Goal: Task Accomplishment & Management: Complete application form

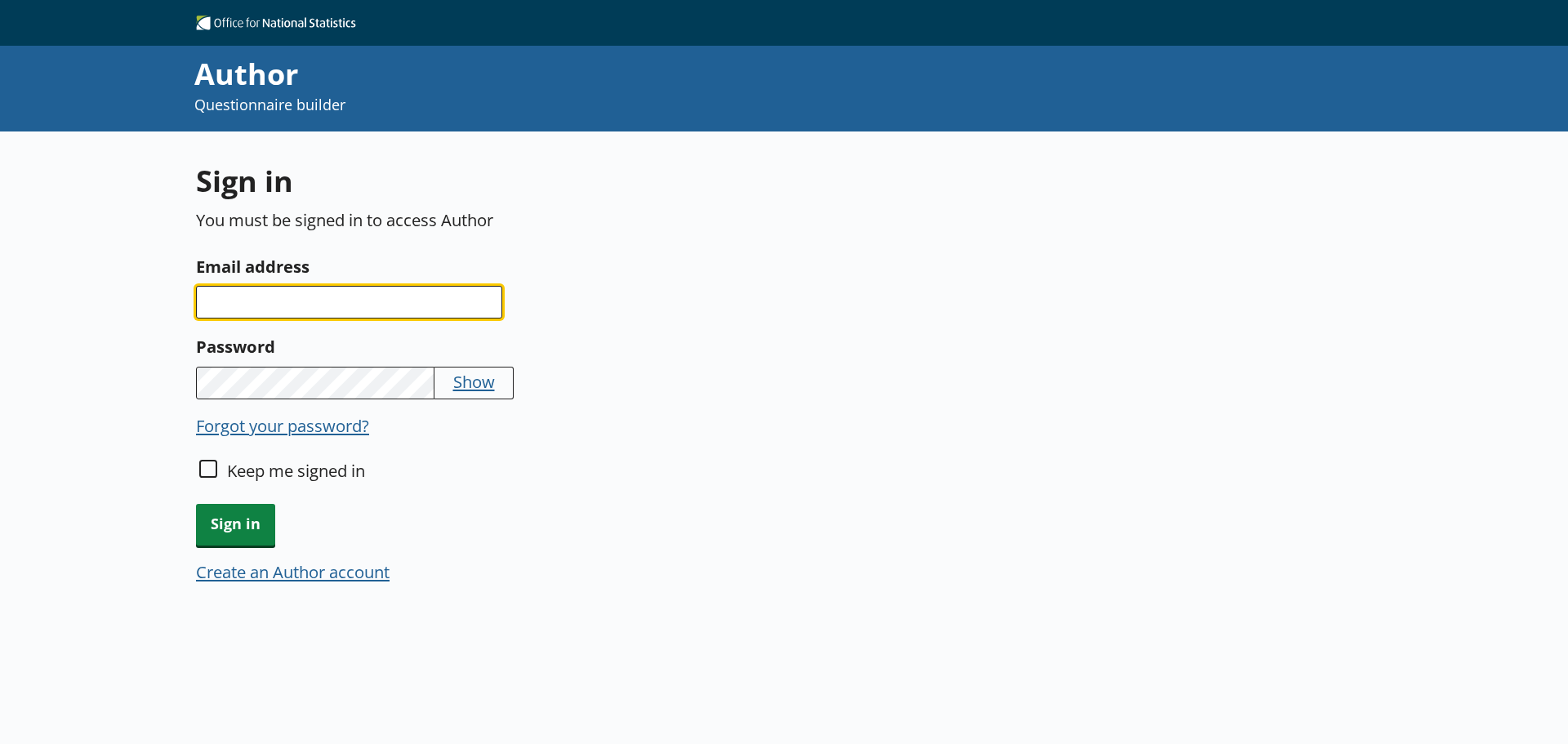
click at [384, 293] on input "Email address" at bounding box center [349, 302] width 306 height 33
type input "[EMAIL_ADDRESS][DOMAIN_NAME]"
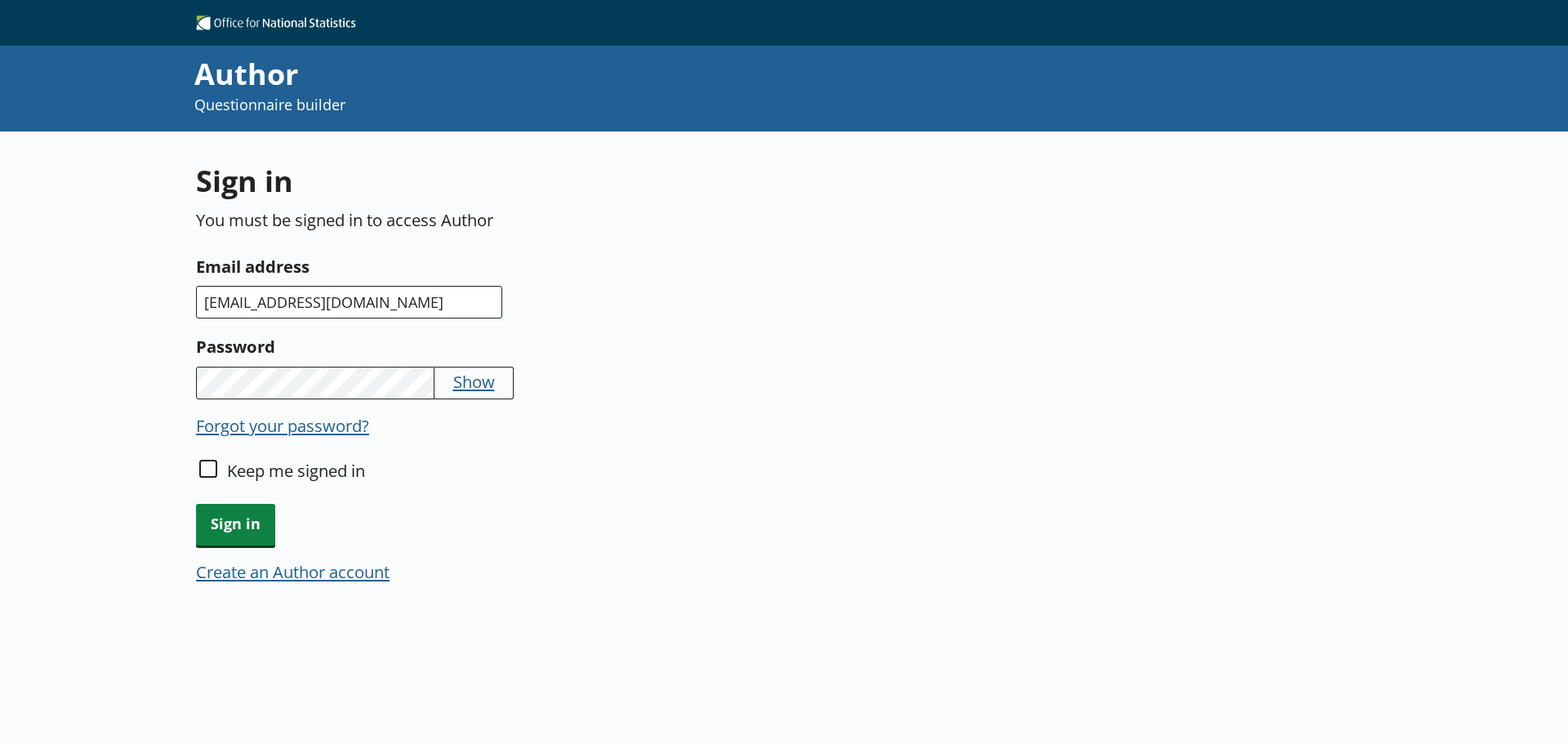
click at [487, 386] on button "Show" at bounding box center [474, 381] width 42 height 23
click at [205, 461] on input "Keep me signed in" at bounding box center [208, 469] width 18 height 18
checkbox input "true"
click at [229, 516] on span "Sign in" at bounding box center [235, 524] width 79 height 42
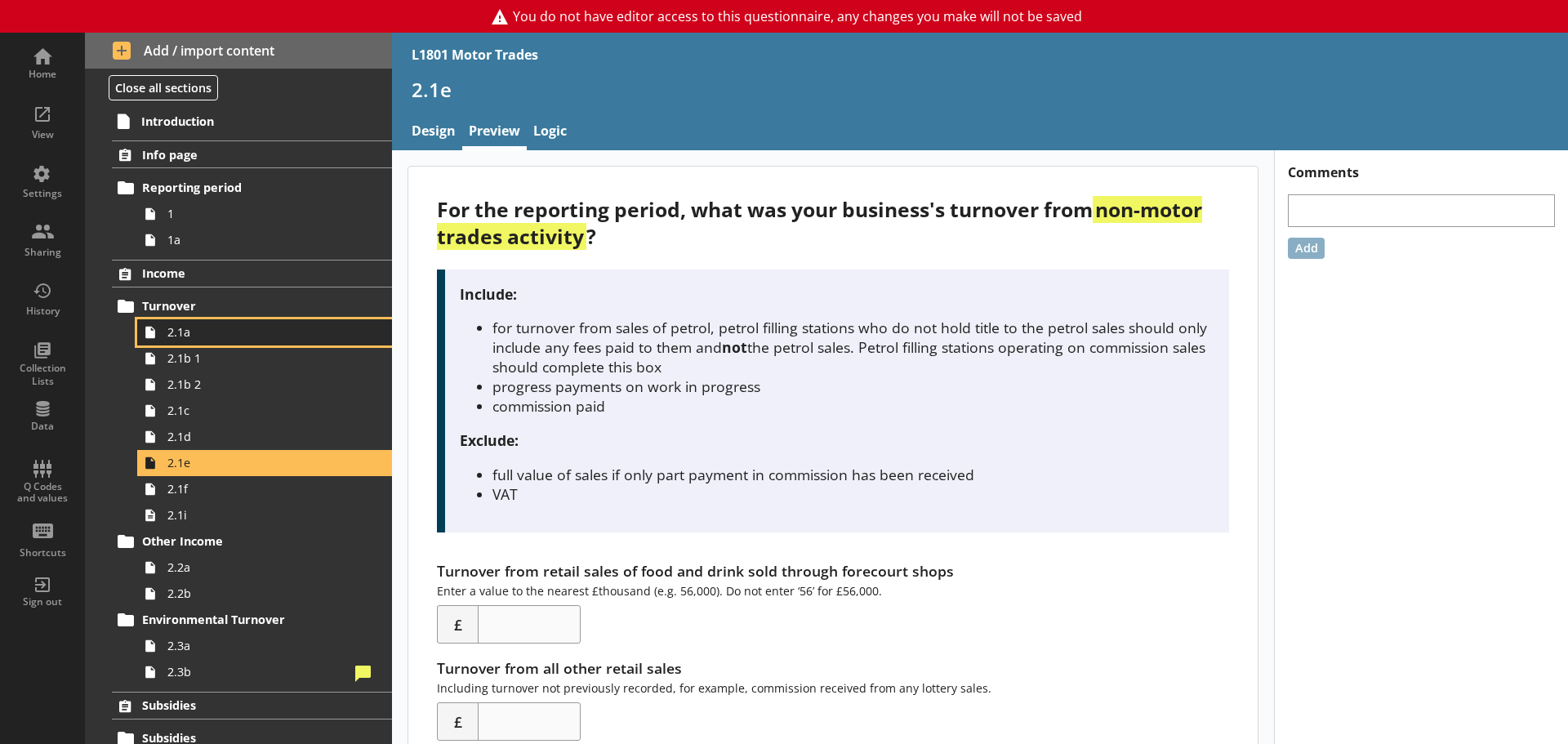
click at [219, 341] on link "2.1a" at bounding box center [264, 332] width 254 height 26
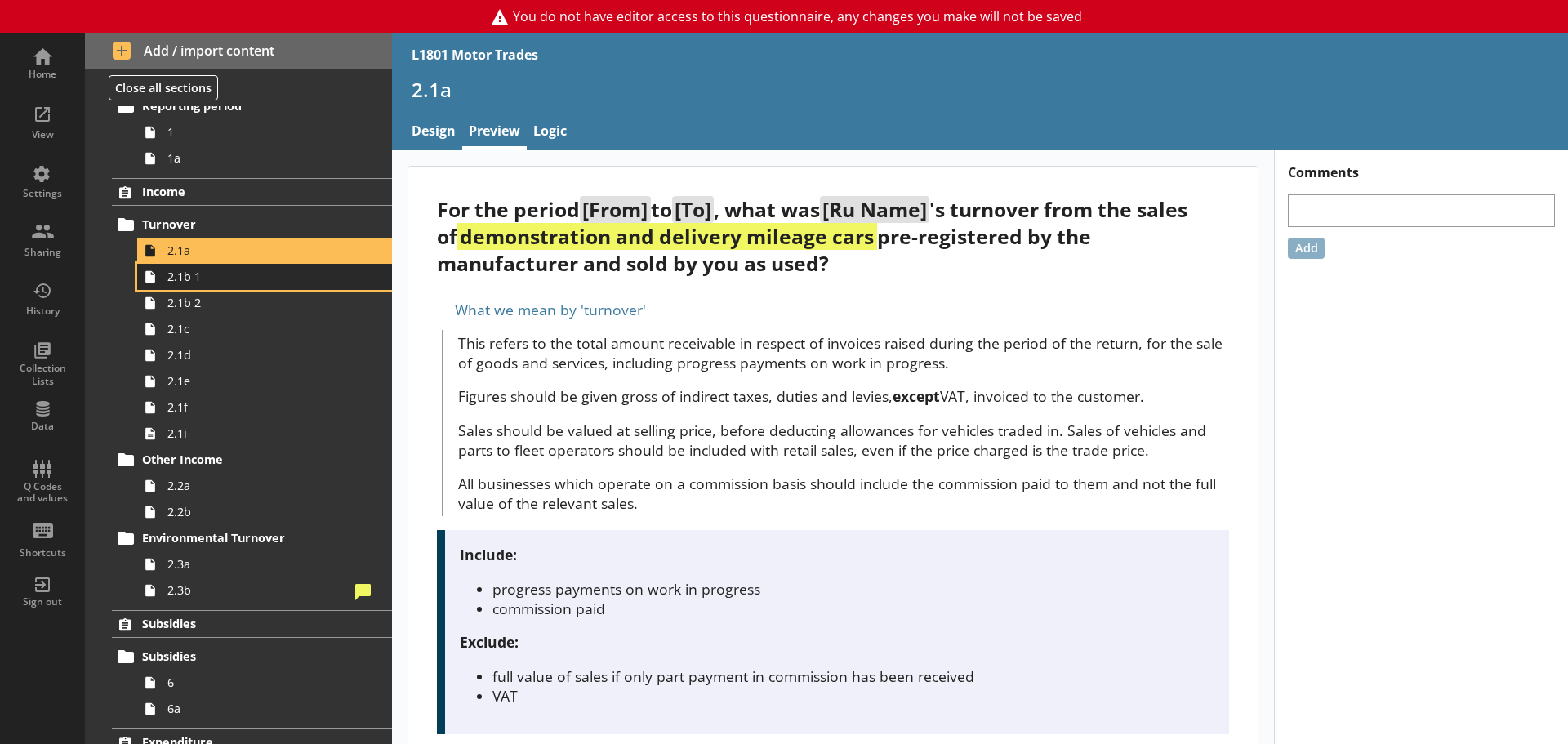
click at [182, 278] on span "2.1b 1" at bounding box center [259, 276] width 182 height 16
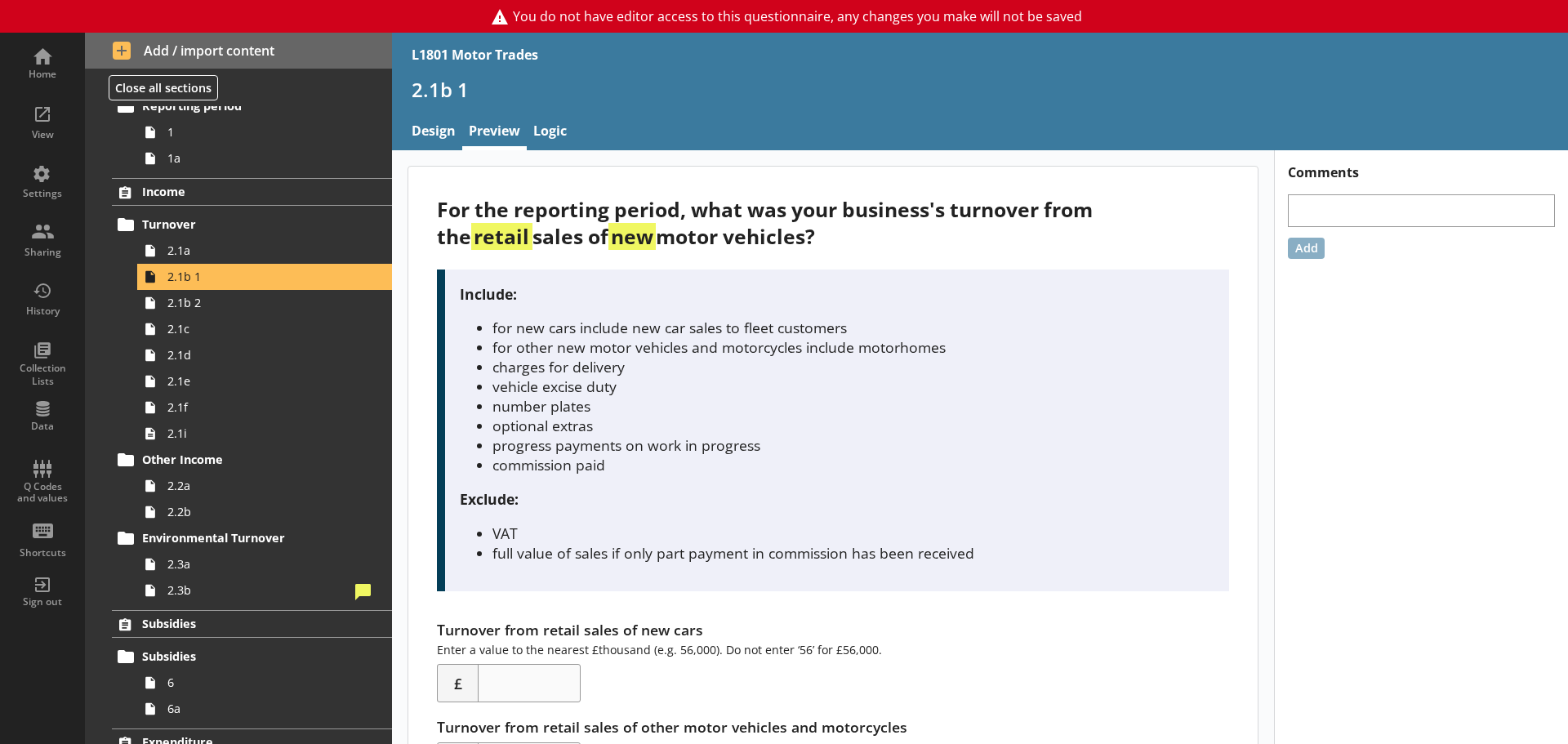
click at [1126, 207] on div "For the reporting period, what was your business's turnover from the retail sal…" at bounding box center [833, 222] width 792 height 54
drag, startPoint x: 496, startPoint y: 232, endPoint x: 682, endPoint y: 232, distance: 186.0
click at [682, 232] on div "For the reporting period, what was your business's turnover from the retail sal…" at bounding box center [833, 222] width 792 height 54
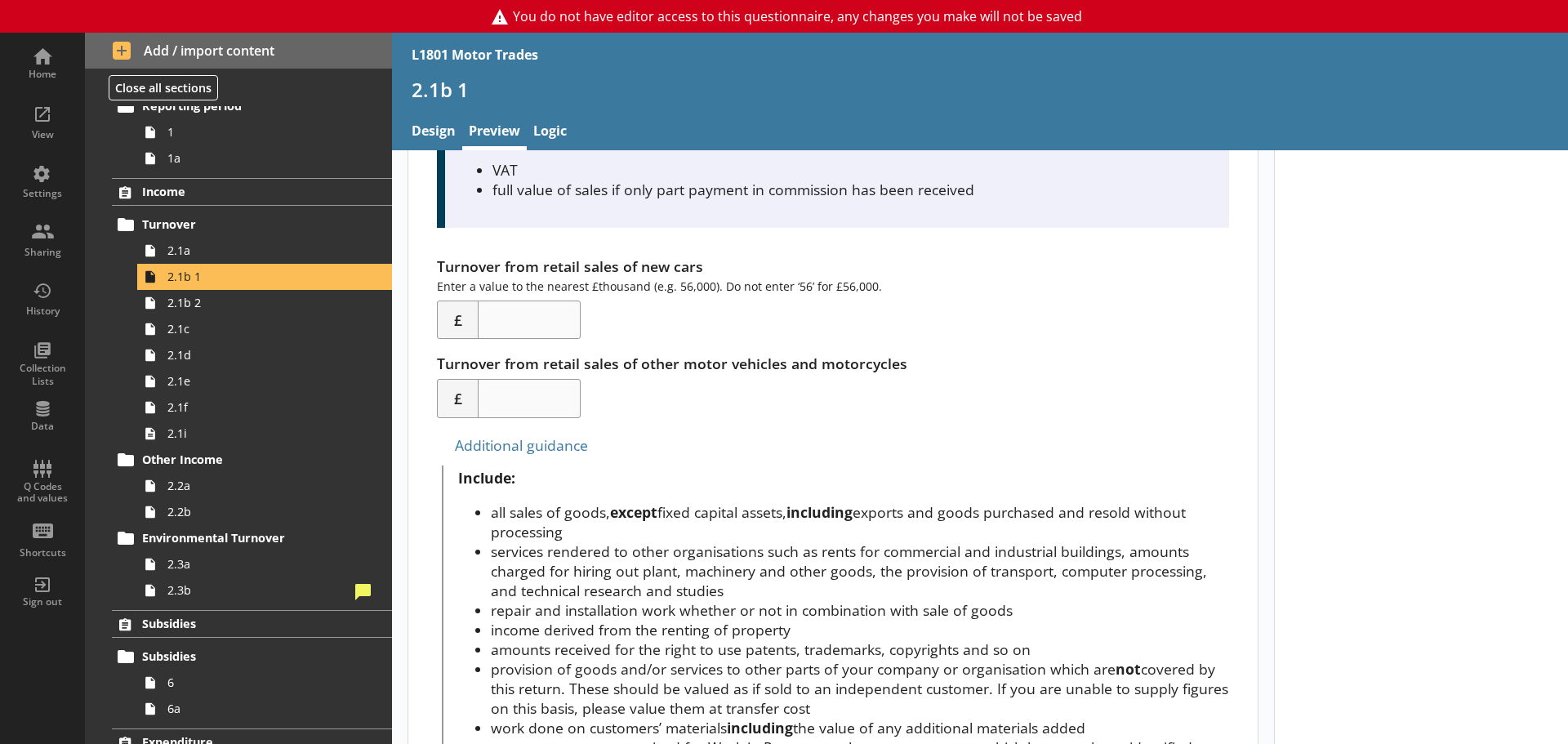
scroll to position [326, 0]
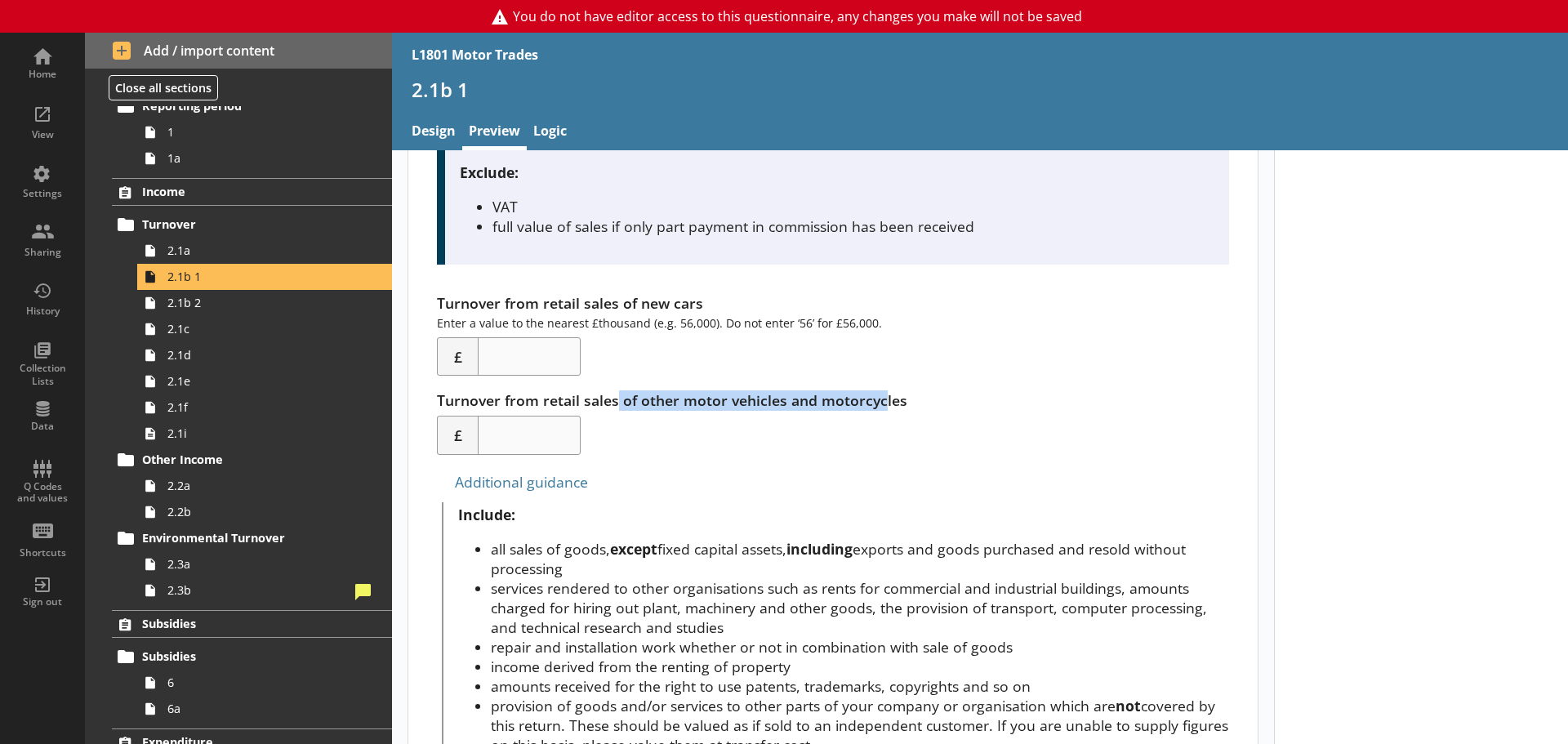
drag, startPoint x: 618, startPoint y: 401, endPoint x: 880, endPoint y: 399, distance: 262.0
click at [880, 399] on div "Turnover from retail sales of other motor vehicles and motorcycles £" at bounding box center [833, 422] width 792 height 65
click at [784, 460] on div "For the reporting period, what was your business's turnover from the retail sal…" at bounding box center [833, 646] width 849 height 1610
click at [749, 399] on div "Turnover from retail sales of other motor vehicles and motorcycles £" at bounding box center [833, 422] width 792 height 65
drag, startPoint x: 708, startPoint y: 398, endPoint x: 820, endPoint y: 398, distance: 112.0
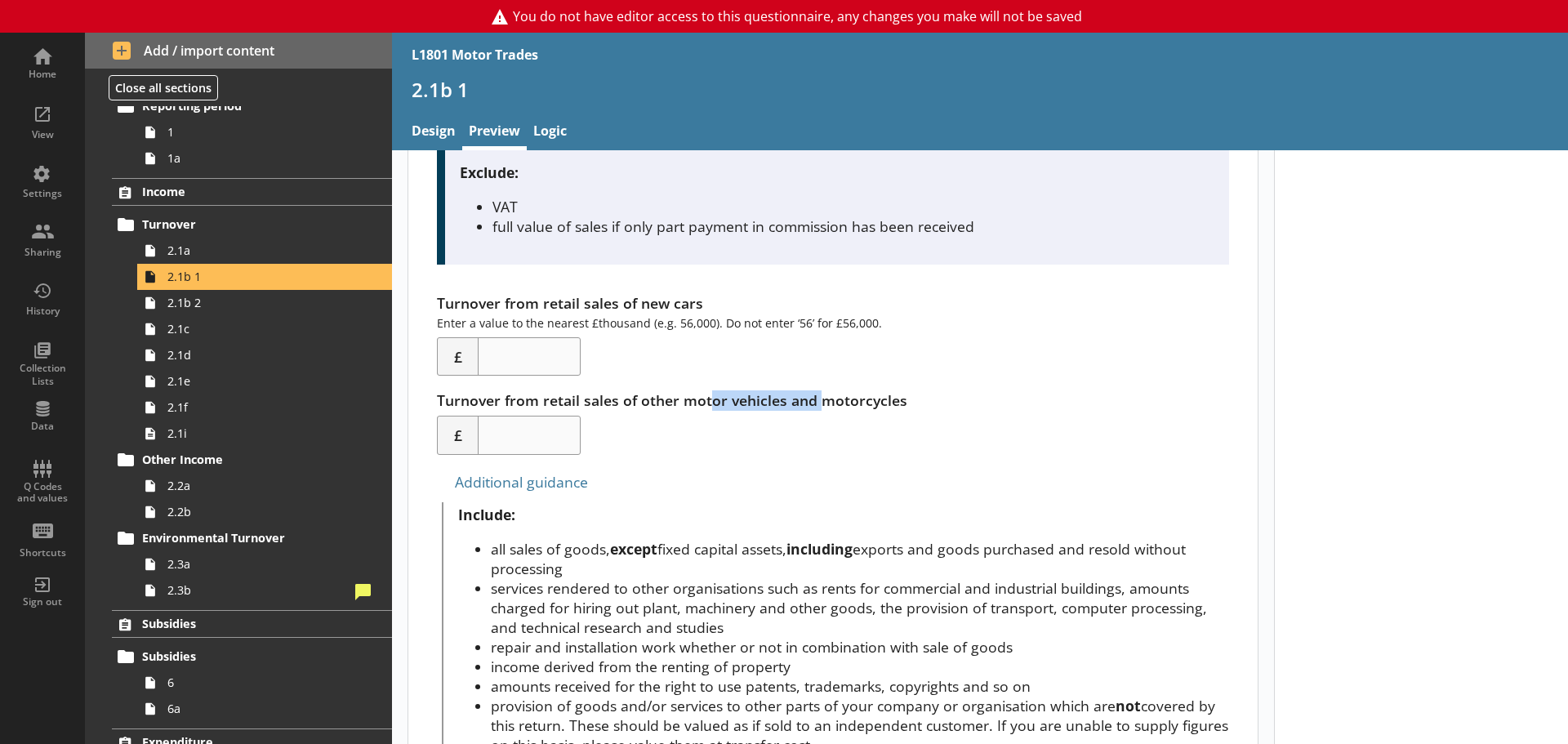
click at [820, 398] on div "Turnover from retail sales of other motor vehicles and motorcycles £" at bounding box center [833, 422] width 792 height 65
click at [884, 399] on div "Turnover from retail sales of other motor vehicles and motorcycles £" at bounding box center [833, 422] width 792 height 65
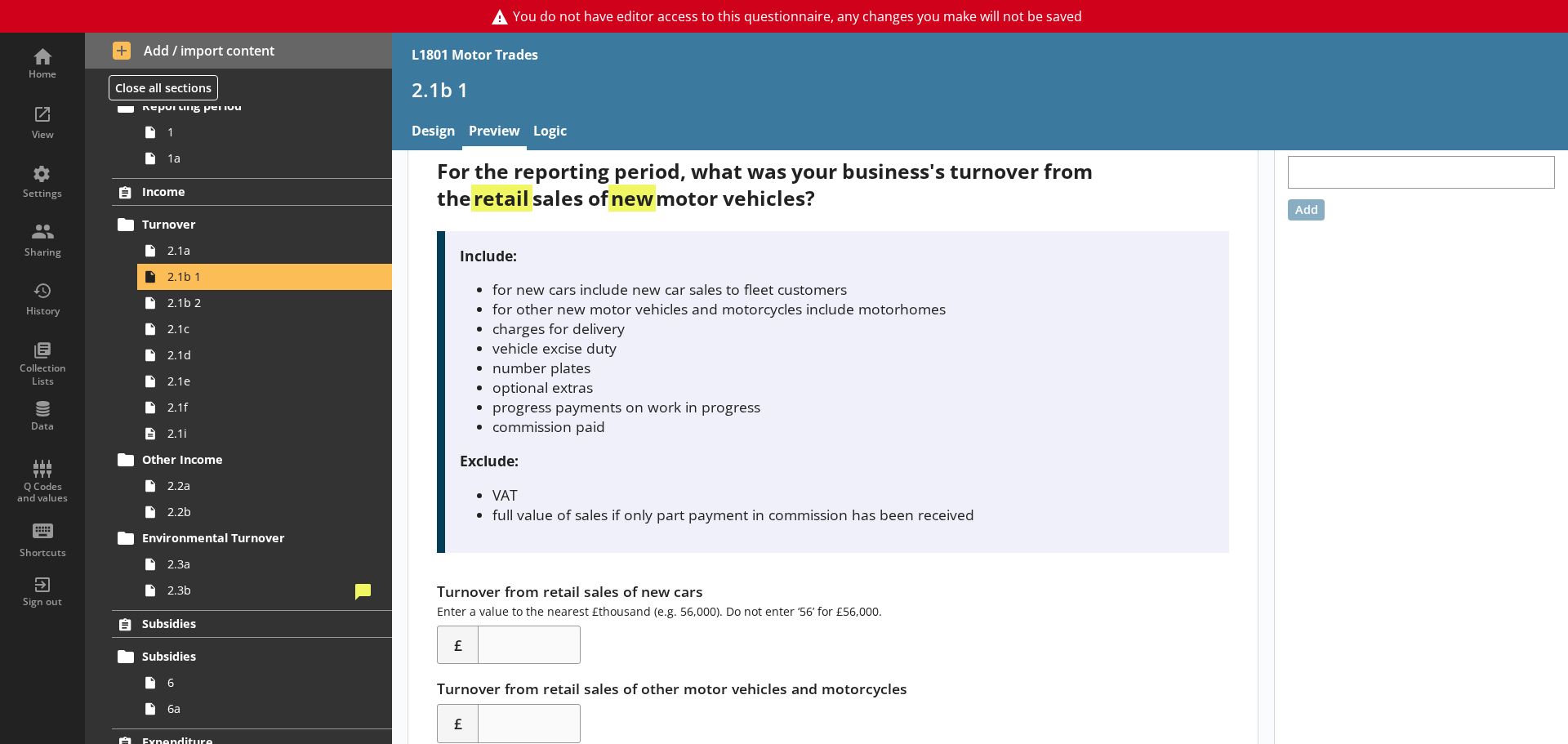
scroll to position [0, 0]
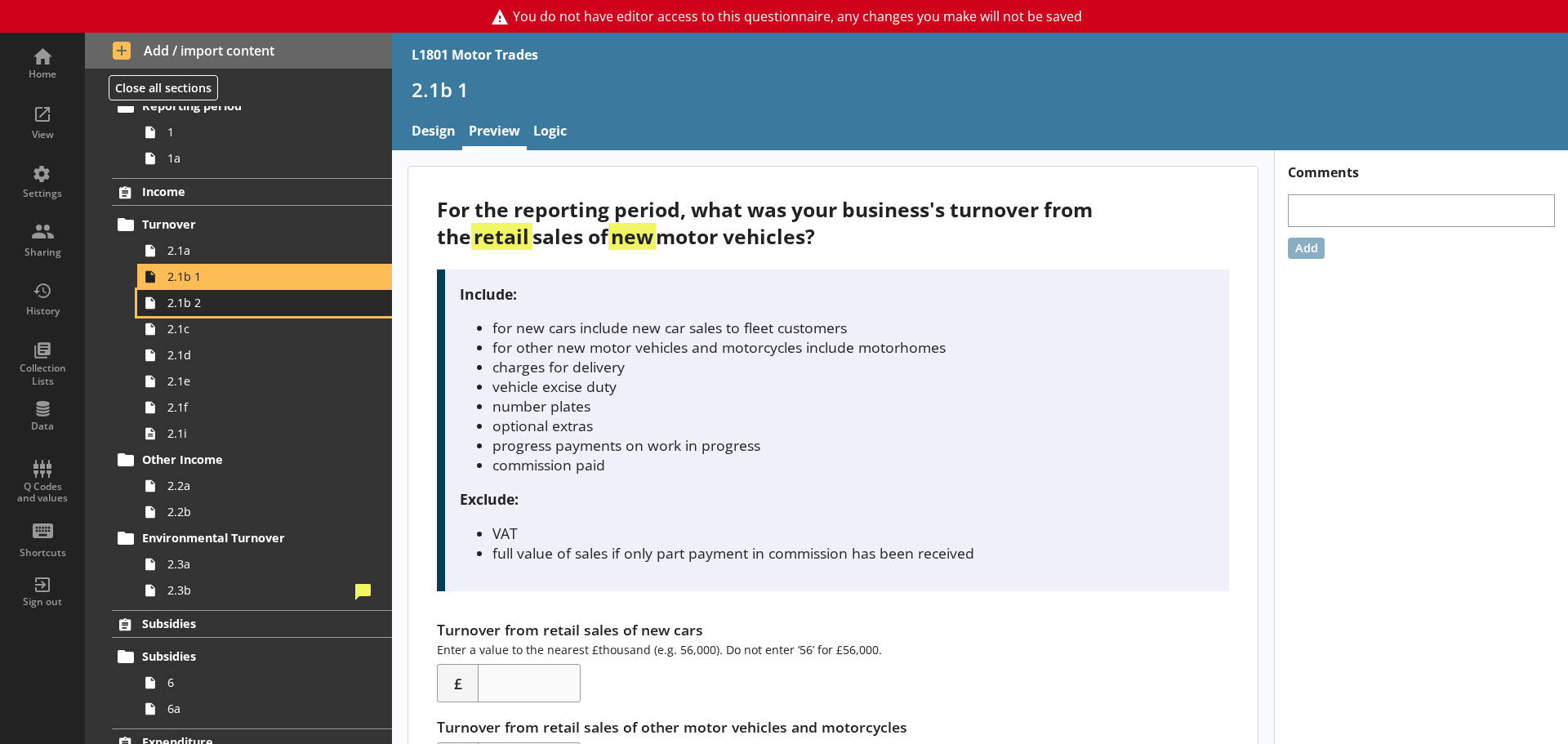
click at [219, 305] on span "2.1b 2" at bounding box center [259, 302] width 182 height 16
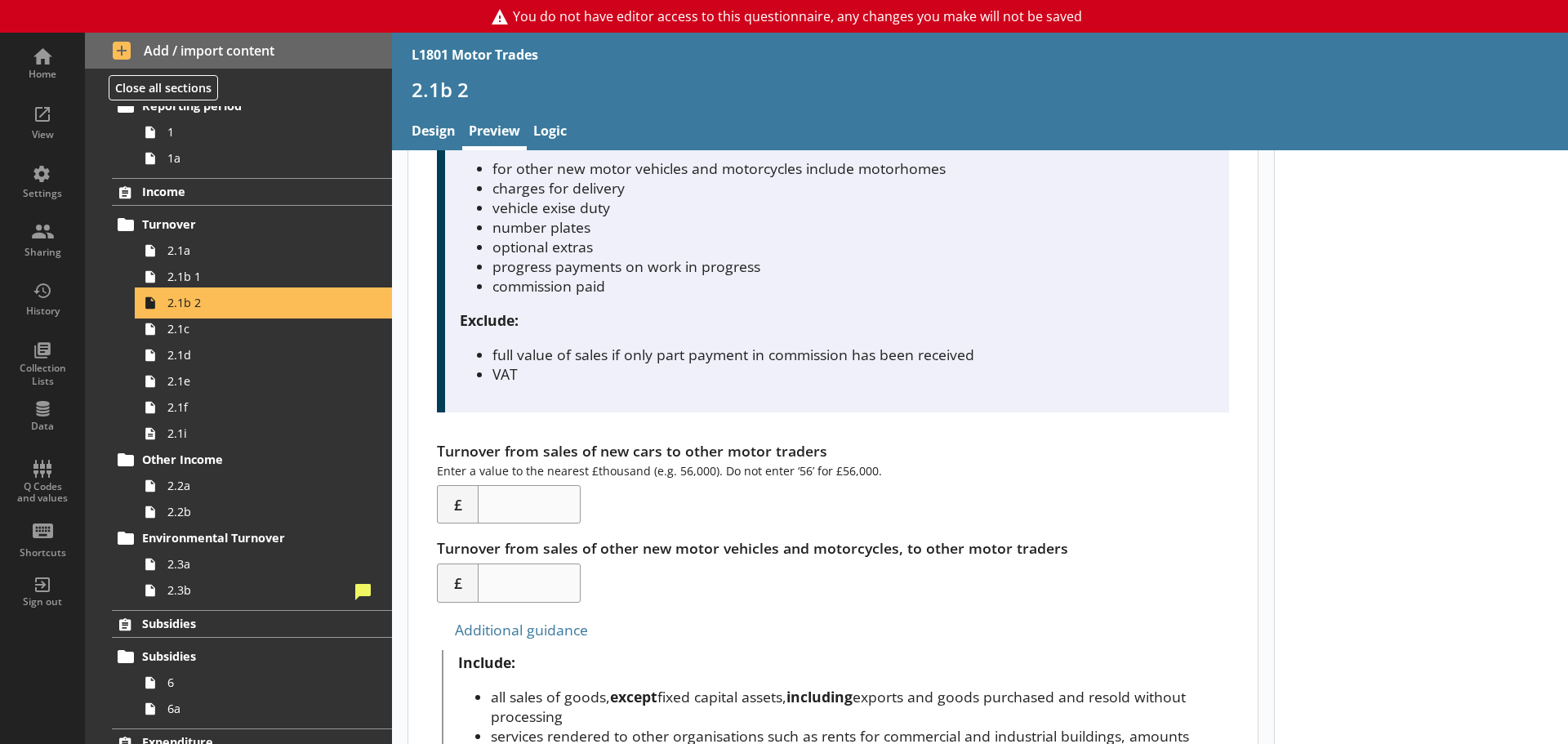
scroll to position [245, 0]
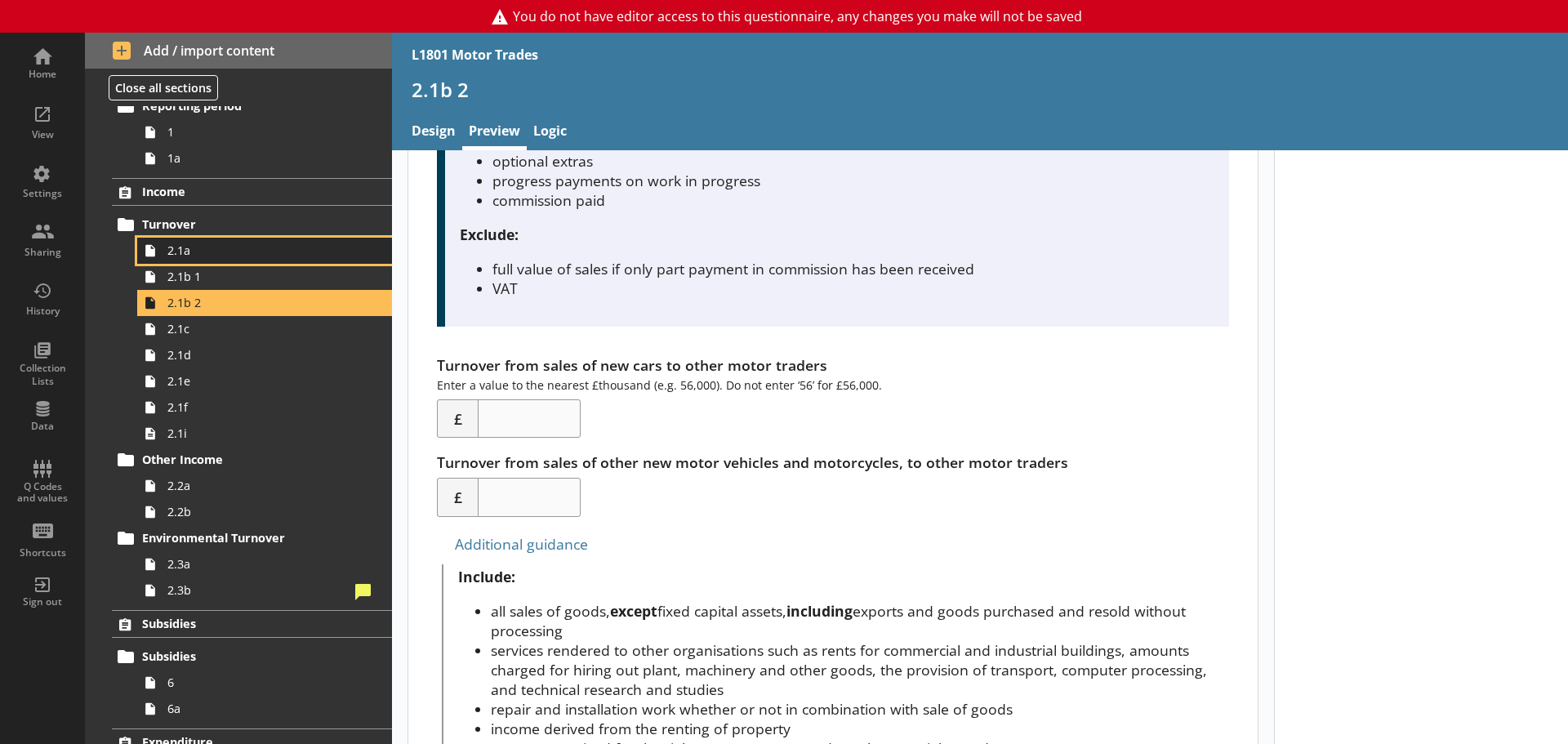
click at [223, 257] on span "2.1a" at bounding box center [259, 250] width 182 height 16
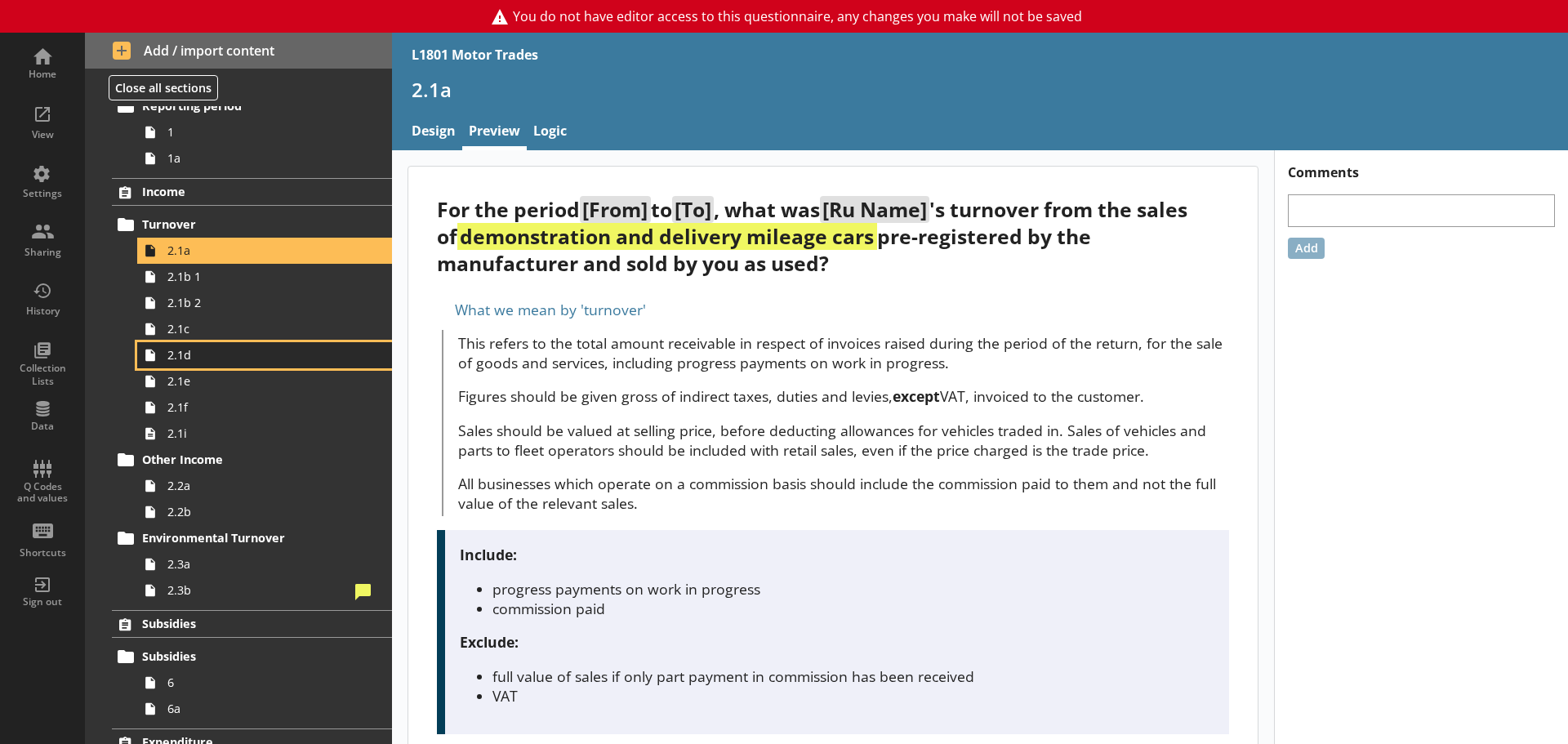
click at [214, 355] on span "2.1d" at bounding box center [259, 355] width 182 height 16
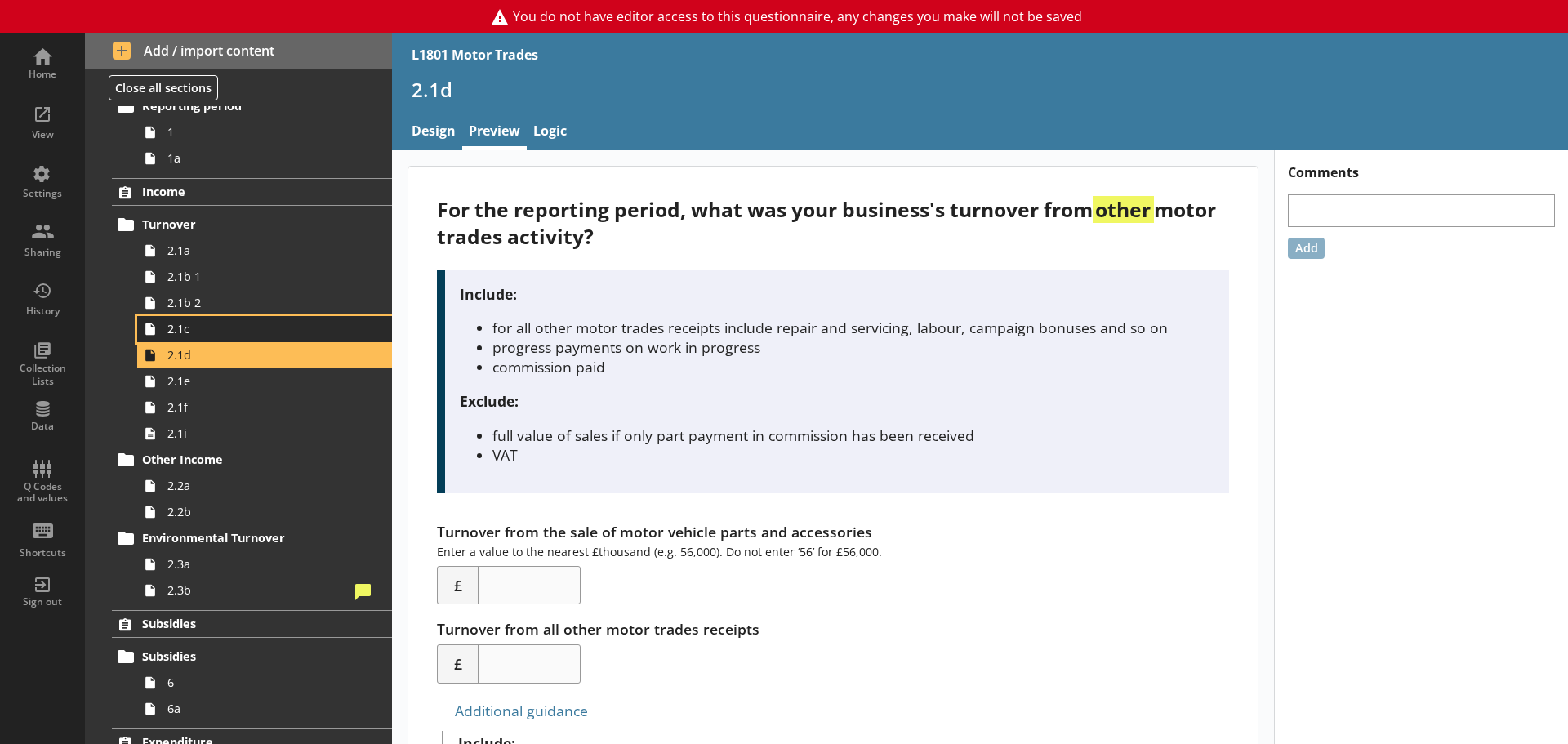
click at [219, 336] on span "2.1c" at bounding box center [259, 328] width 182 height 16
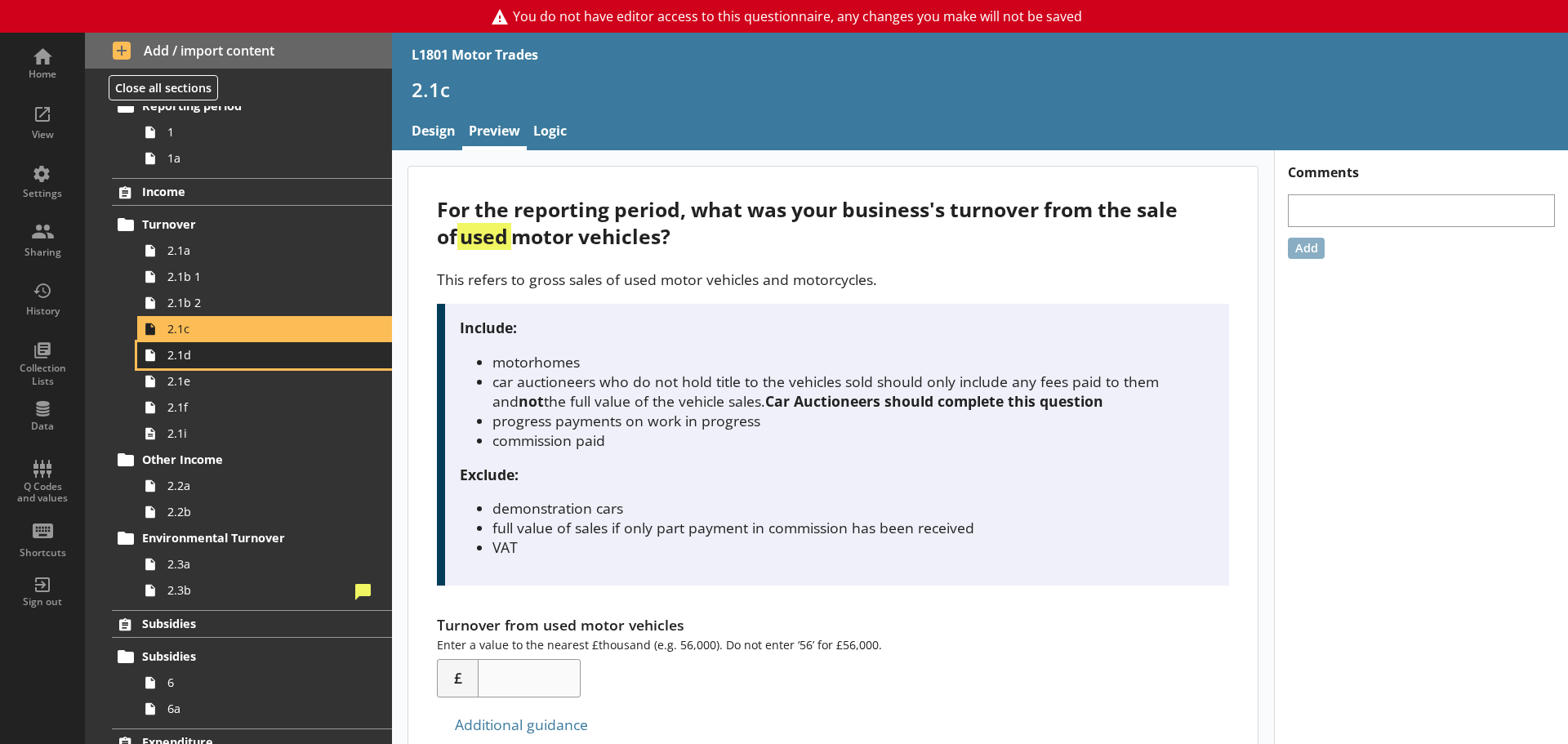
click at [195, 358] on span "2.1d" at bounding box center [259, 355] width 182 height 16
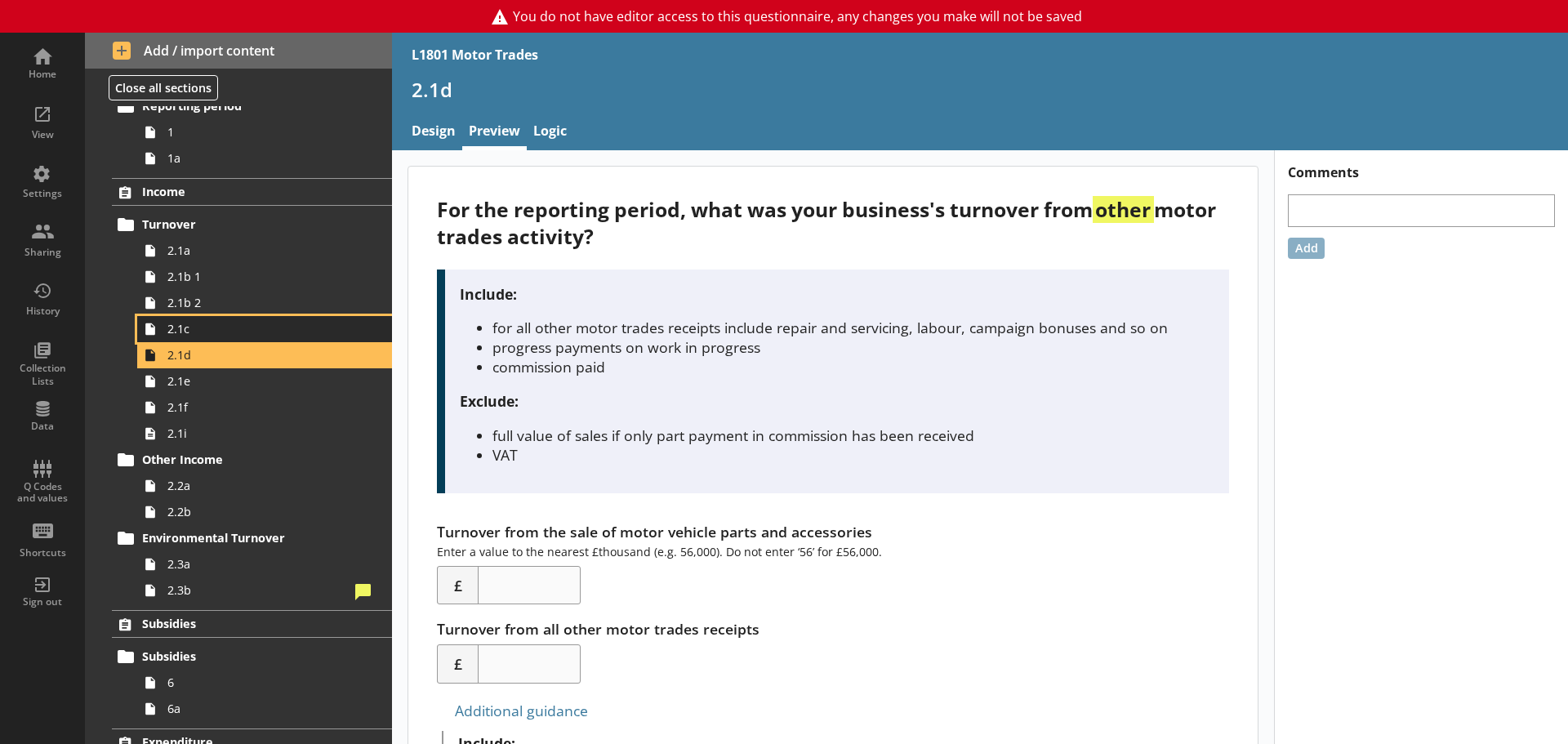
click at [191, 336] on span "2.1c" at bounding box center [259, 328] width 182 height 16
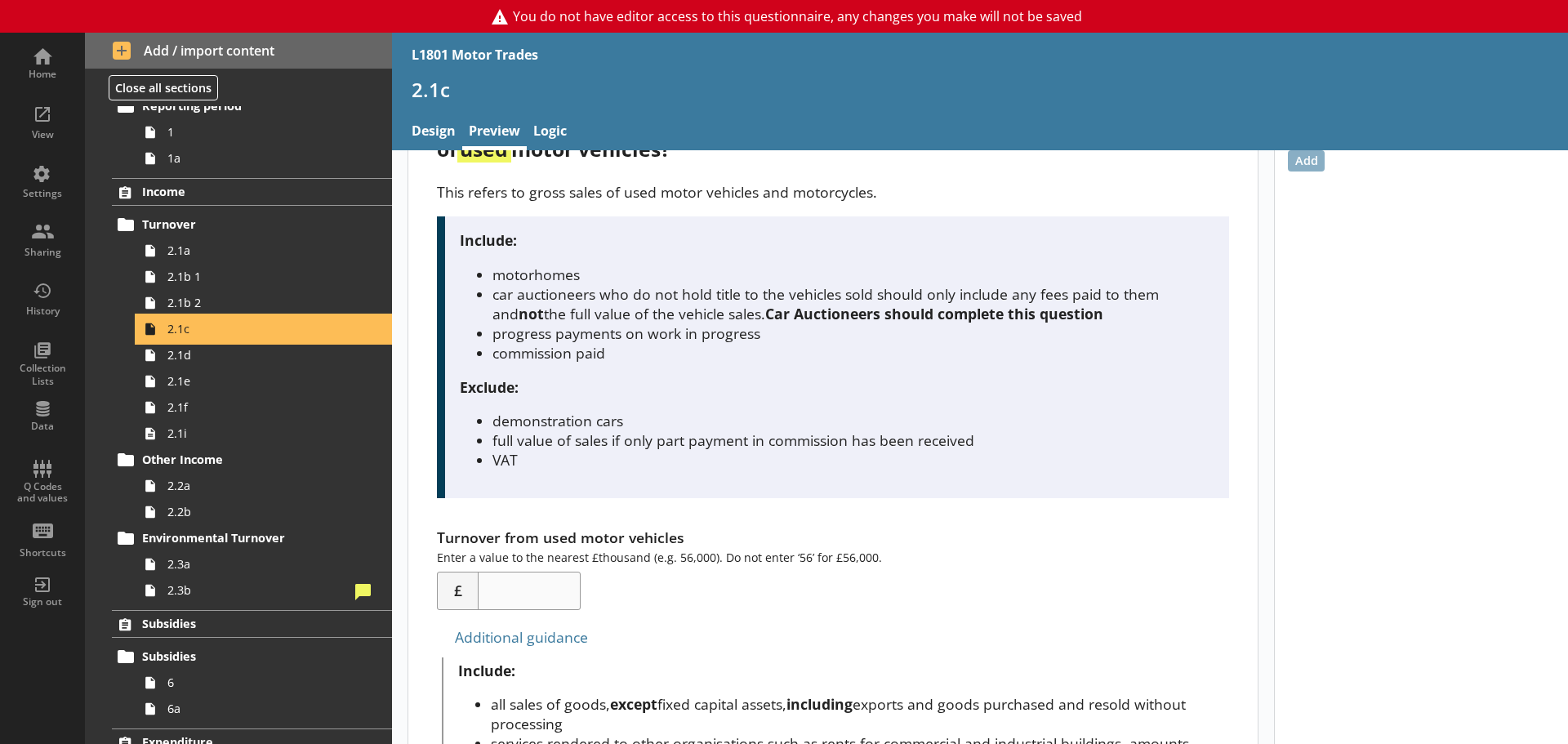
scroll to position [82, 0]
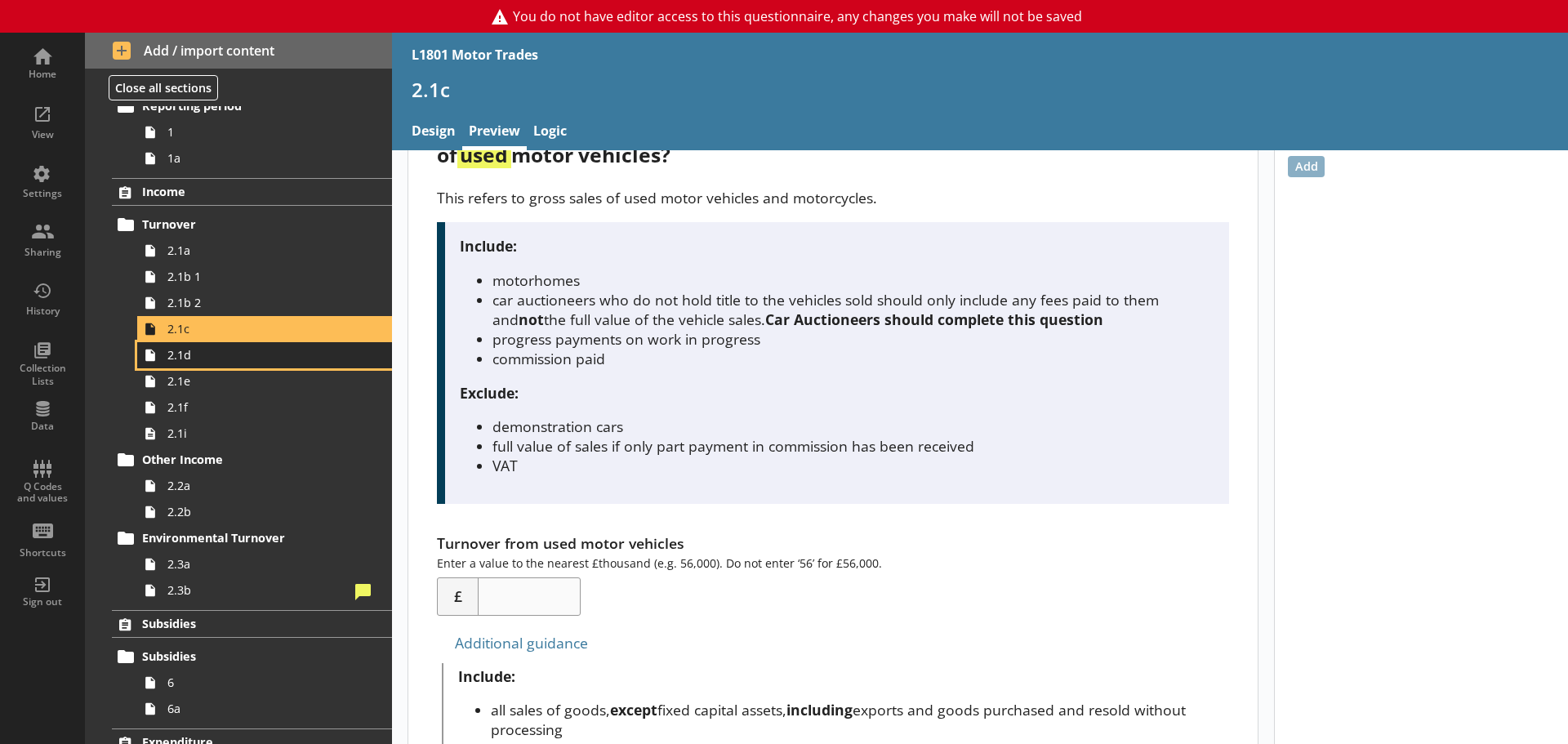
click at [253, 362] on span "2.1d" at bounding box center [259, 355] width 182 height 16
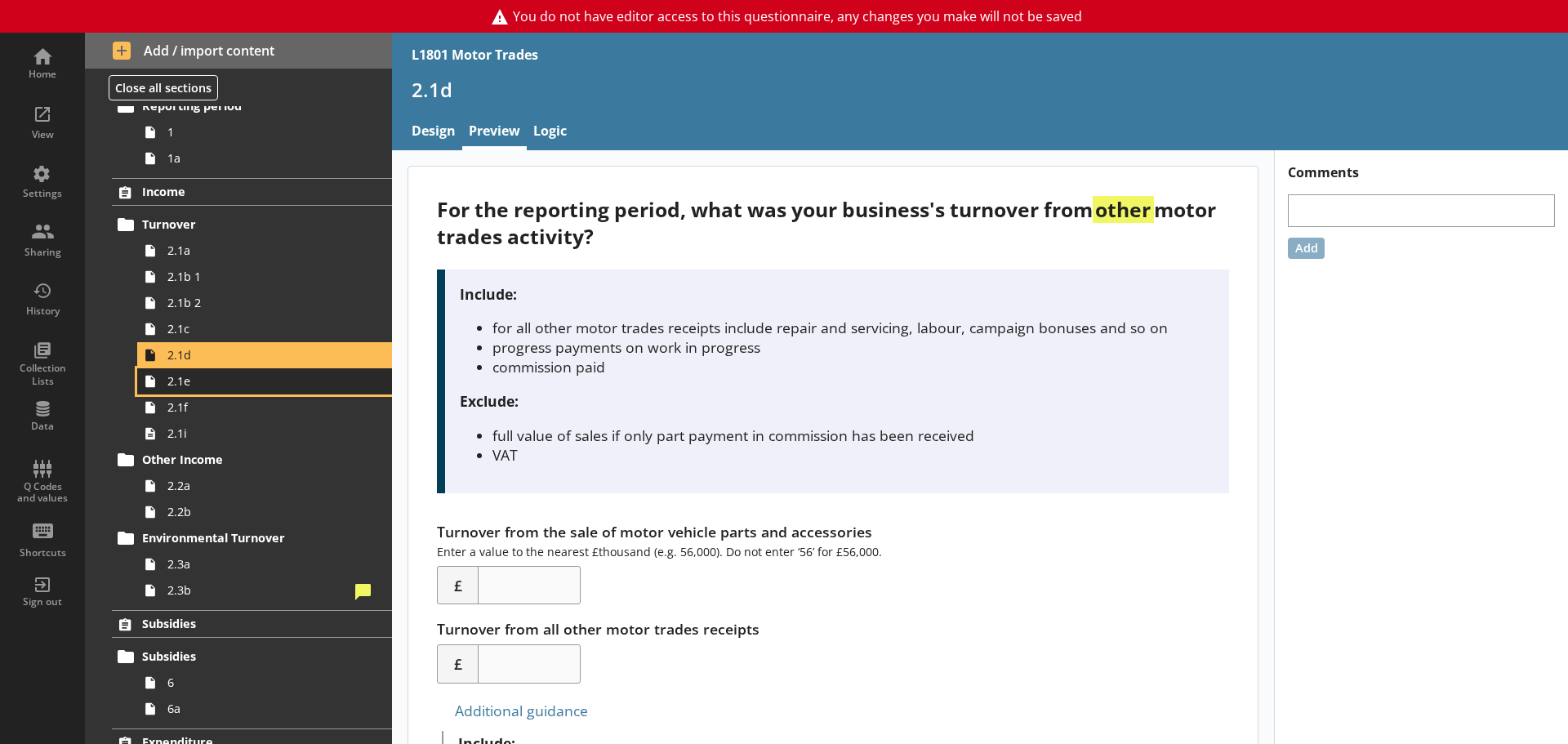
click at [192, 386] on span "2.1e" at bounding box center [259, 380] width 182 height 16
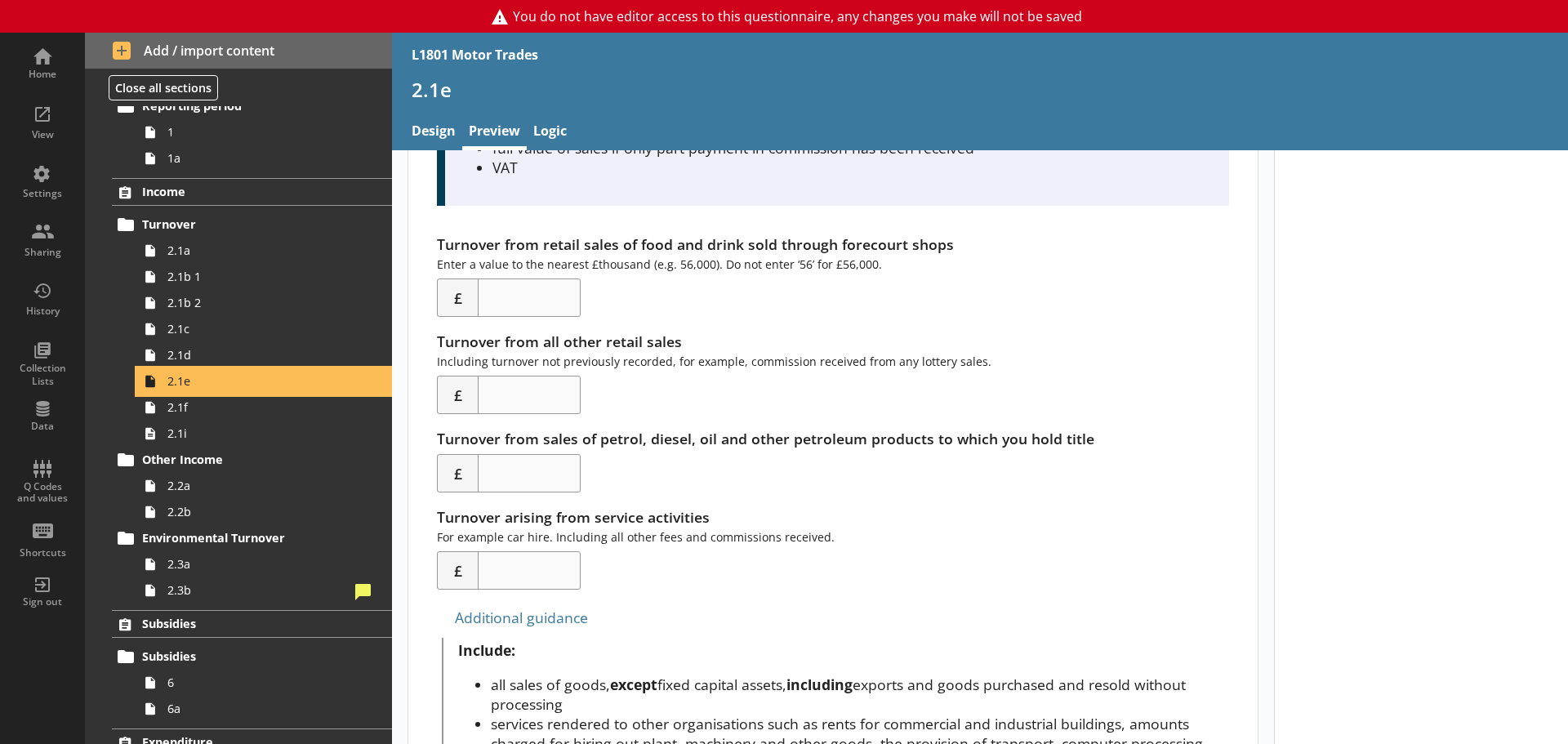
scroll to position [245, 0]
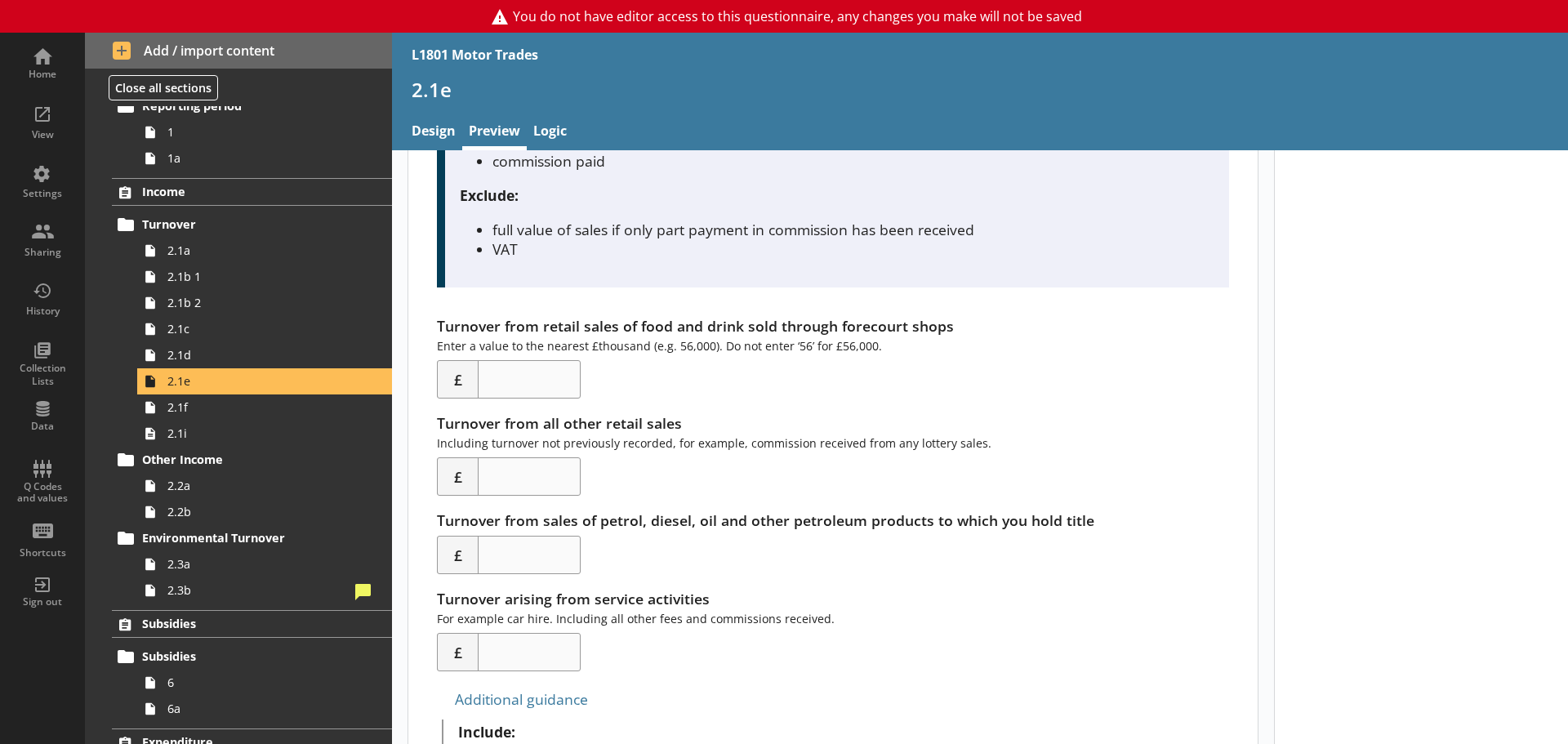
click at [704, 398] on div "Turnover from retail sales of food and drink sold through forecourt shops Enter…" at bounding box center [833, 356] width 792 height 82
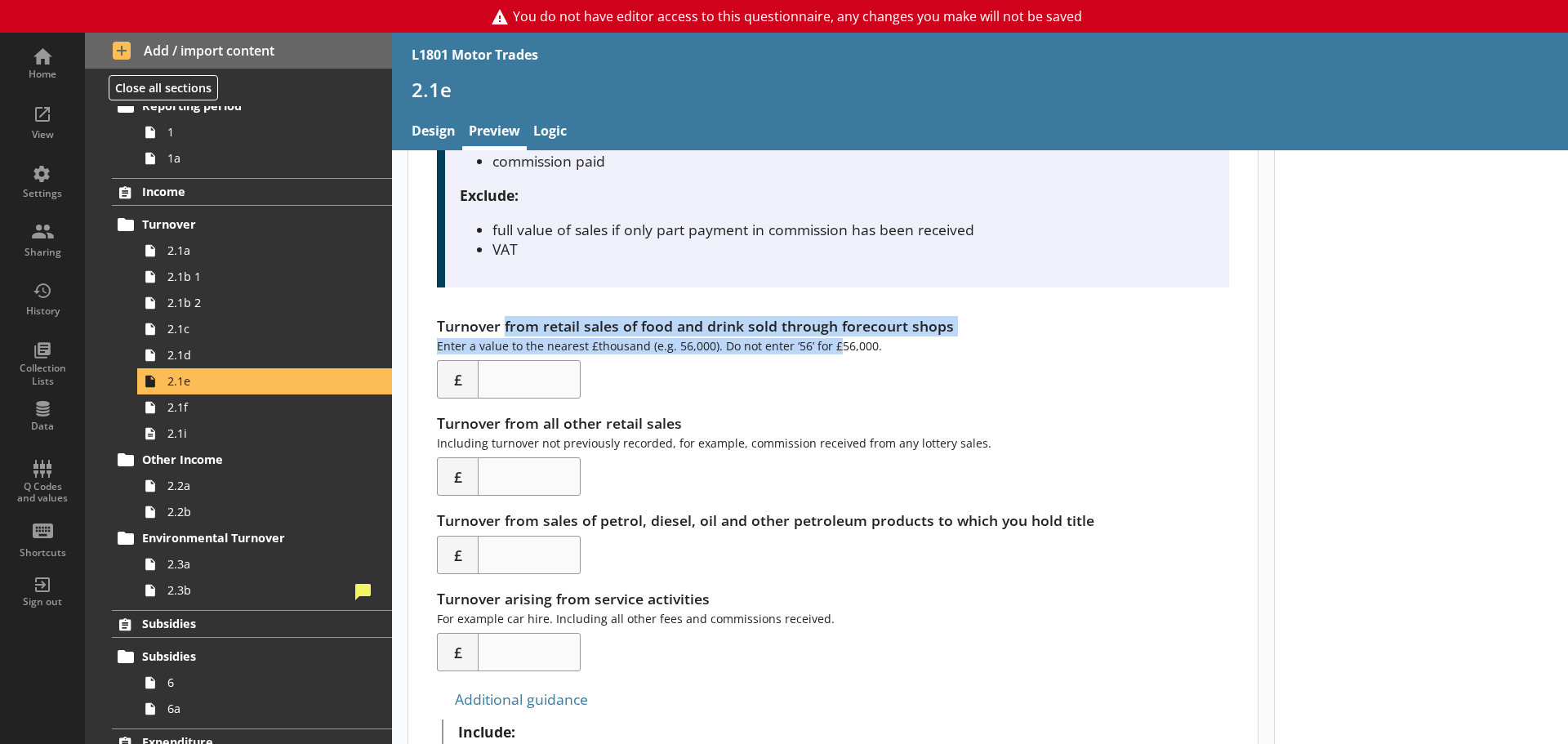
drag, startPoint x: 504, startPoint y: 330, endPoint x: 832, endPoint y: 347, distance: 328.4
click at [832, 347] on div "Turnover from retail sales of food and drink sold through forecourt shops Enter…" at bounding box center [833, 356] width 792 height 82
drag, startPoint x: 871, startPoint y: 347, endPoint x: 711, endPoint y: 331, distance: 160.8
click at [711, 331] on div "Turnover from retail sales of food and drink sold through forecourt shops Enter…" at bounding box center [833, 356] width 792 height 82
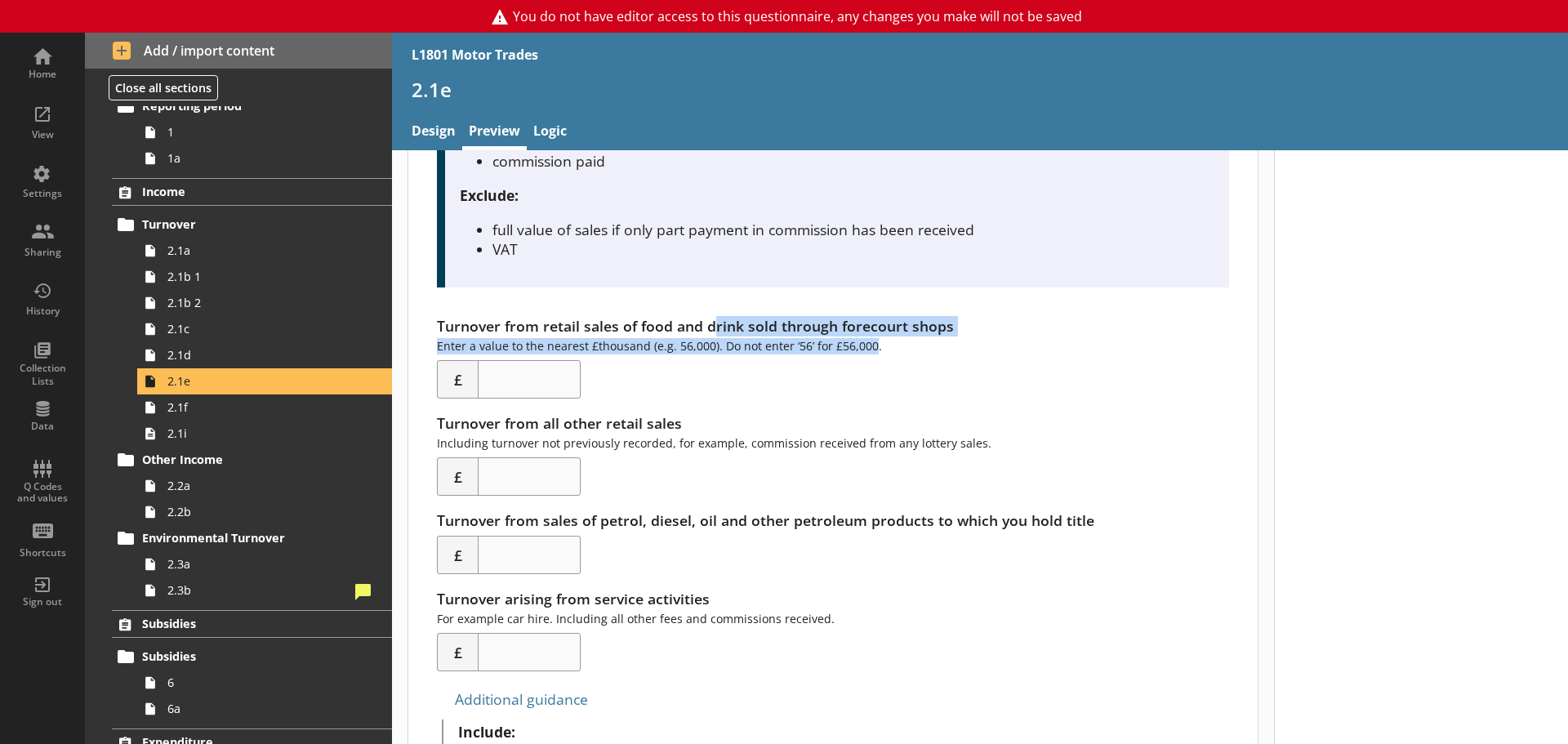
click at [706, 338] on div "Turnover from retail sales of food and drink sold through forecourt shops Enter…" at bounding box center [833, 356] width 792 height 82
drag, startPoint x: 437, startPoint y: 324, endPoint x: 888, endPoint y: 349, distance: 451.7
click at [888, 349] on div "Turnover from retail sales of food and drink sold through forecourt shops Enter…" at bounding box center [833, 356] width 792 height 82
drag, startPoint x: 881, startPoint y: 350, endPoint x: 433, endPoint y: 331, distance: 448.4
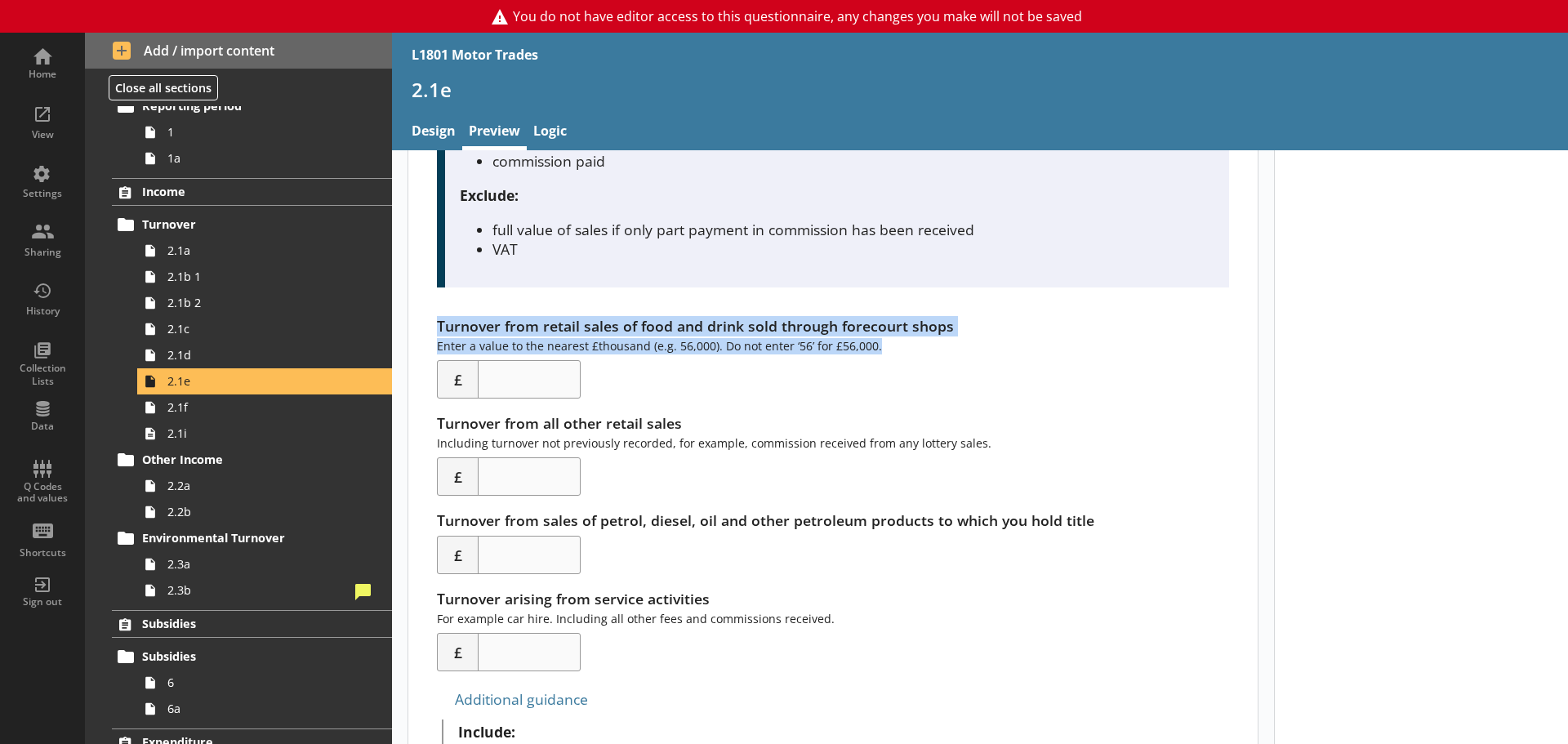
drag, startPoint x: 436, startPoint y: 328, endPoint x: 965, endPoint y: 339, distance: 529.1
click at [965, 339] on div "Turnover from retail sales of food and drink sold through forecourt shops Enter…" at bounding box center [833, 356] width 792 height 82
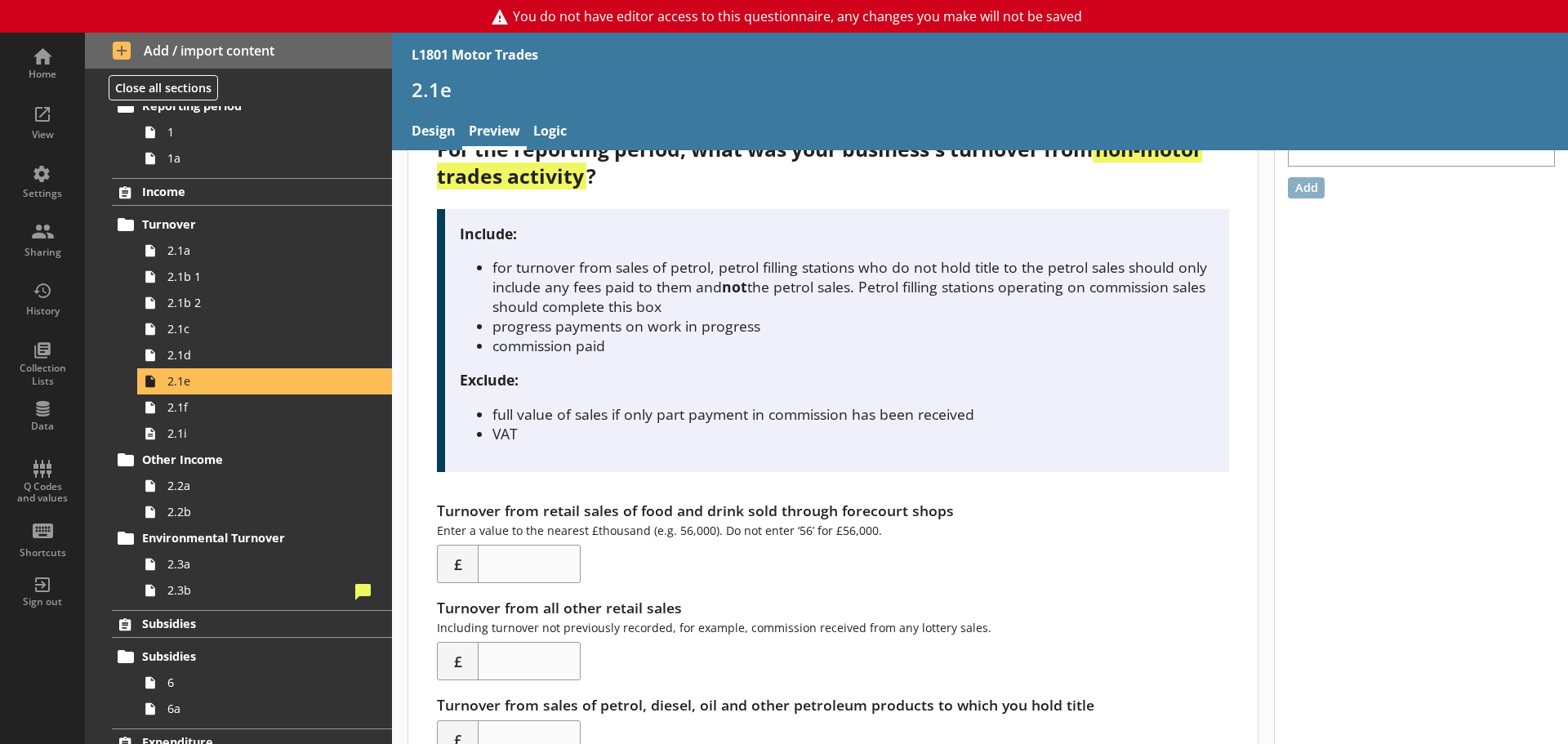
scroll to position [326, 0]
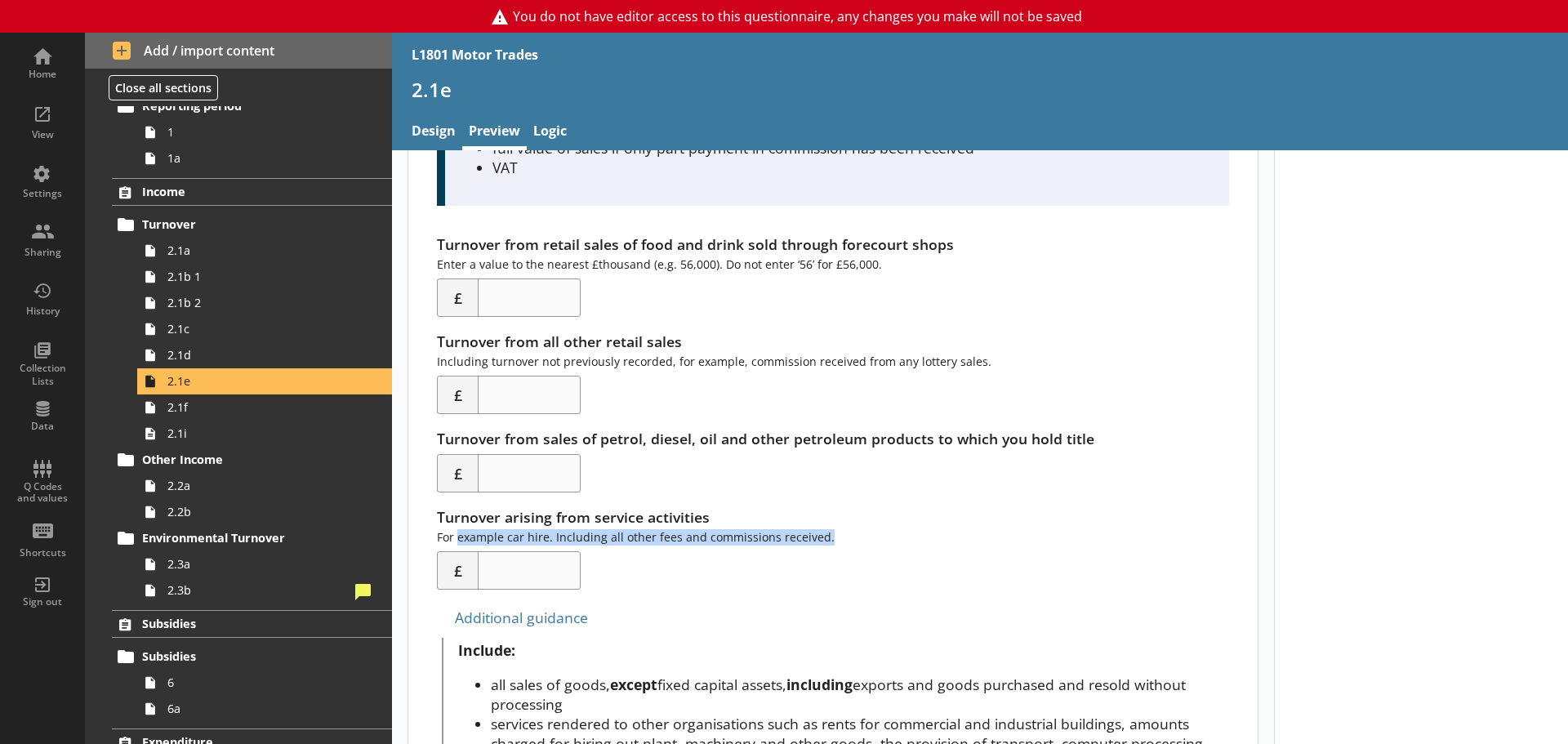
drag, startPoint x: 458, startPoint y: 539, endPoint x: 845, endPoint y: 537, distance: 387.0
click at [845, 537] on div "Turnover arising from service activities For example car hire. Including all ot…" at bounding box center [833, 548] width 792 height 82
click at [701, 541] on div "Turnover arising from service activities For example car hire. Including all ot…" at bounding box center [833, 548] width 792 height 82
click at [195, 401] on span "2.1f" at bounding box center [259, 407] width 182 height 16
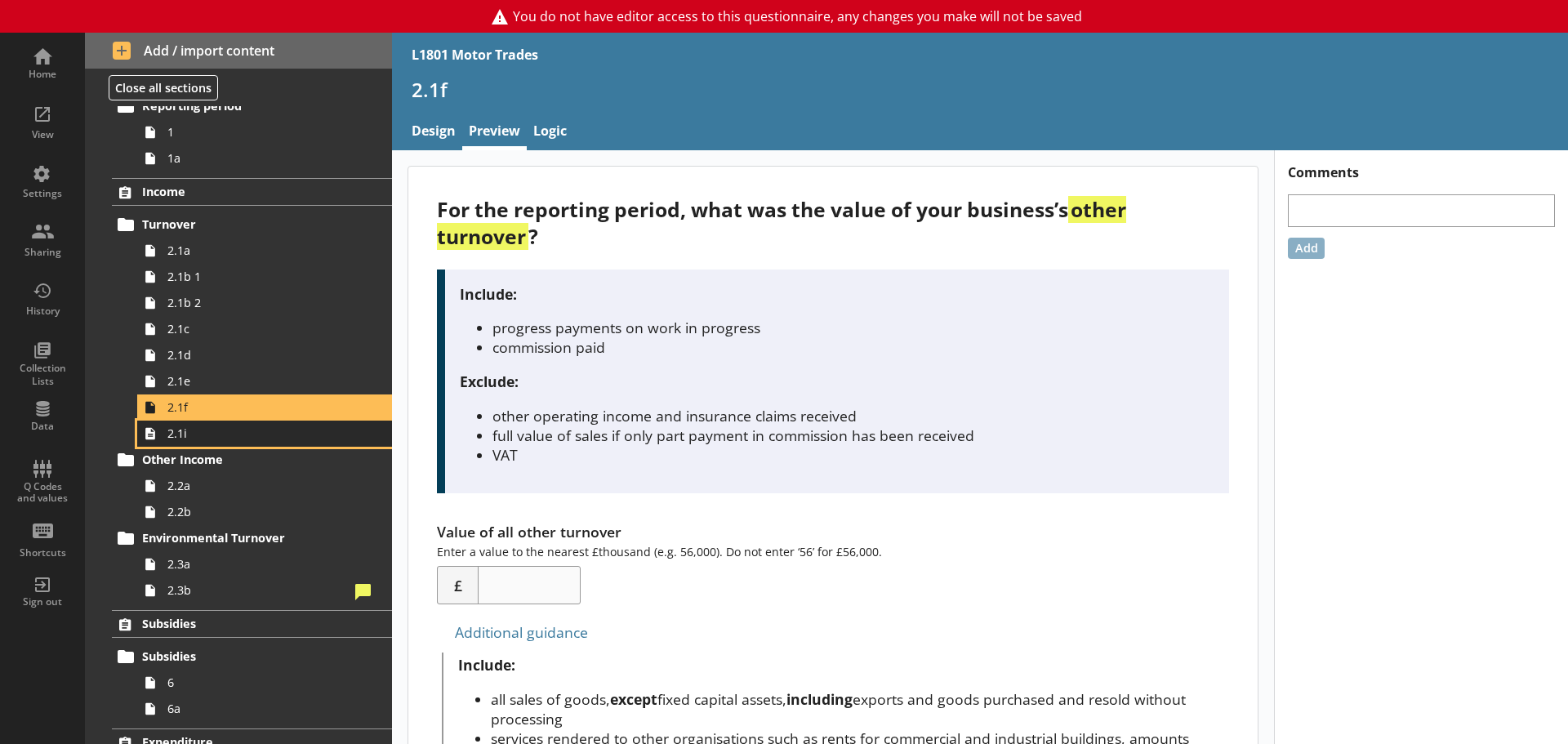
click at [199, 427] on span "2.1i" at bounding box center [259, 432] width 182 height 16
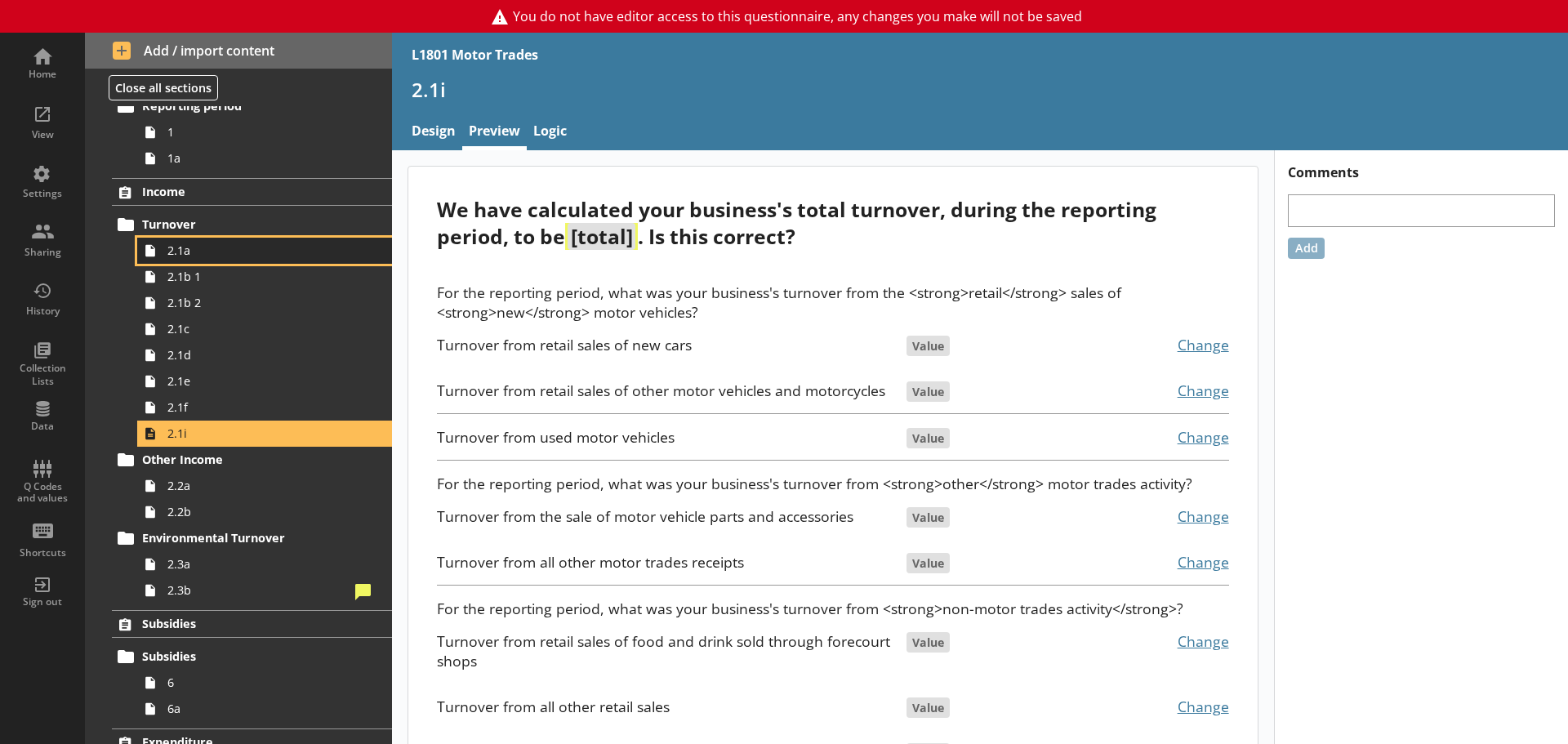
click at [242, 245] on span "2.1a" at bounding box center [259, 250] width 182 height 16
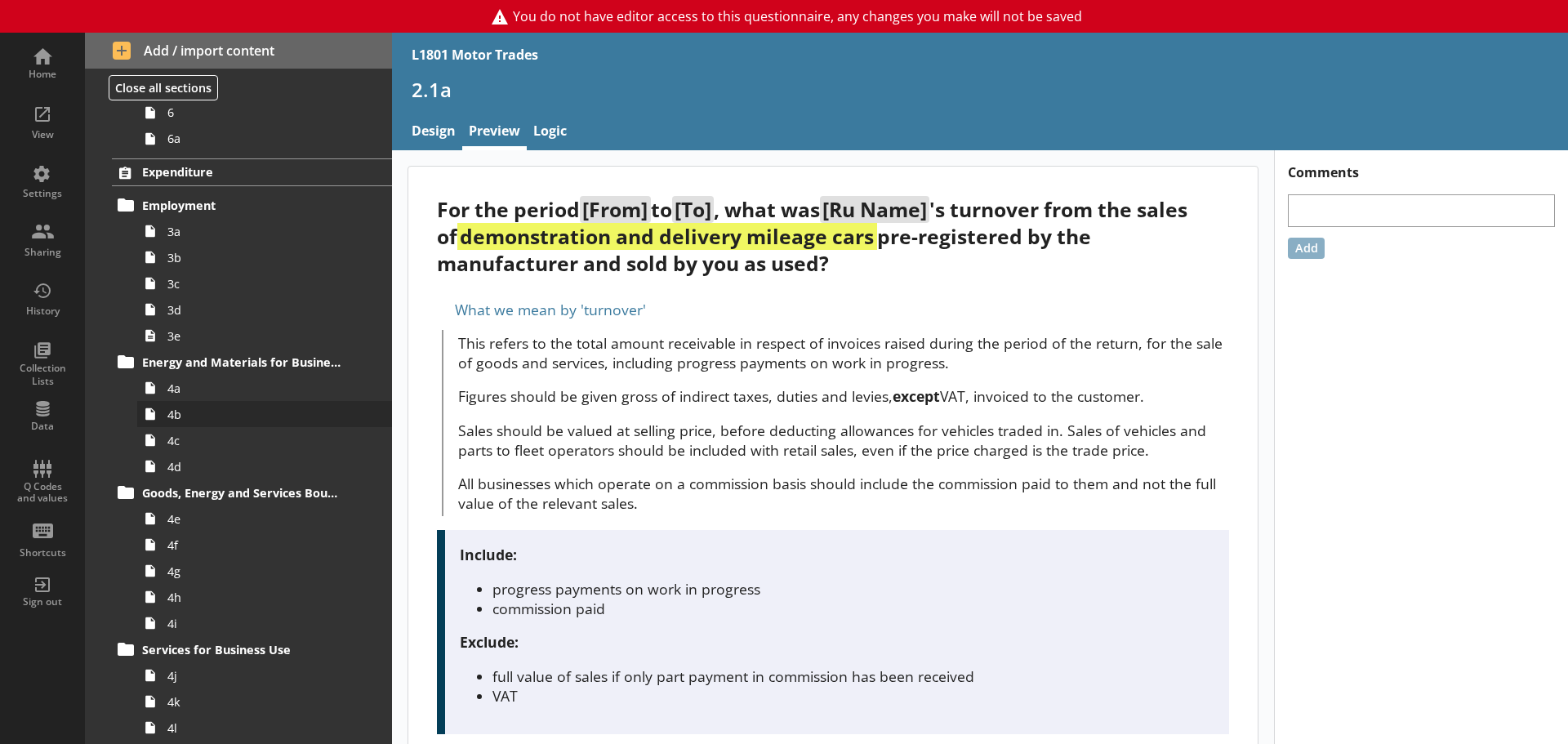
scroll to position [653, 0]
click at [211, 360] on span "Energy and Materials for Business Use" at bounding box center [243, 360] width 201 height 16
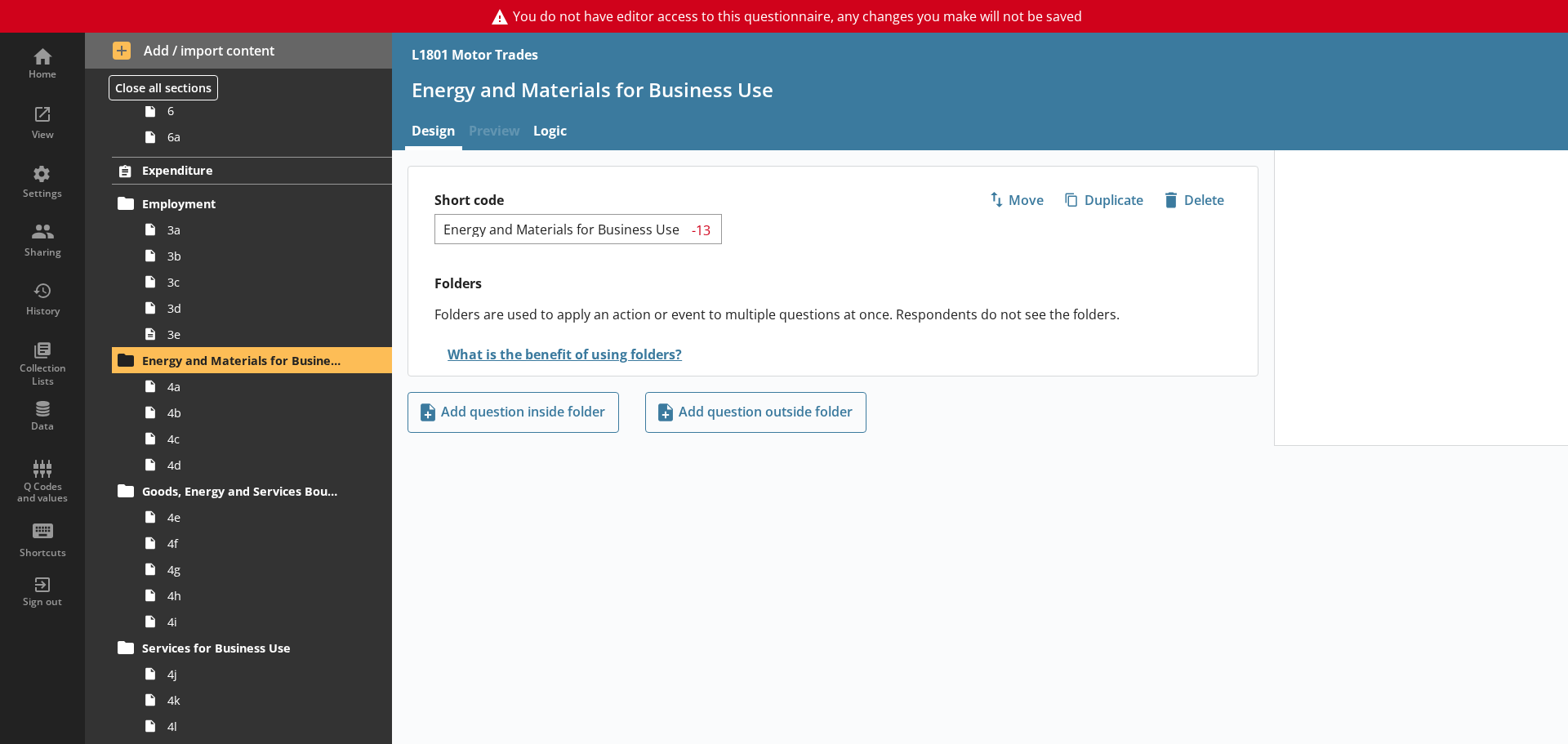
click at [499, 139] on span "Preview" at bounding box center [494, 132] width 65 height 35
click at [237, 397] on link "4a" at bounding box center [264, 386] width 254 height 26
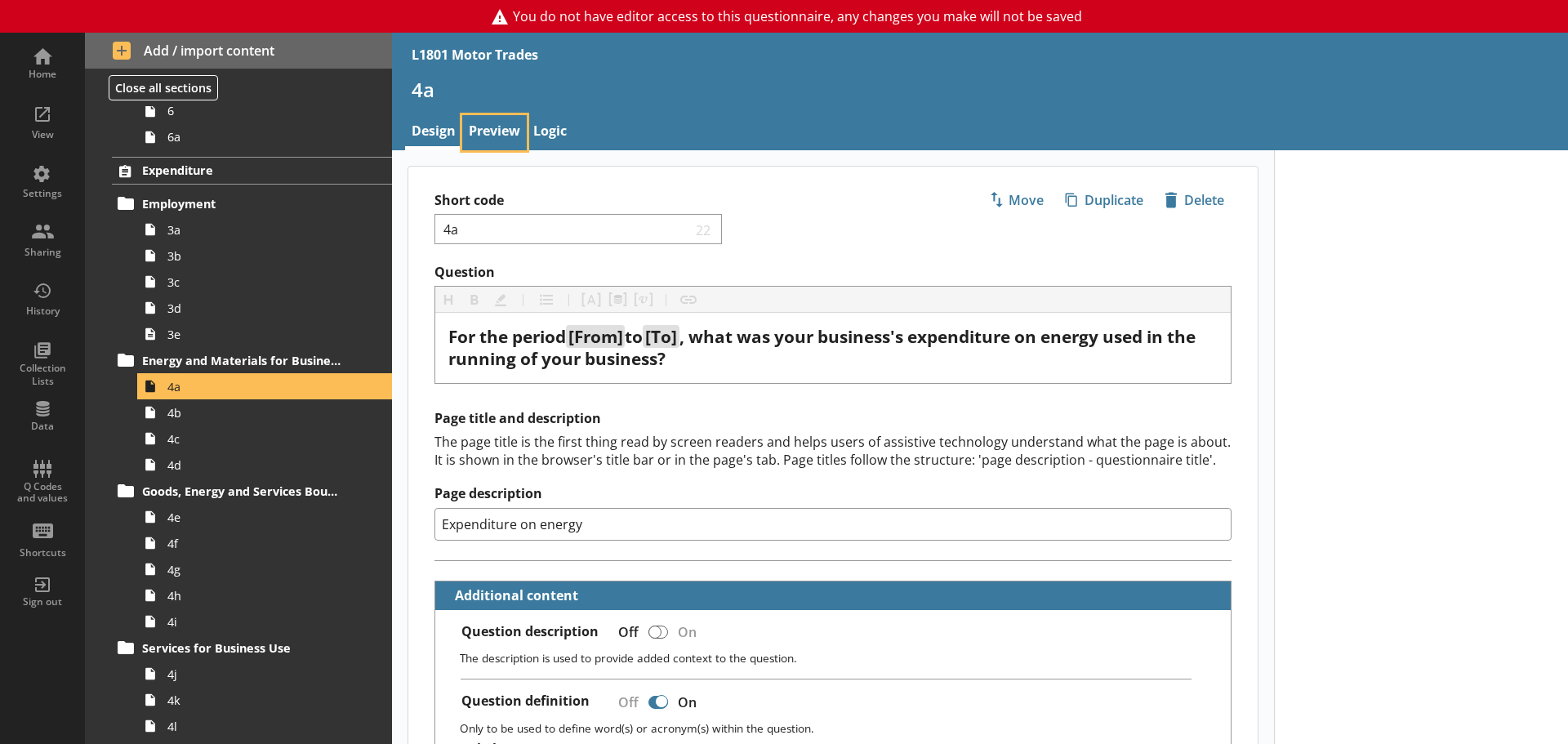
click at [496, 127] on link "Preview" at bounding box center [494, 132] width 65 height 35
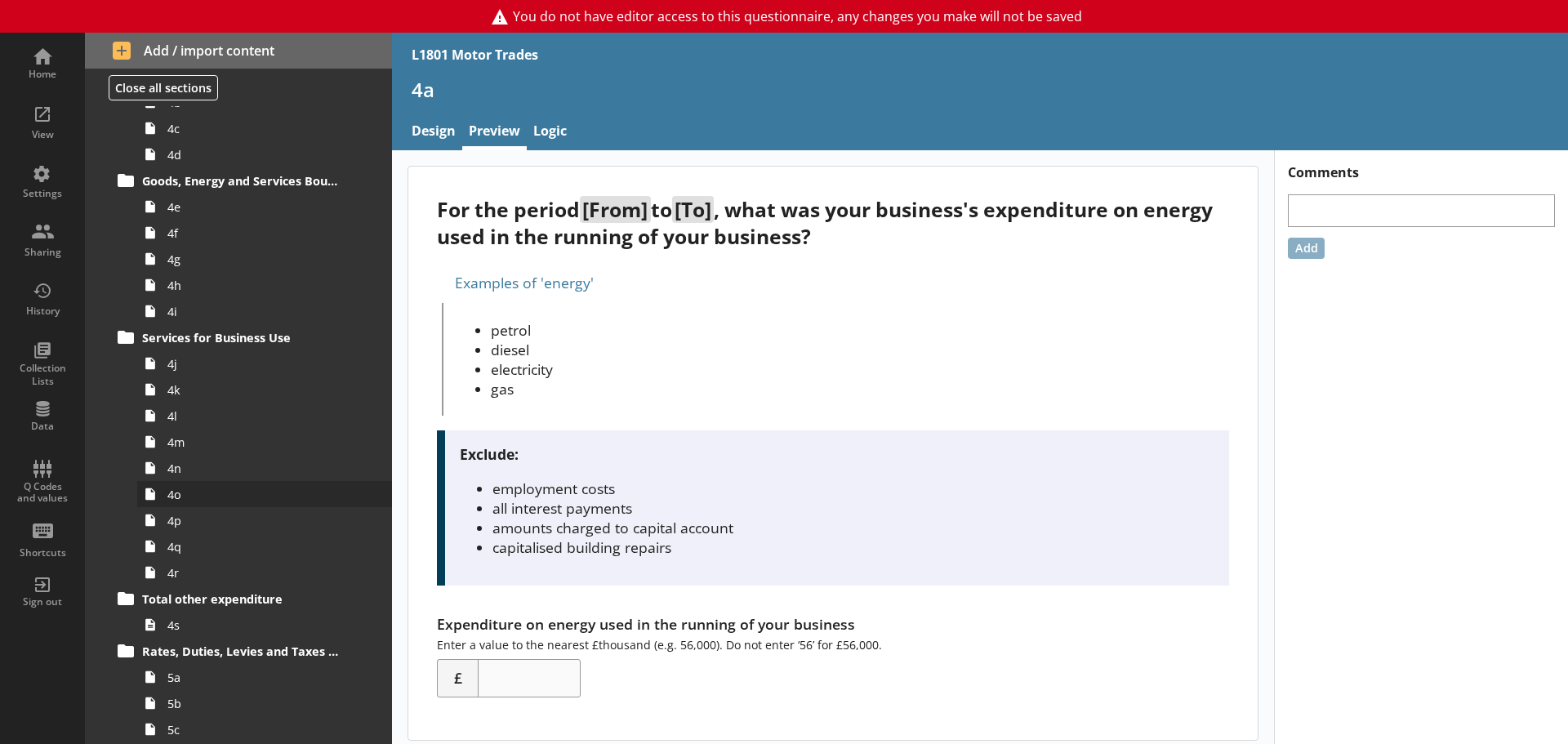
scroll to position [1061, 0]
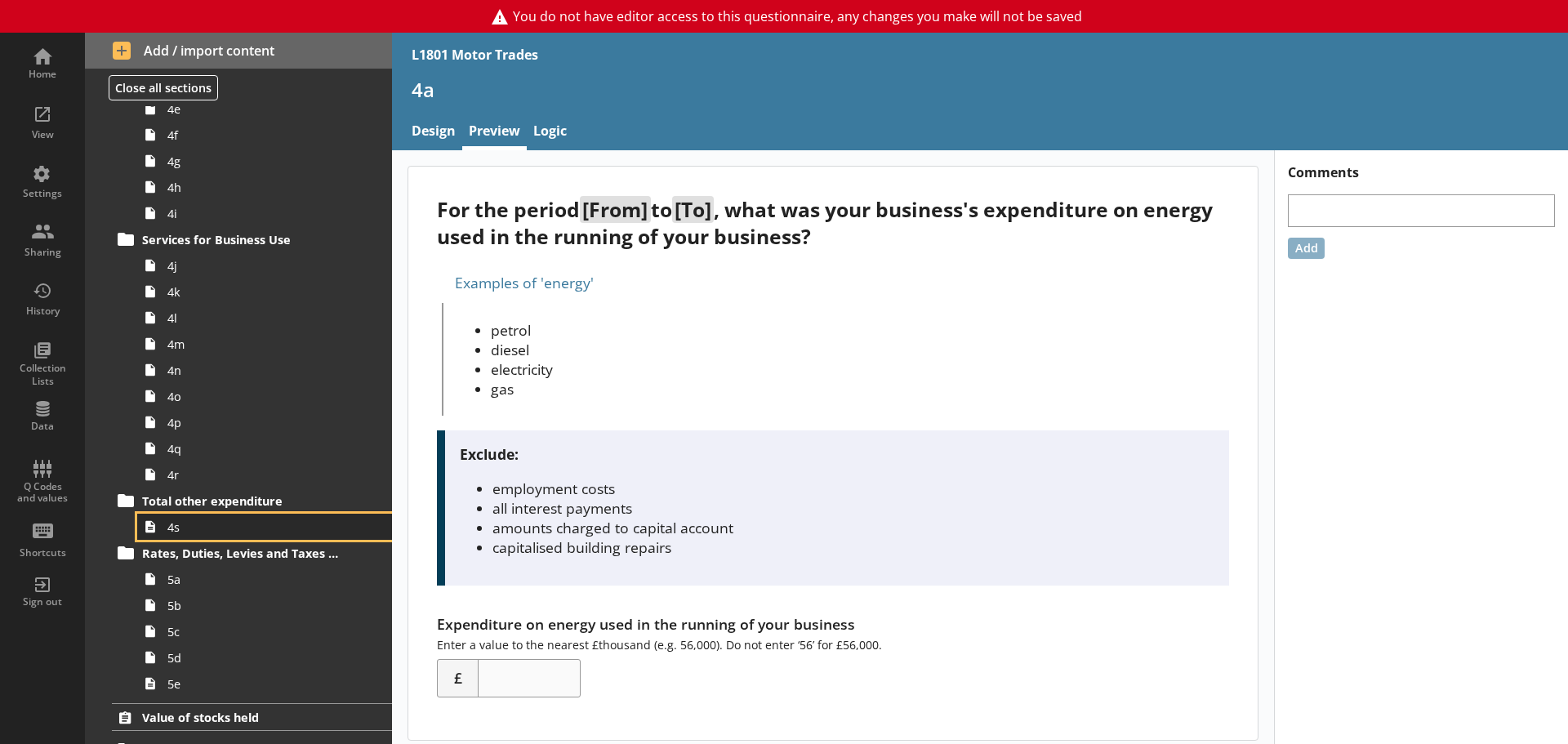
click at [270, 535] on link "4s" at bounding box center [264, 526] width 254 height 26
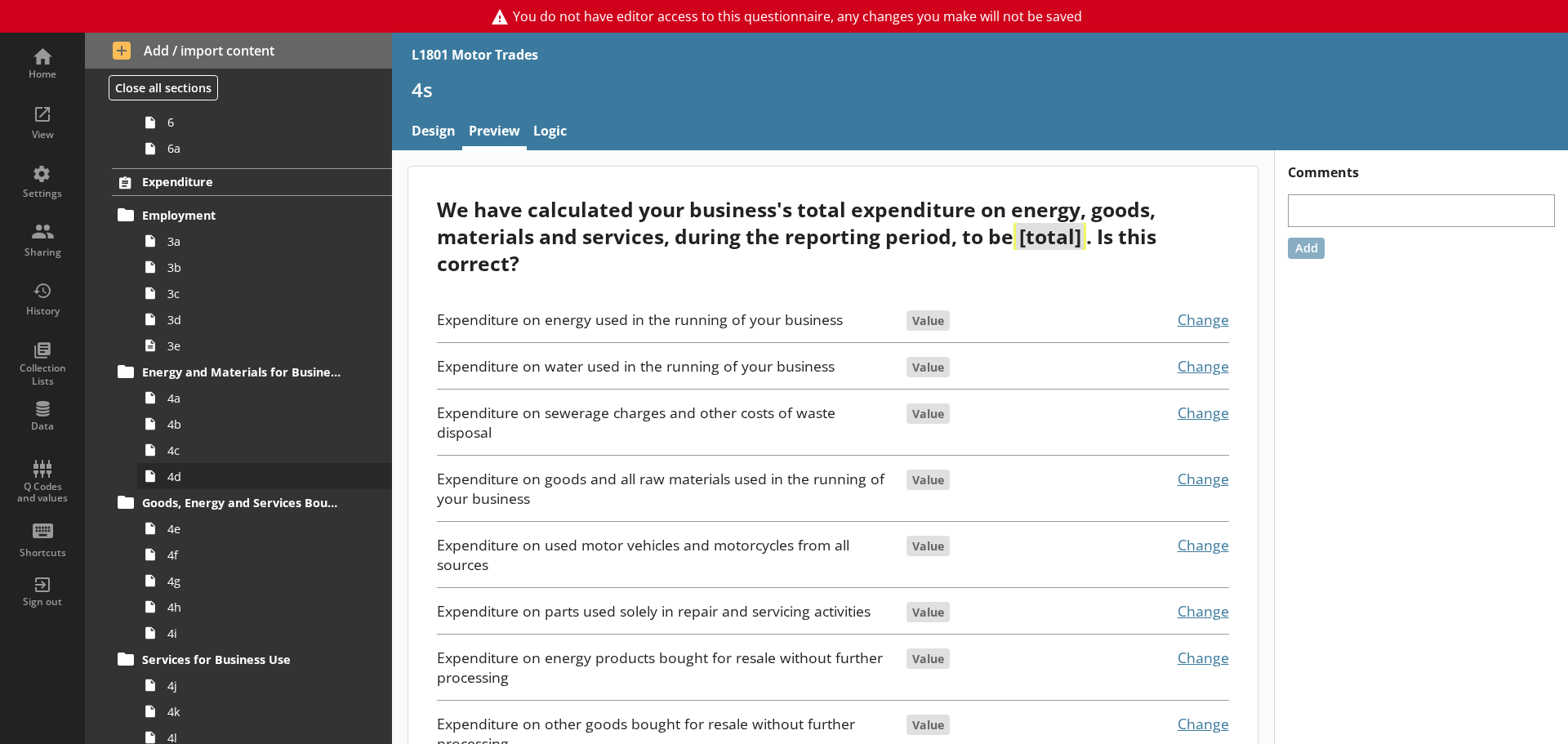
scroll to position [653, 0]
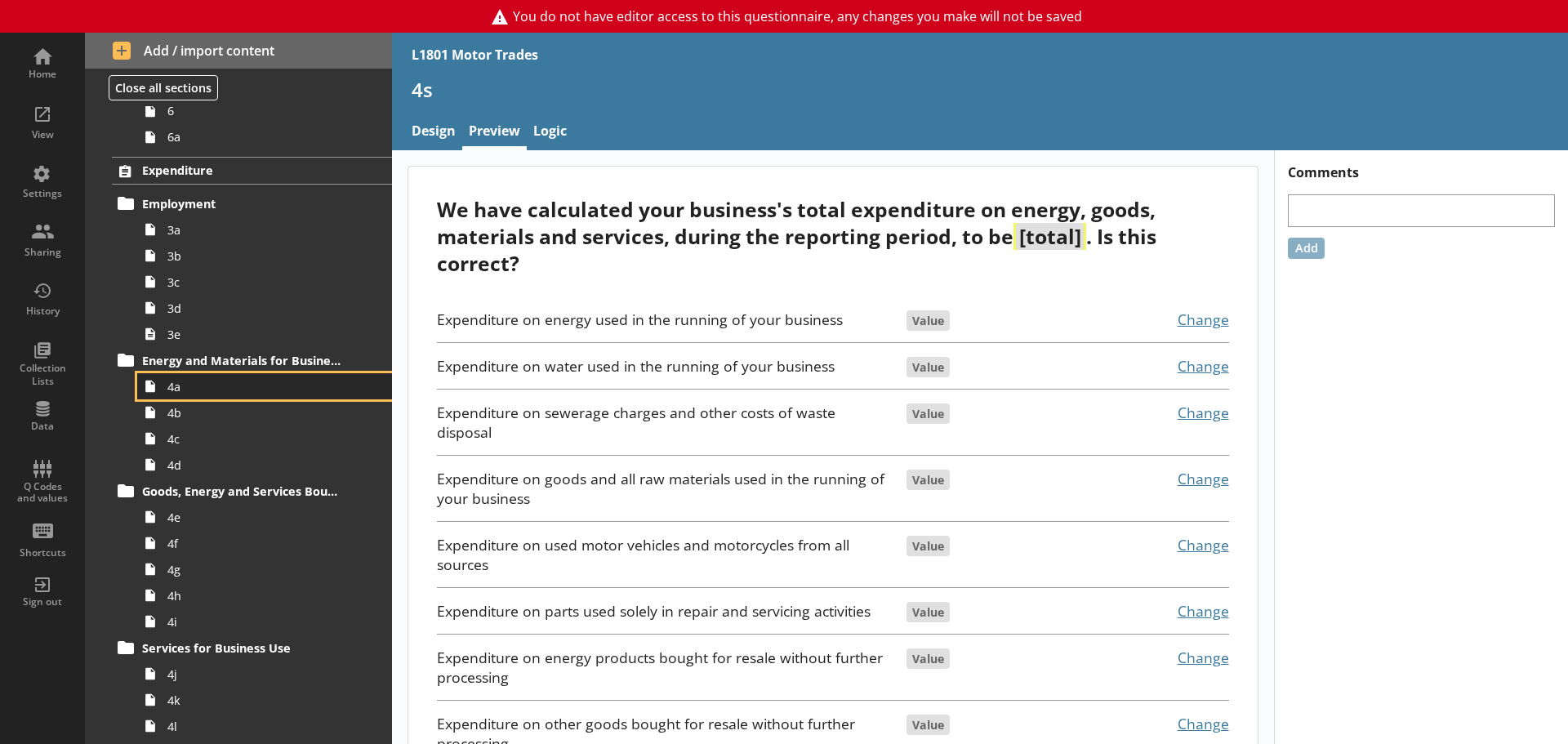
click at [250, 395] on link "4a" at bounding box center [264, 386] width 254 height 26
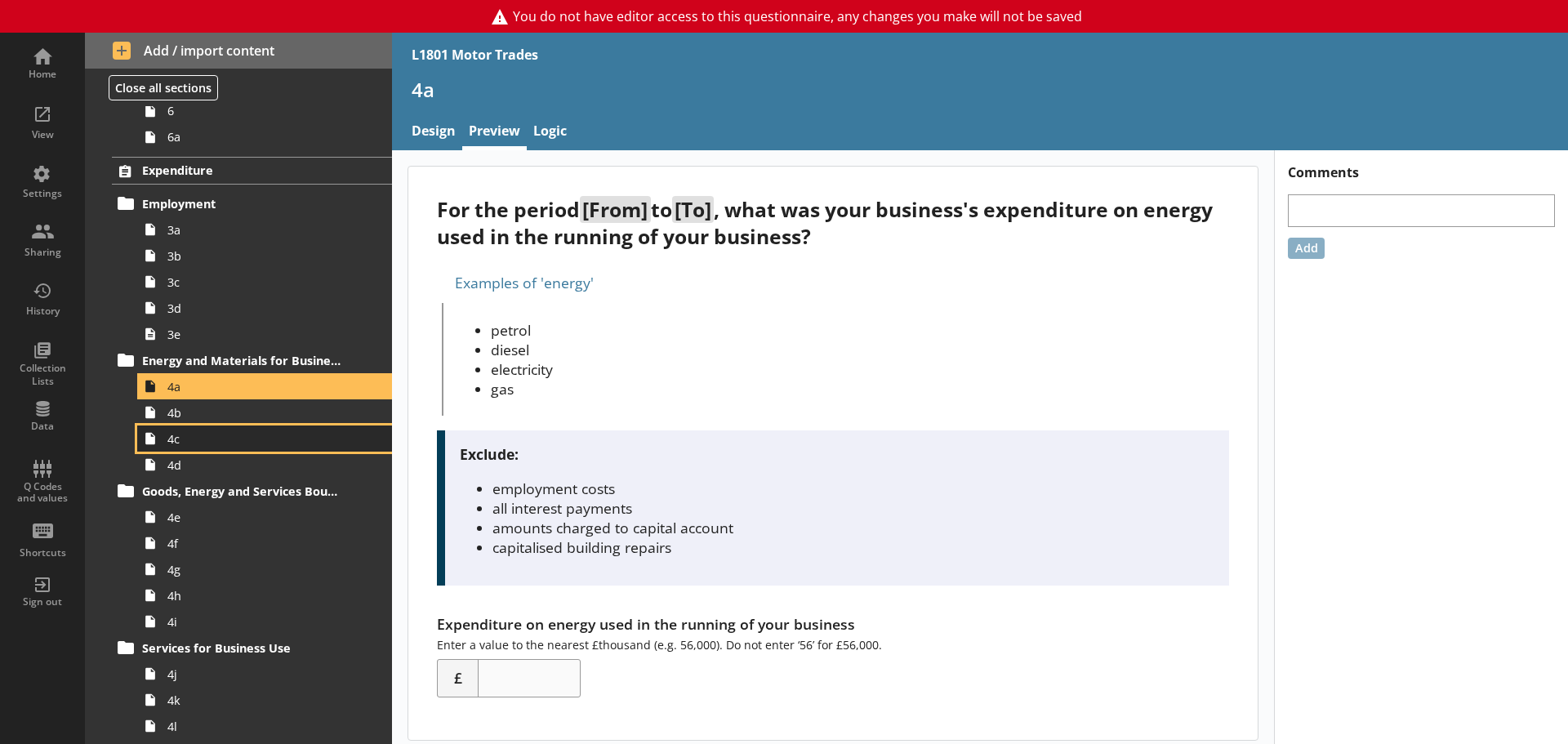
click at [250, 428] on link "4c" at bounding box center [264, 438] width 254 height 26
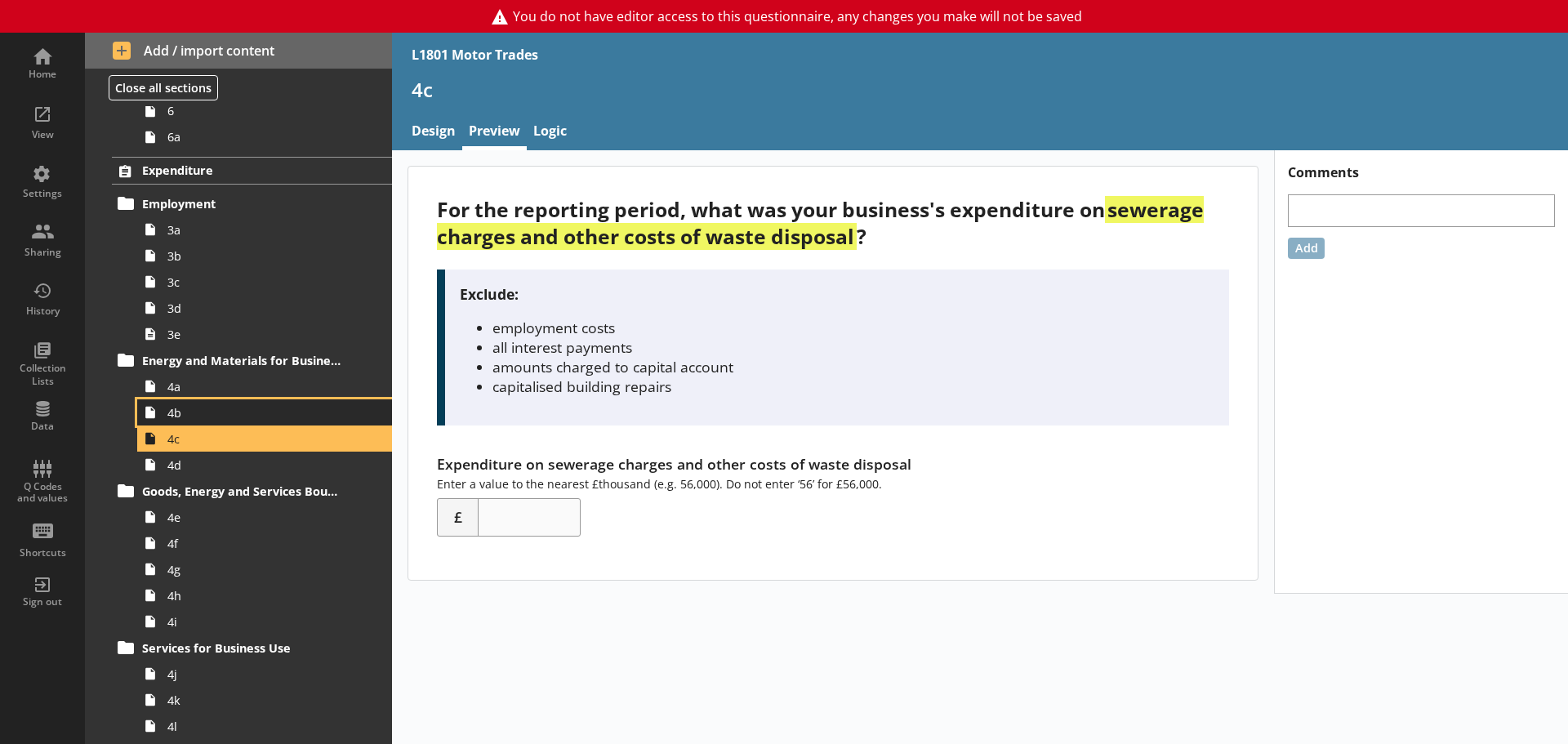
click at [251, 412] on span "4b" at bounding box center [259, 412] width 182 height 16
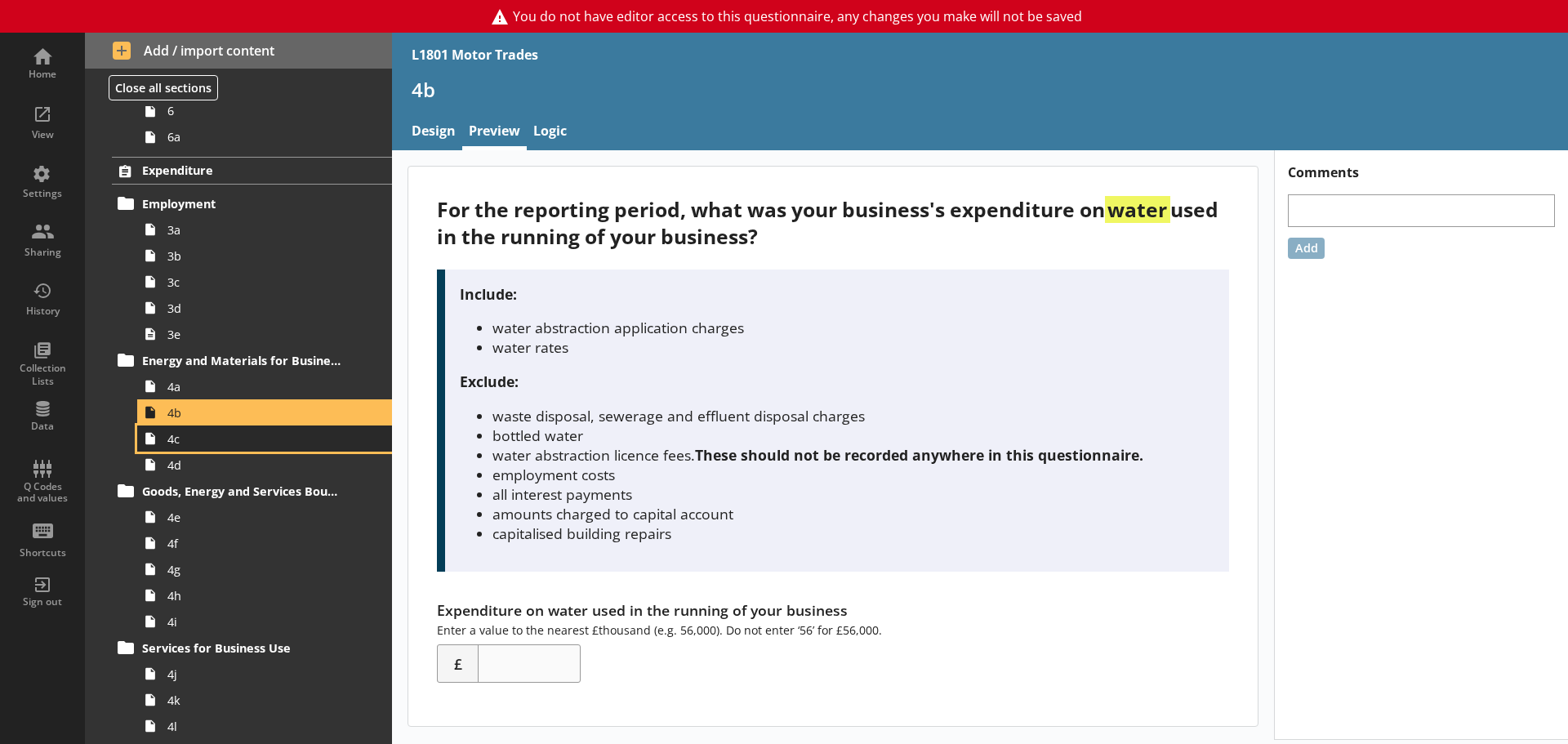
click at [245, 440] on span "4c" at bounding box center [259, 439] width 182 height 16
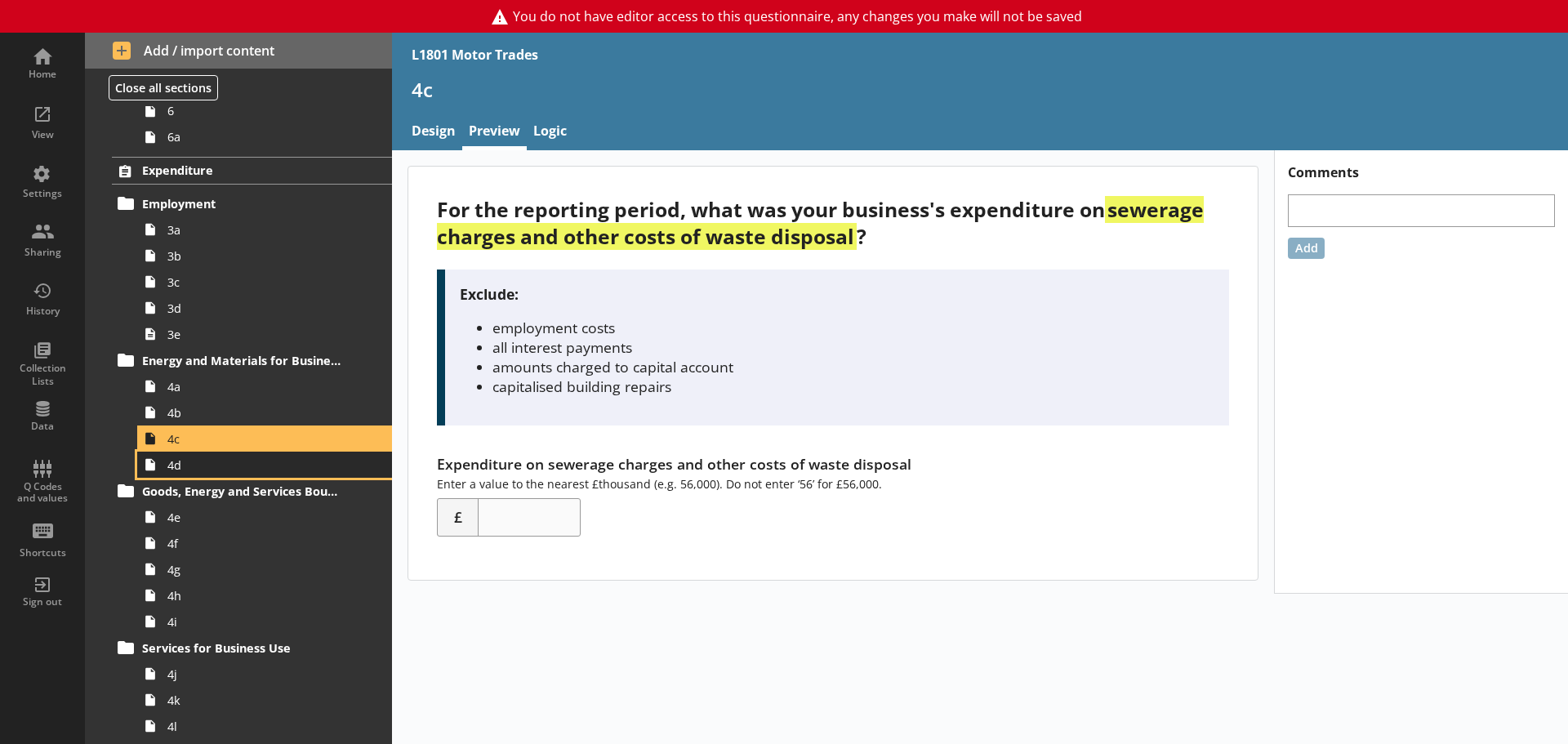
click at [241, 467] on span "4d" at bounding box center [259, 464] width 182 height 16
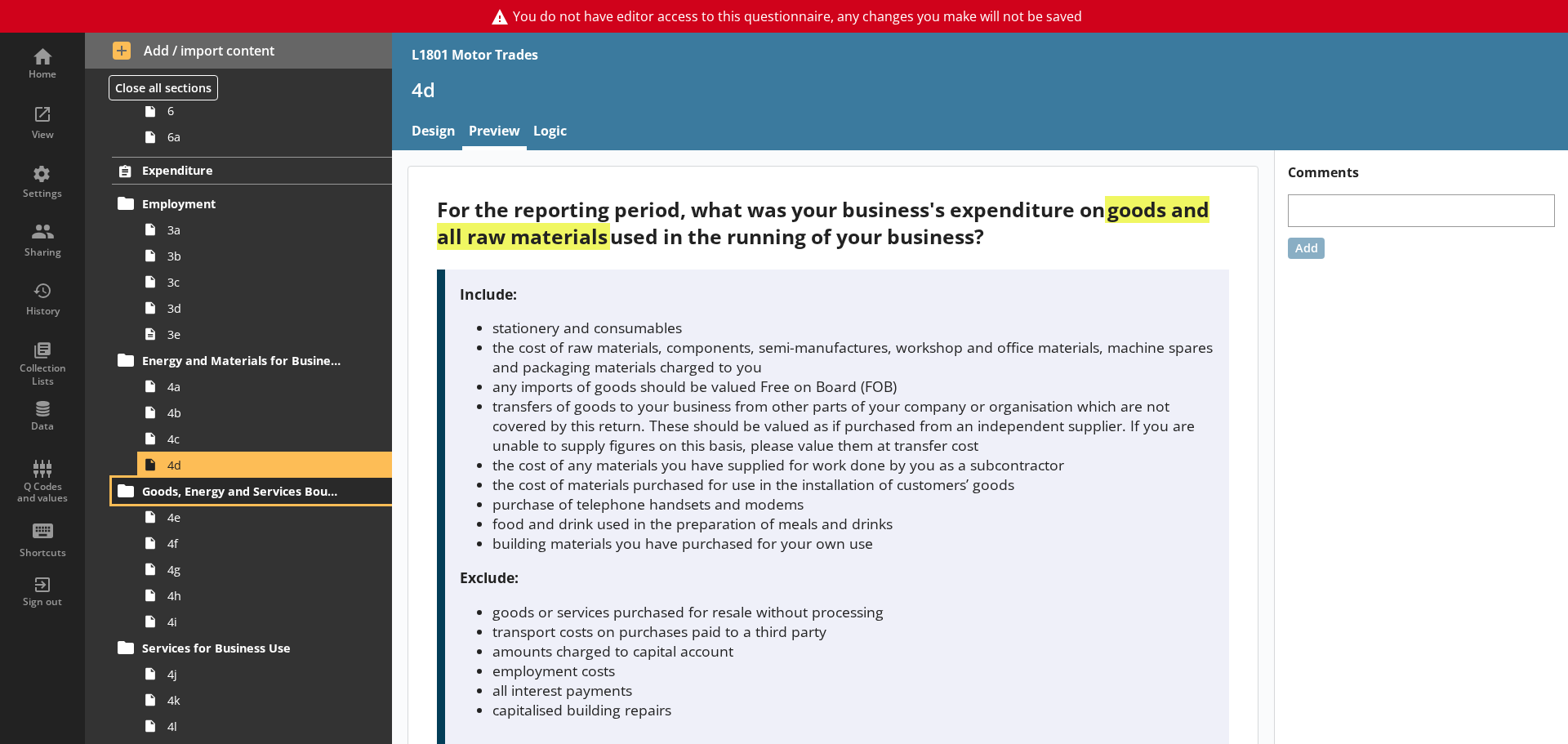
click at [243, 495] on span "Goods, Energy and Services Bought for Resale" at bounding box center [243, 491] width 201 height 16
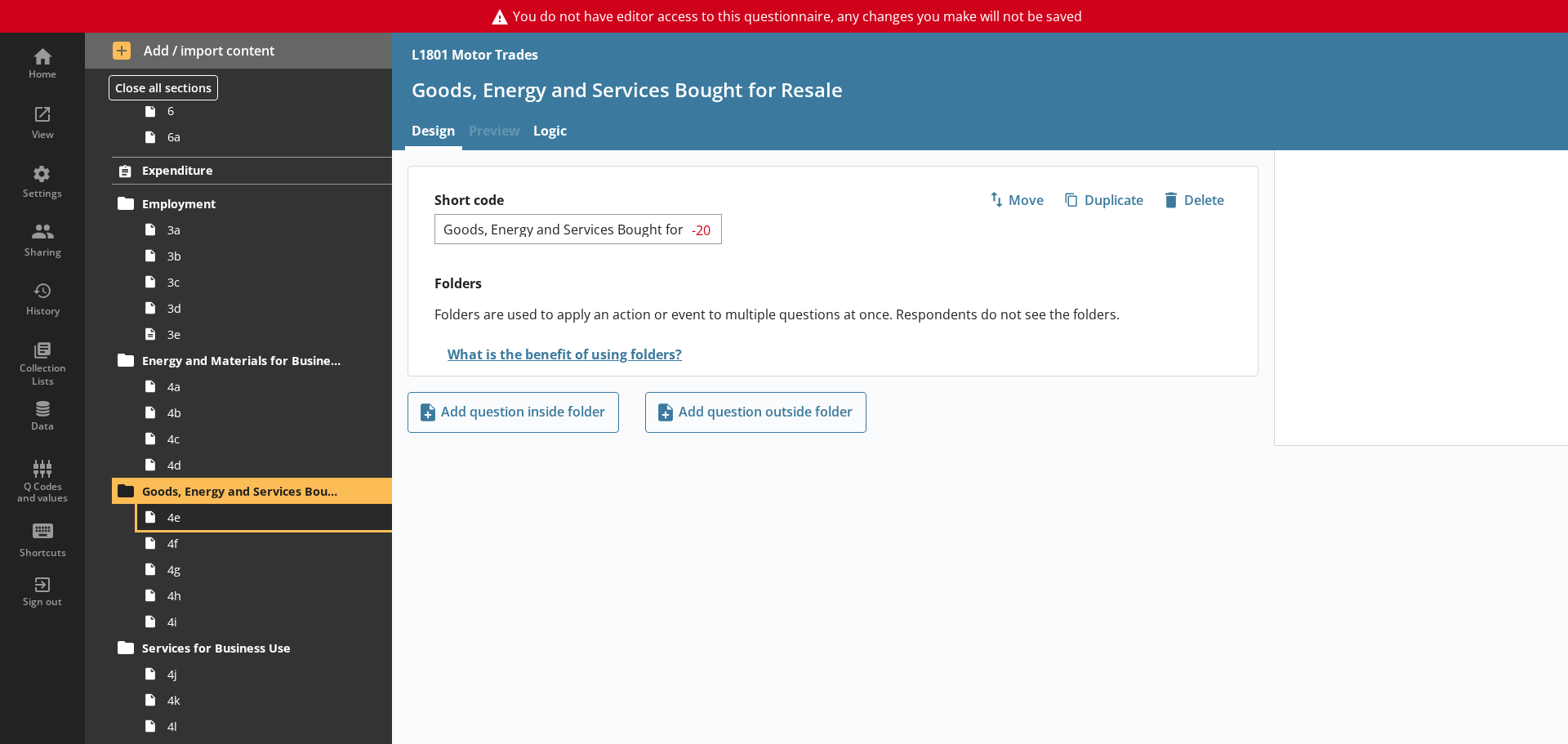
click at [199, 527] on link "4e" at bounding box center [264, 516] width 254 height 26
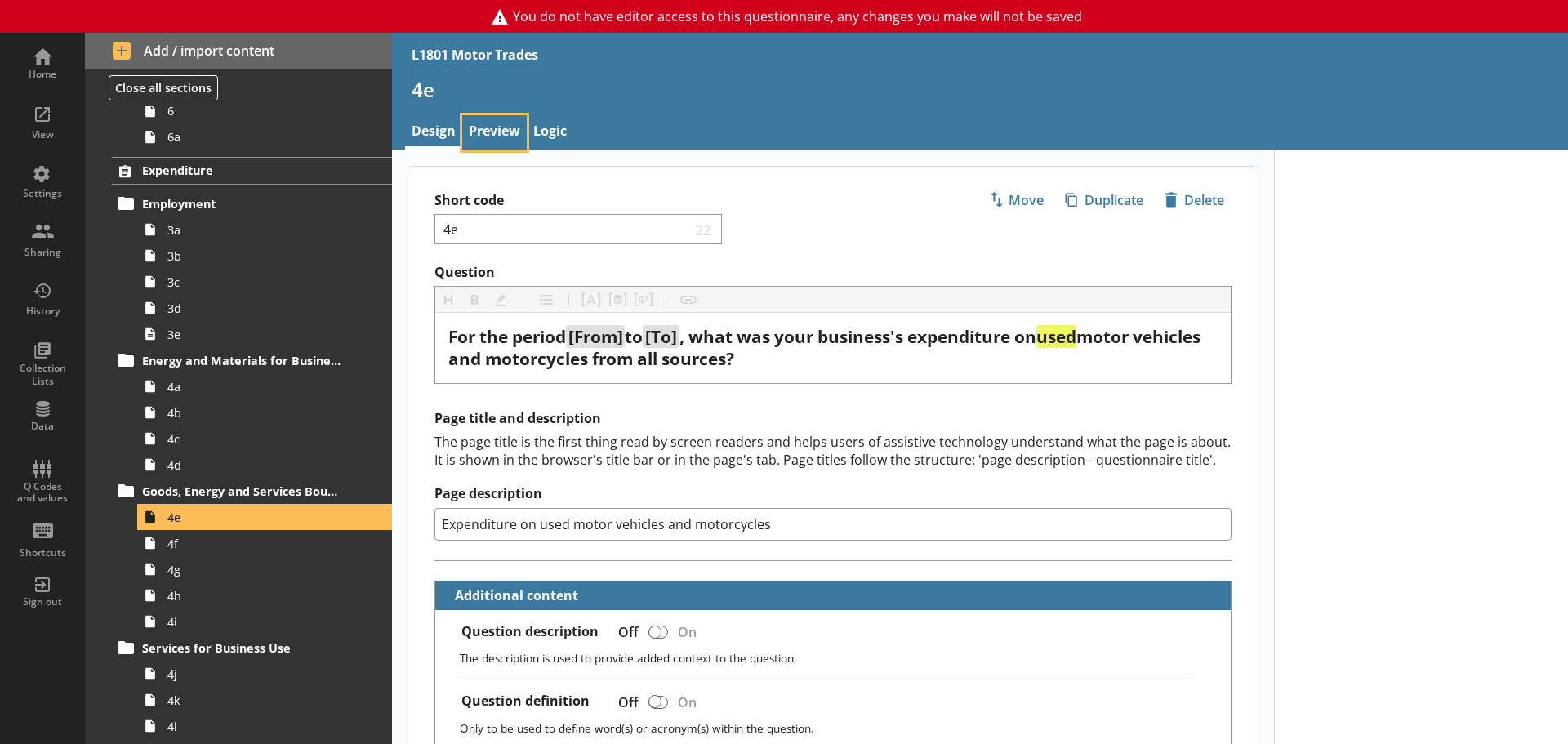
click at [497, 142] on link "Preview" at bounding box center [494, 132] width 65 height 35
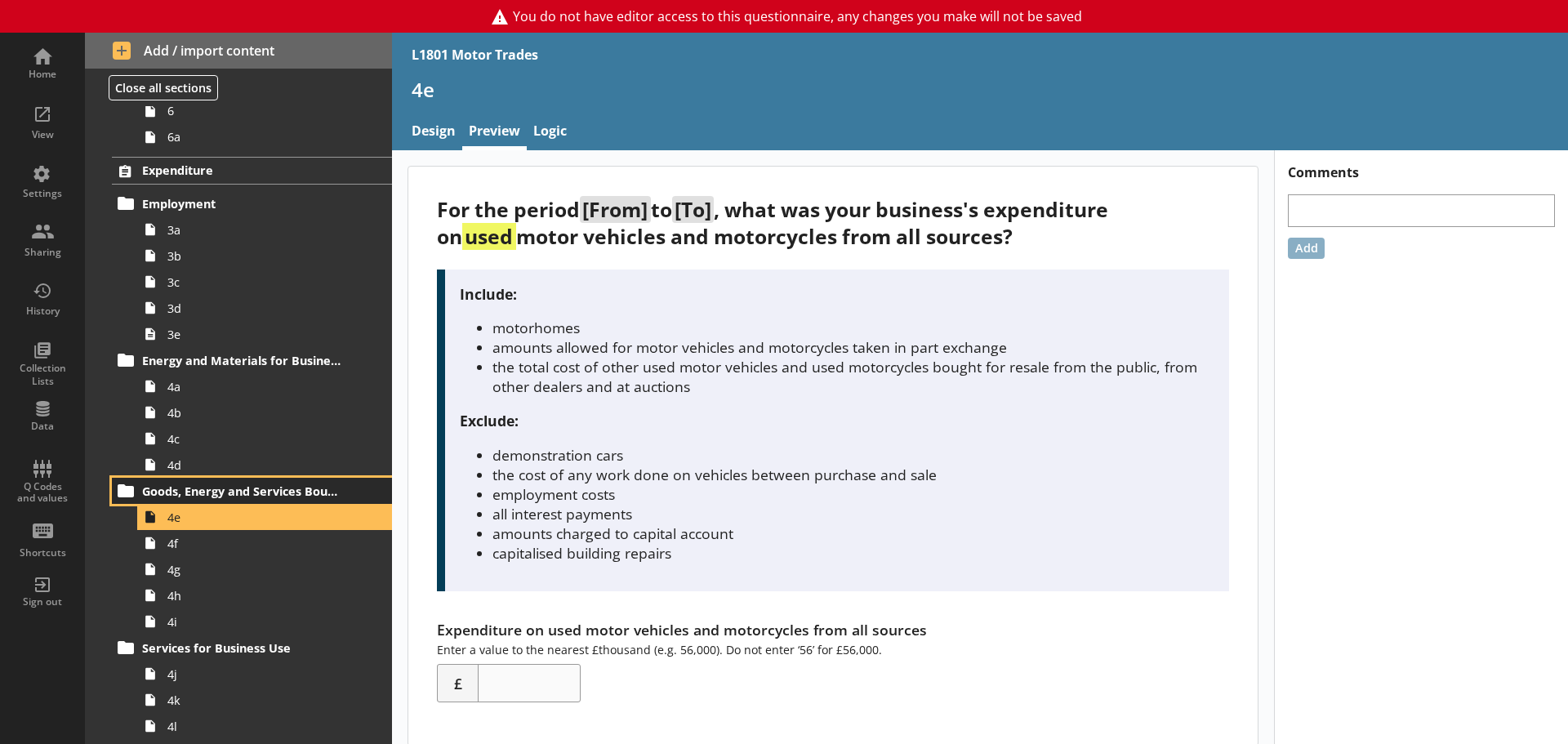
click at [284, 485] on span "Goods, Energy and Services Bought for Resale" at bounding box center [243, 491] width 201 height 16
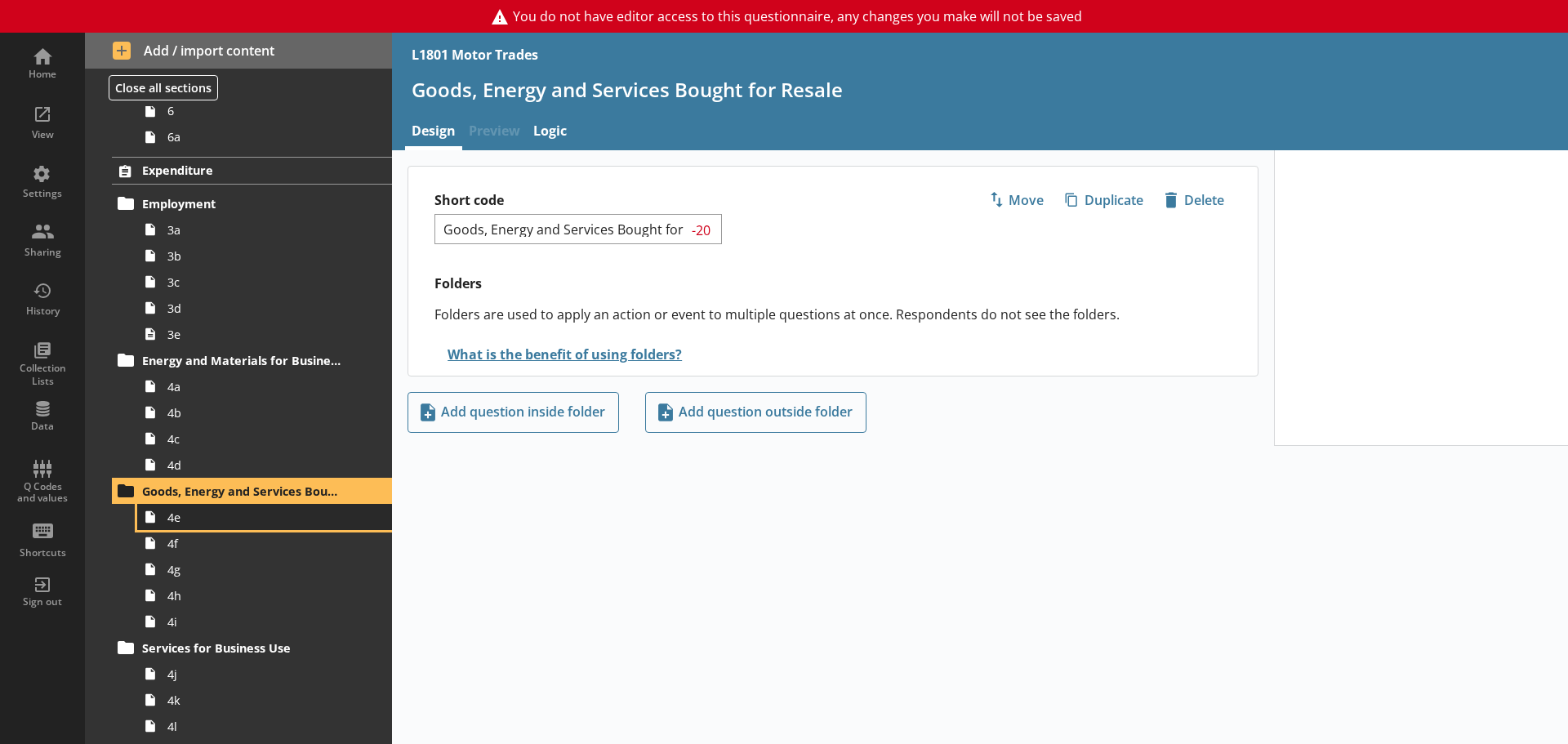
click at [242, 514] on span "4e" at bounding box center [259, 517] width 182 height 16
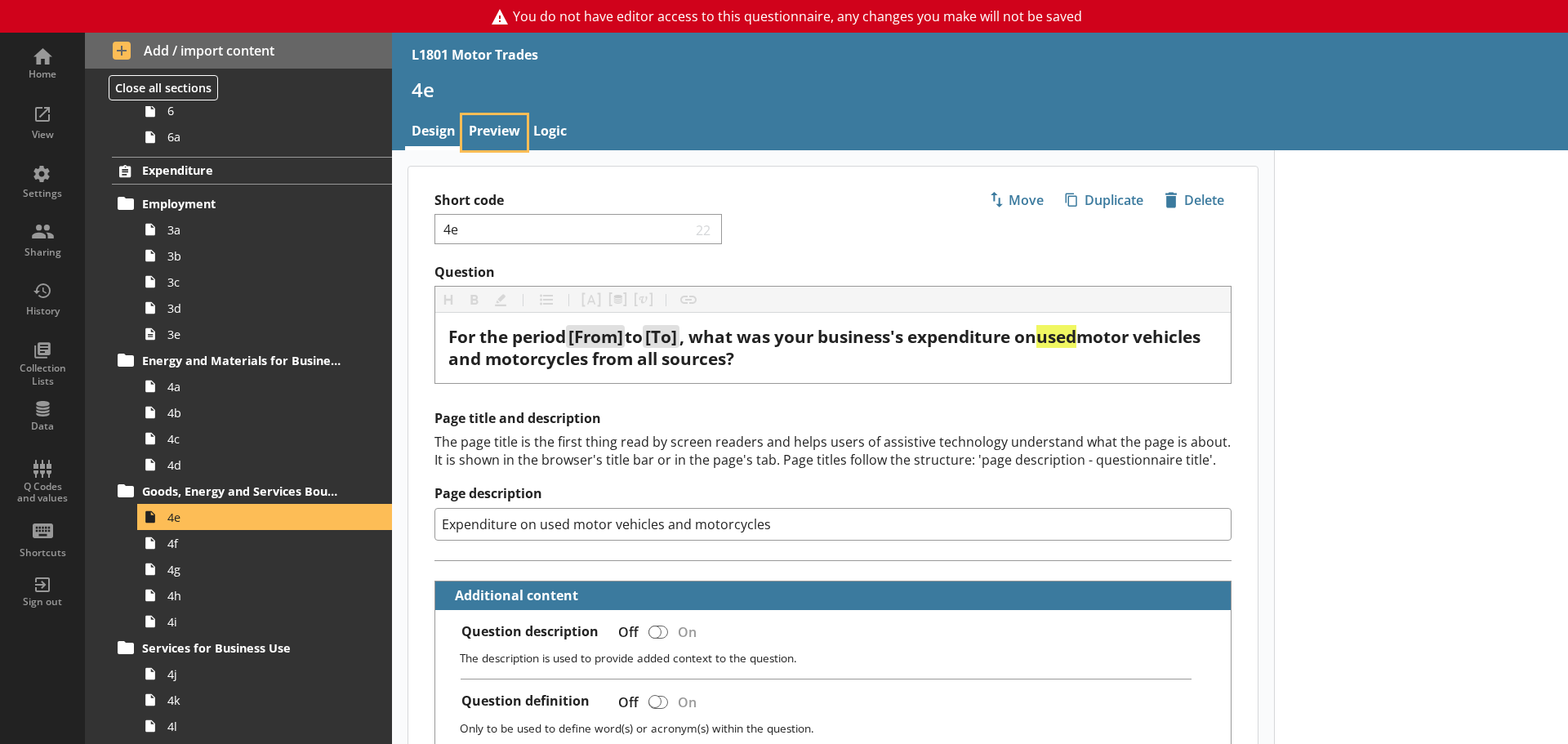
click at [491, 126] on link "Preview" at bounding box center [494, 132] width 65 height 35
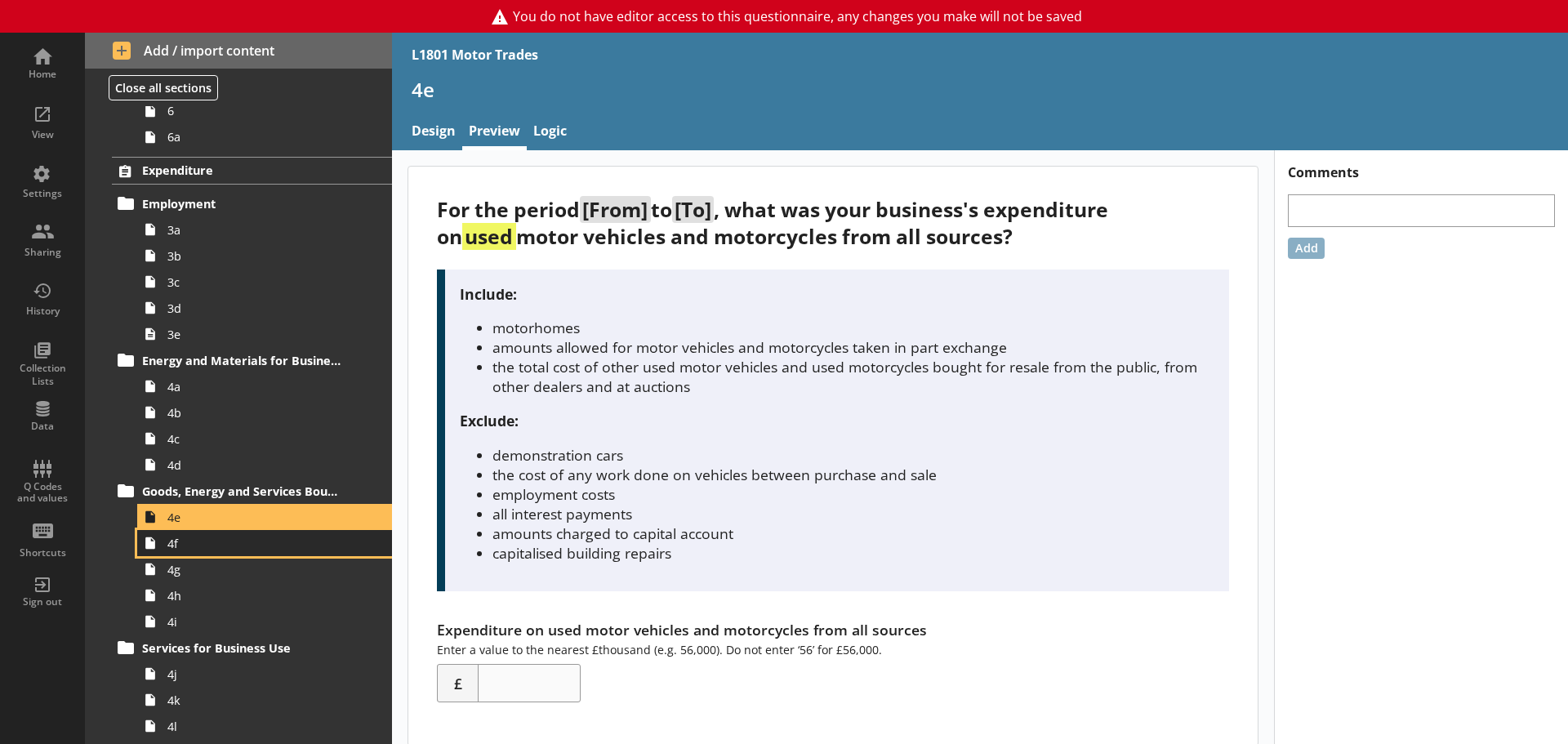
click at [210, 546] on span "4f" at bounding box center [259, 542] width 182 height 16
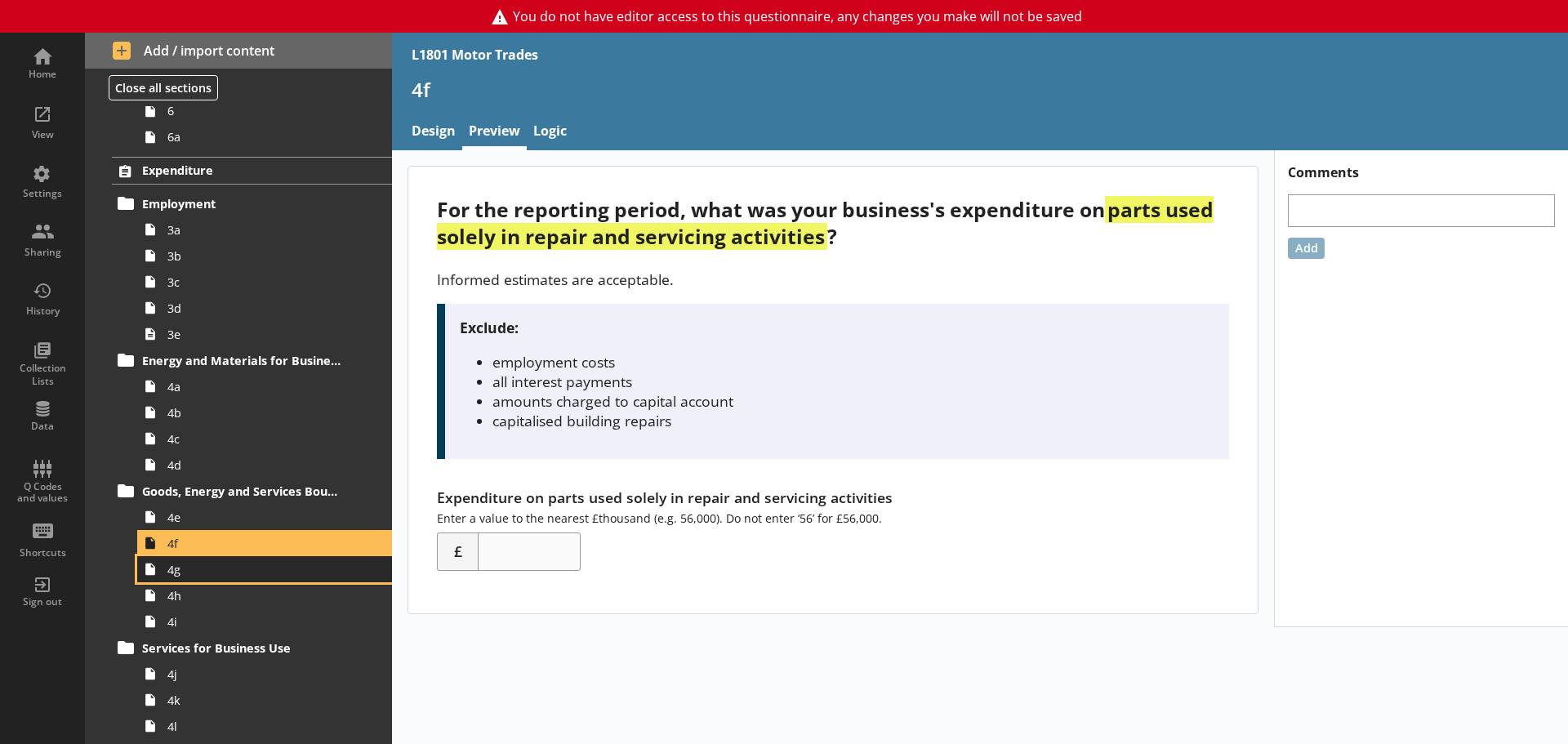
click at [184, 576] on span "4g" at bounding box center [259, 569] width 182 height 16
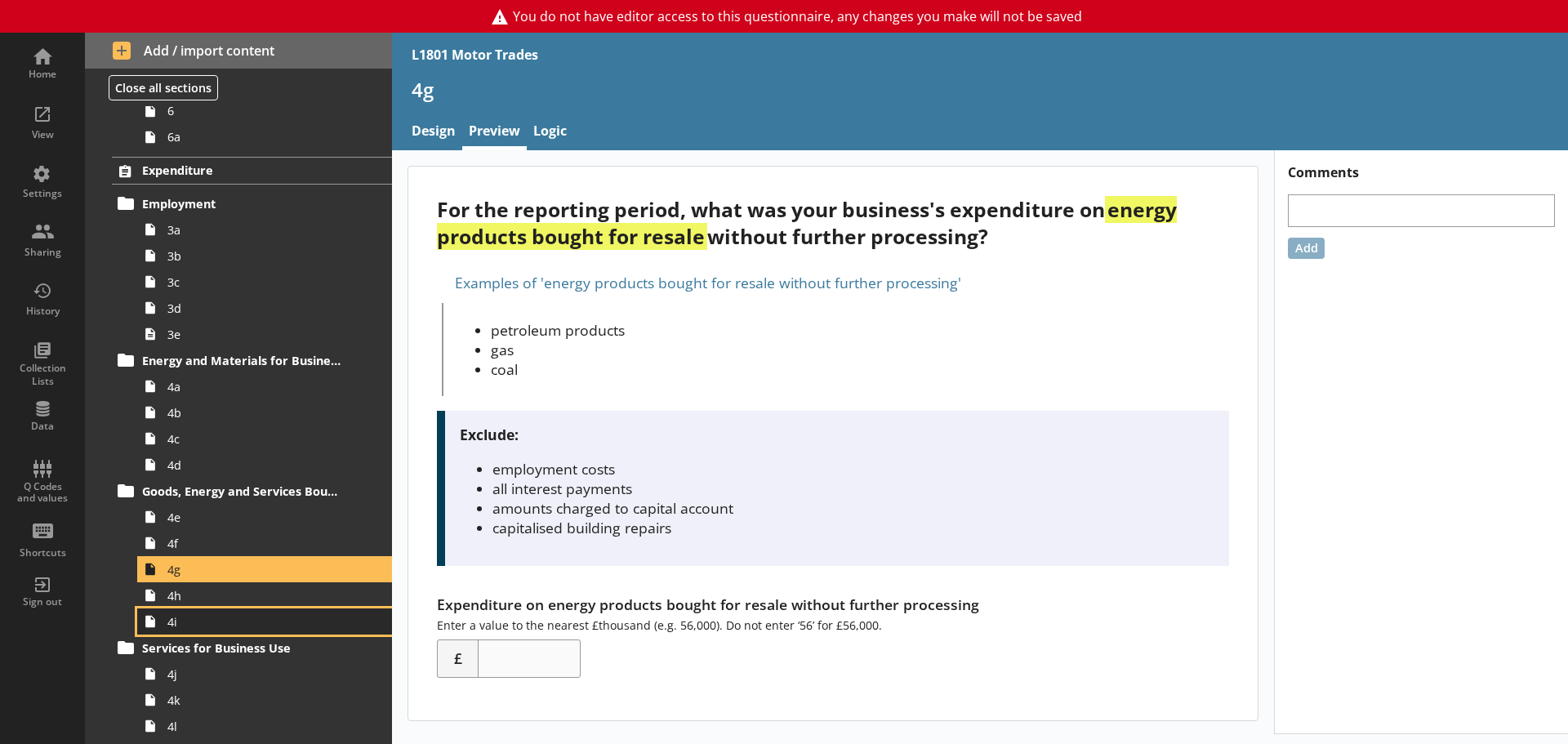
click at [242, 611] on link "4i" at bounding box center [264, 621] width 254 height 26
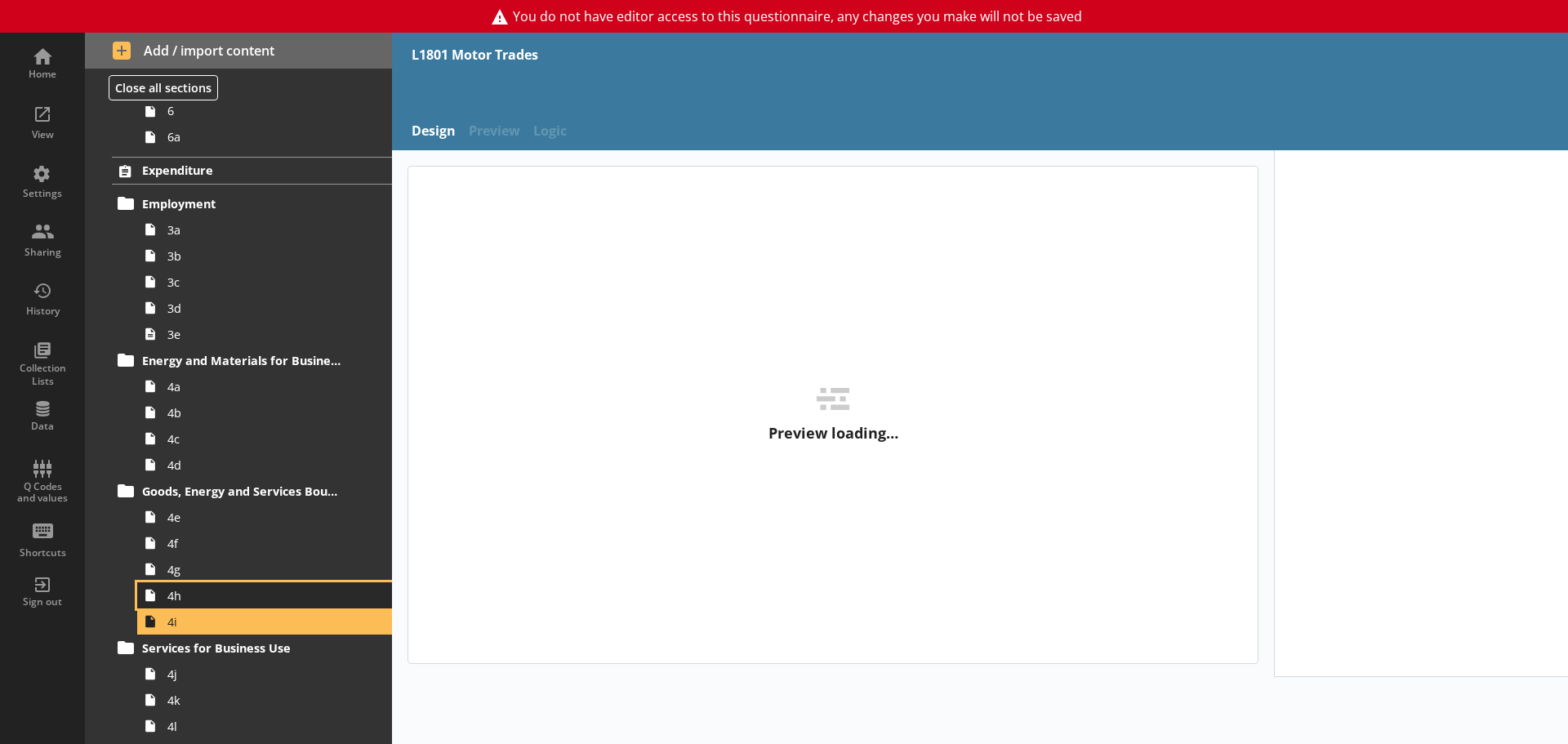
click at [236, 594] on span "4h" at bounding box center [259, 595] width 182 height 16
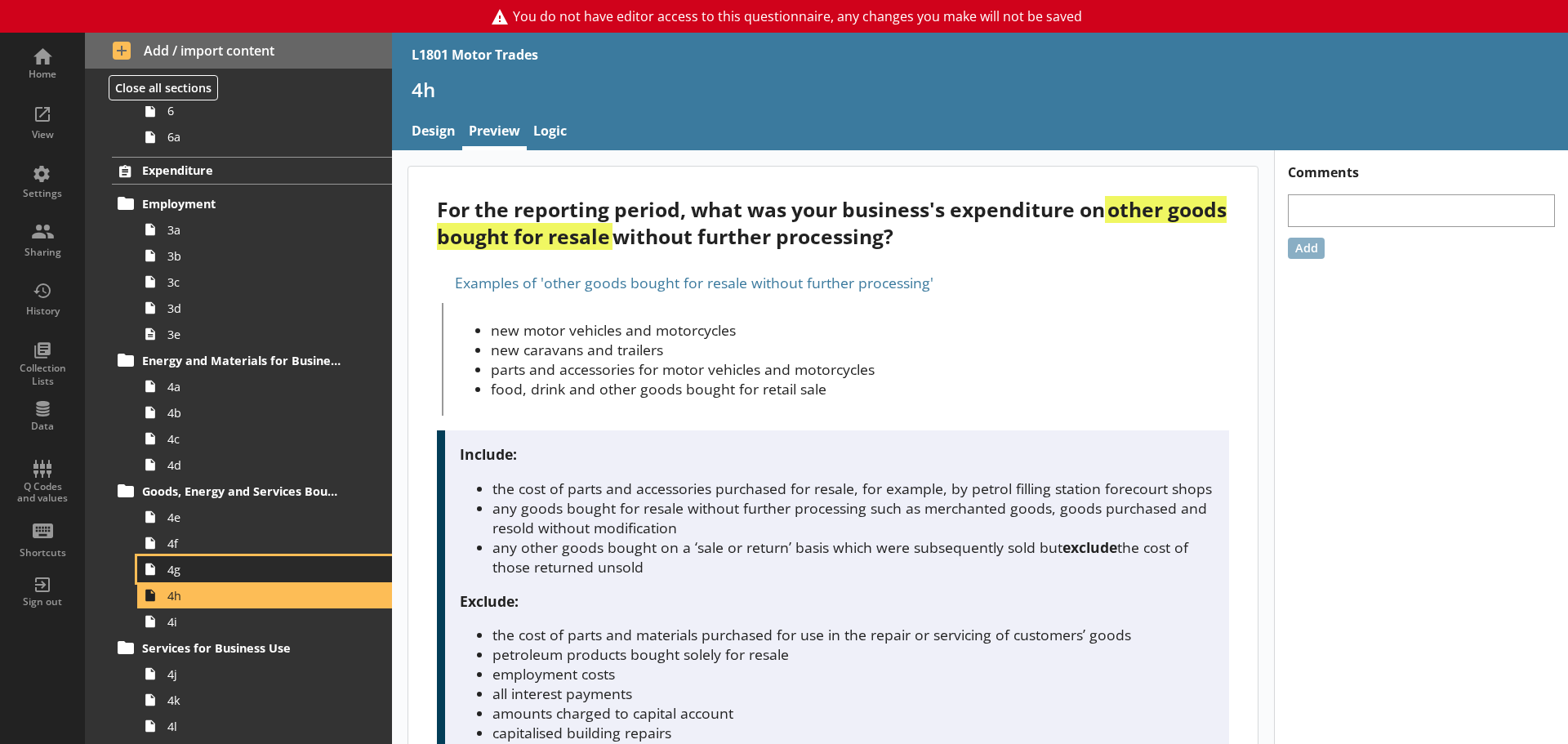
click at [230, 572] on span "4g" at bounding box center [259, 569] width 182 height 16
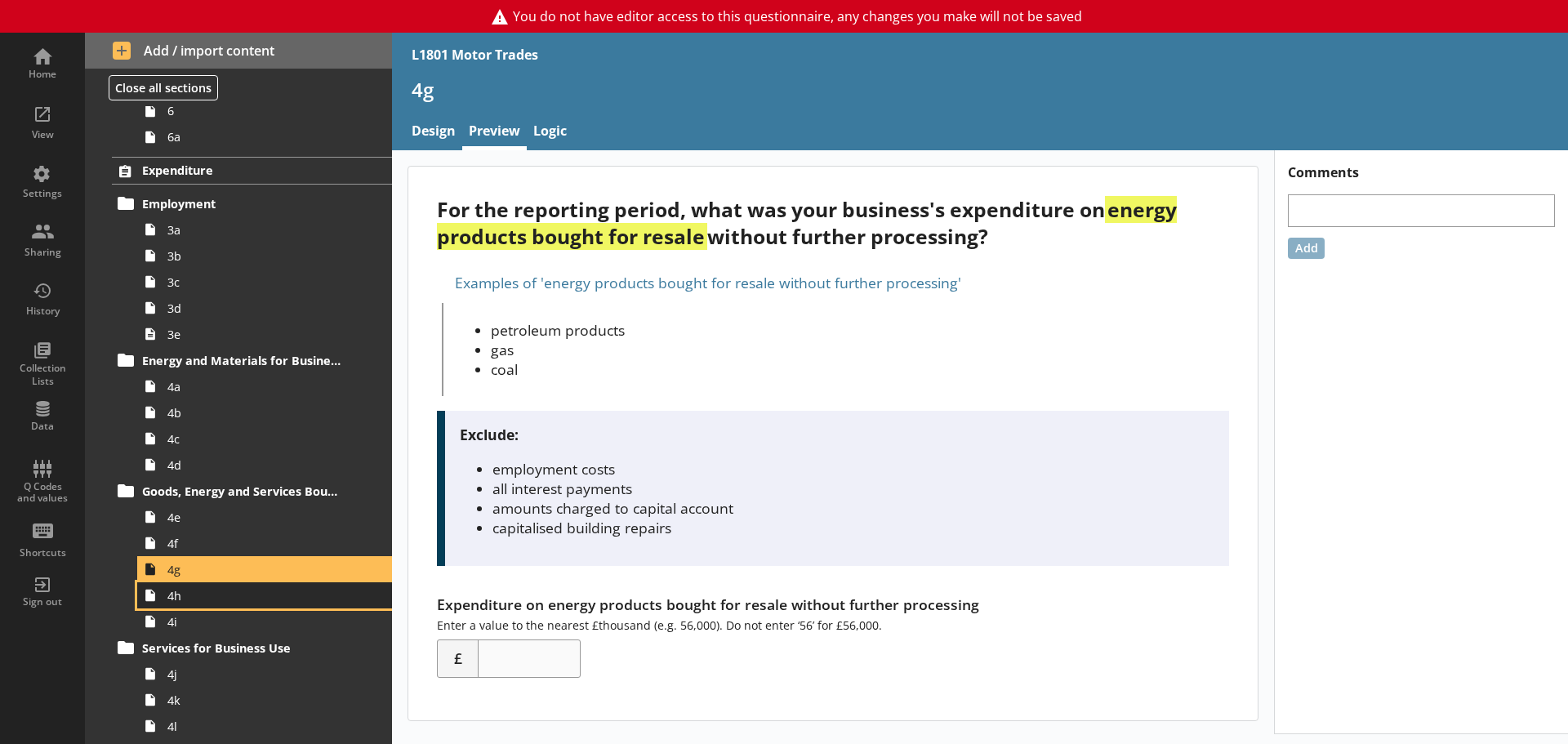
click at [213, 602] on span "4h" at bounding box center [259, 595] width 182 height 16
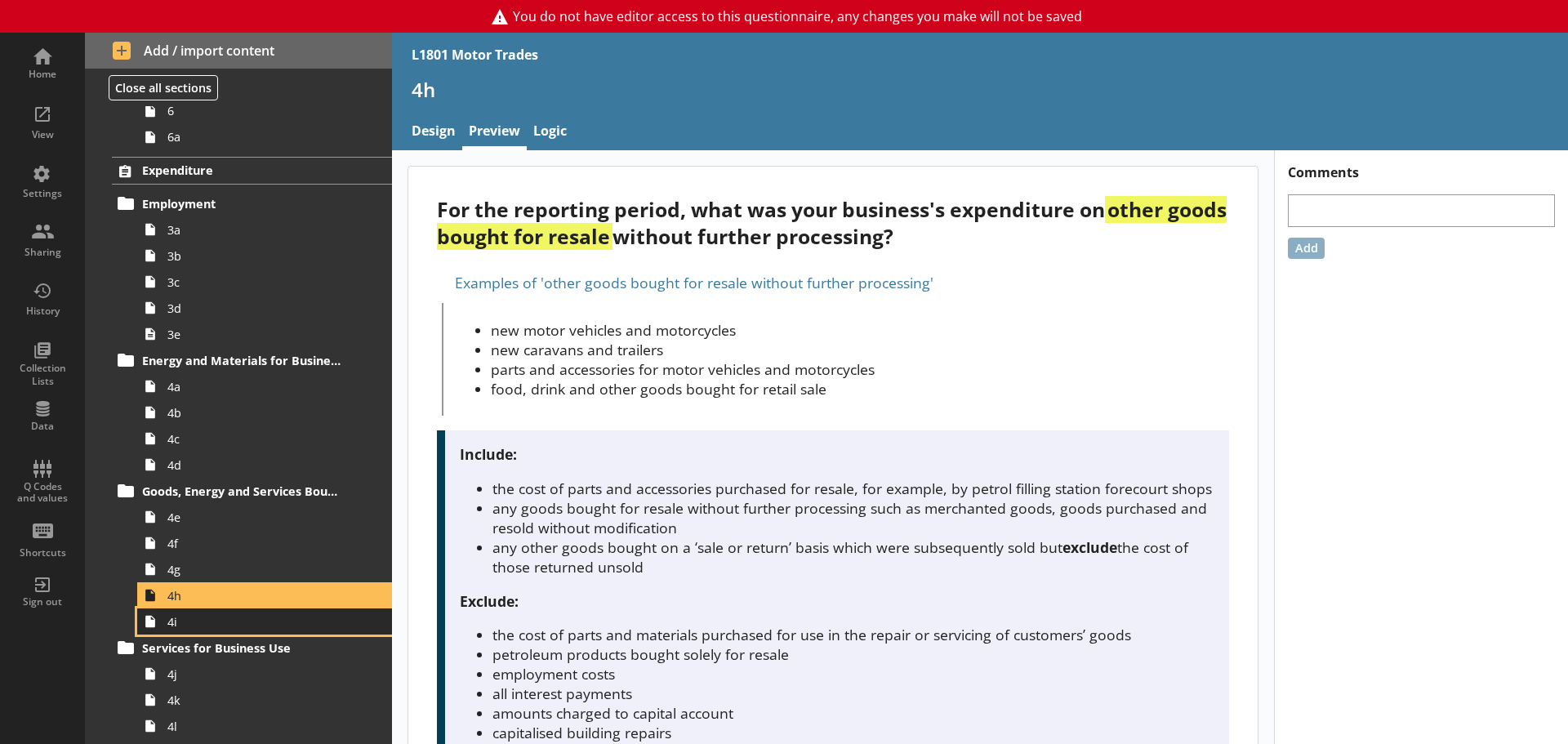
click at [208, 622] on span "4i" at bounding box center [259, 621] width 182 height 16
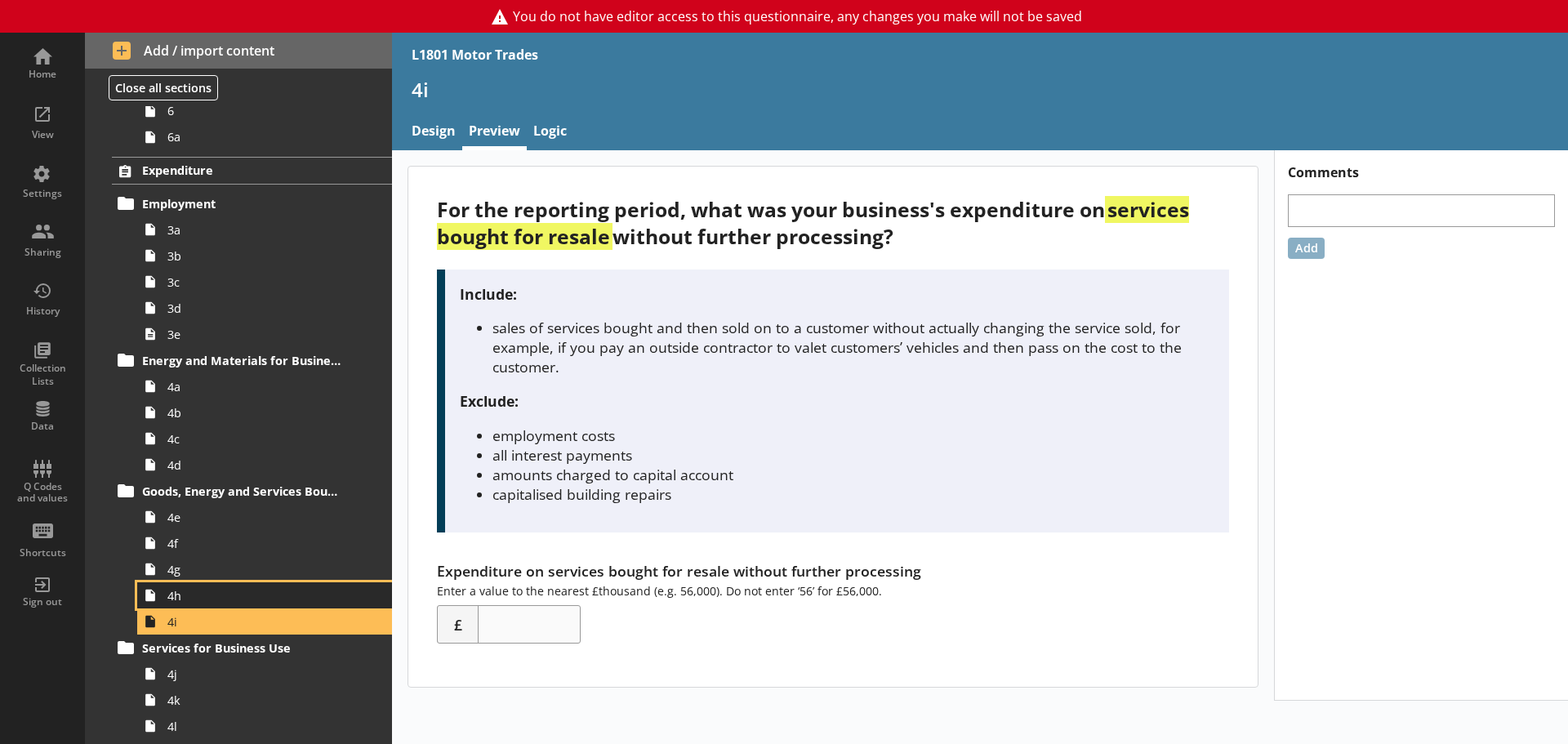
click at [210, 602] on span "4h" at bounding box center [259, 595] width 182 height 16
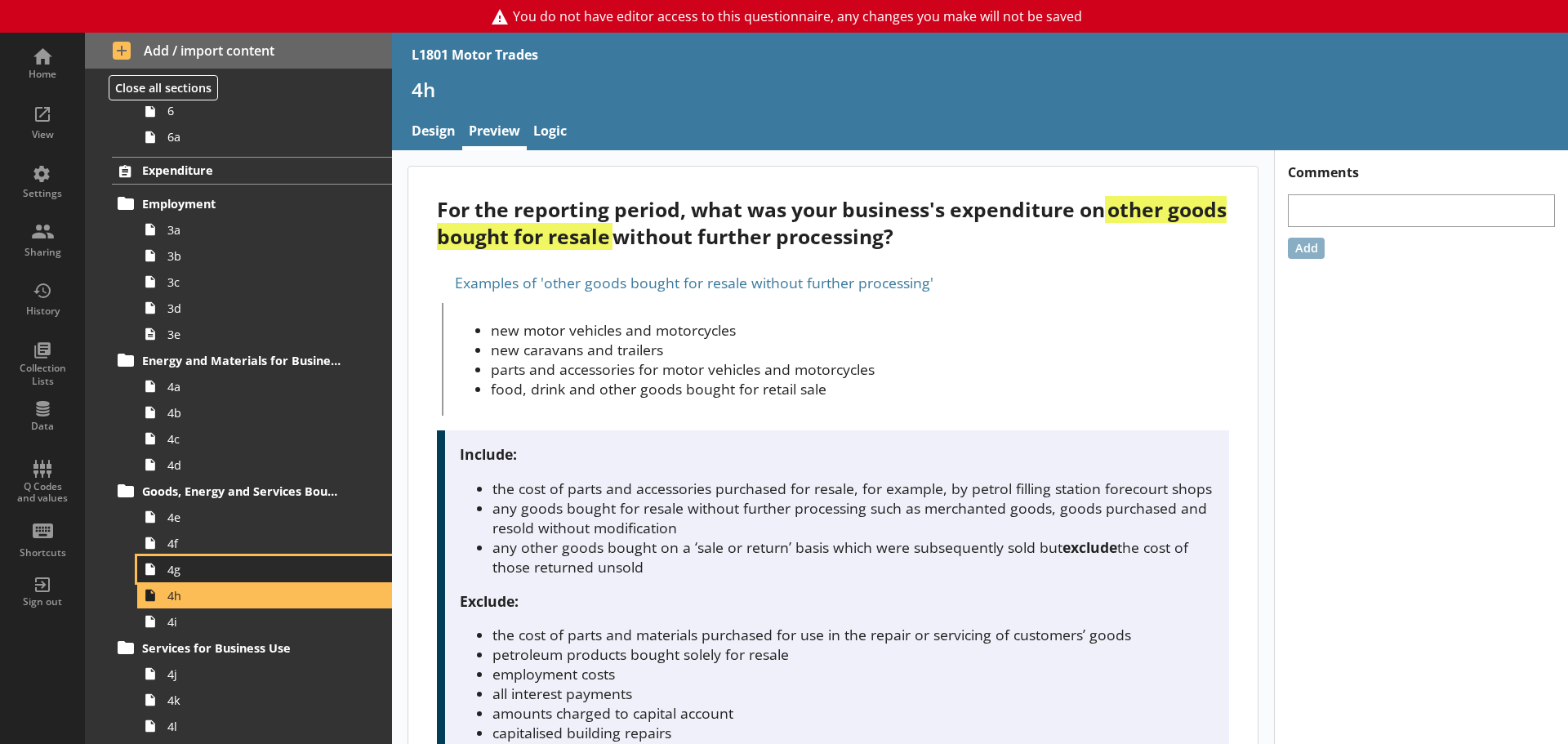
click at [288, 578] on link "4g" at bounding box center [264, 569] width 254 height 26
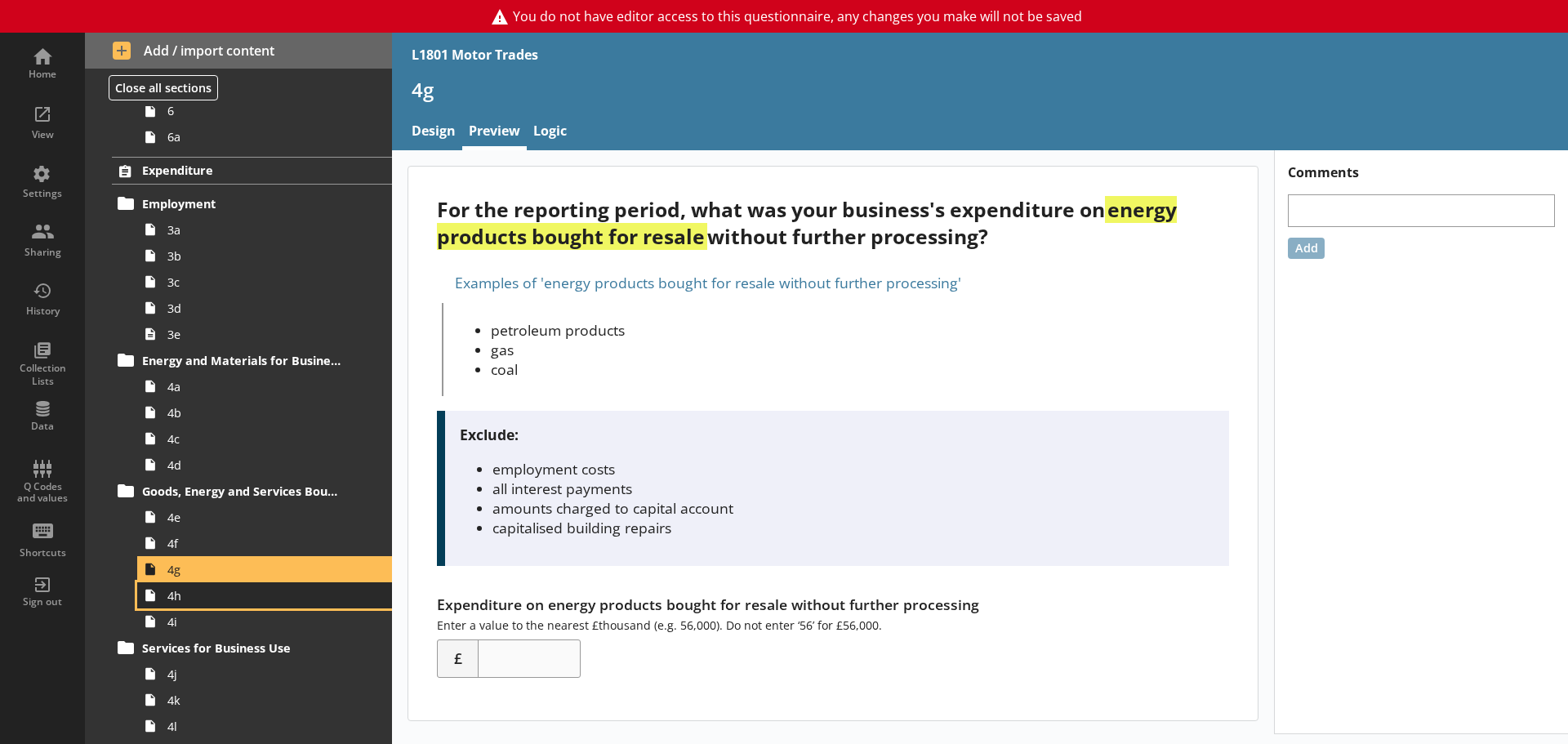
click at [213, 594] on span "4h" at bounding box center [259, 595] width 182 height 16
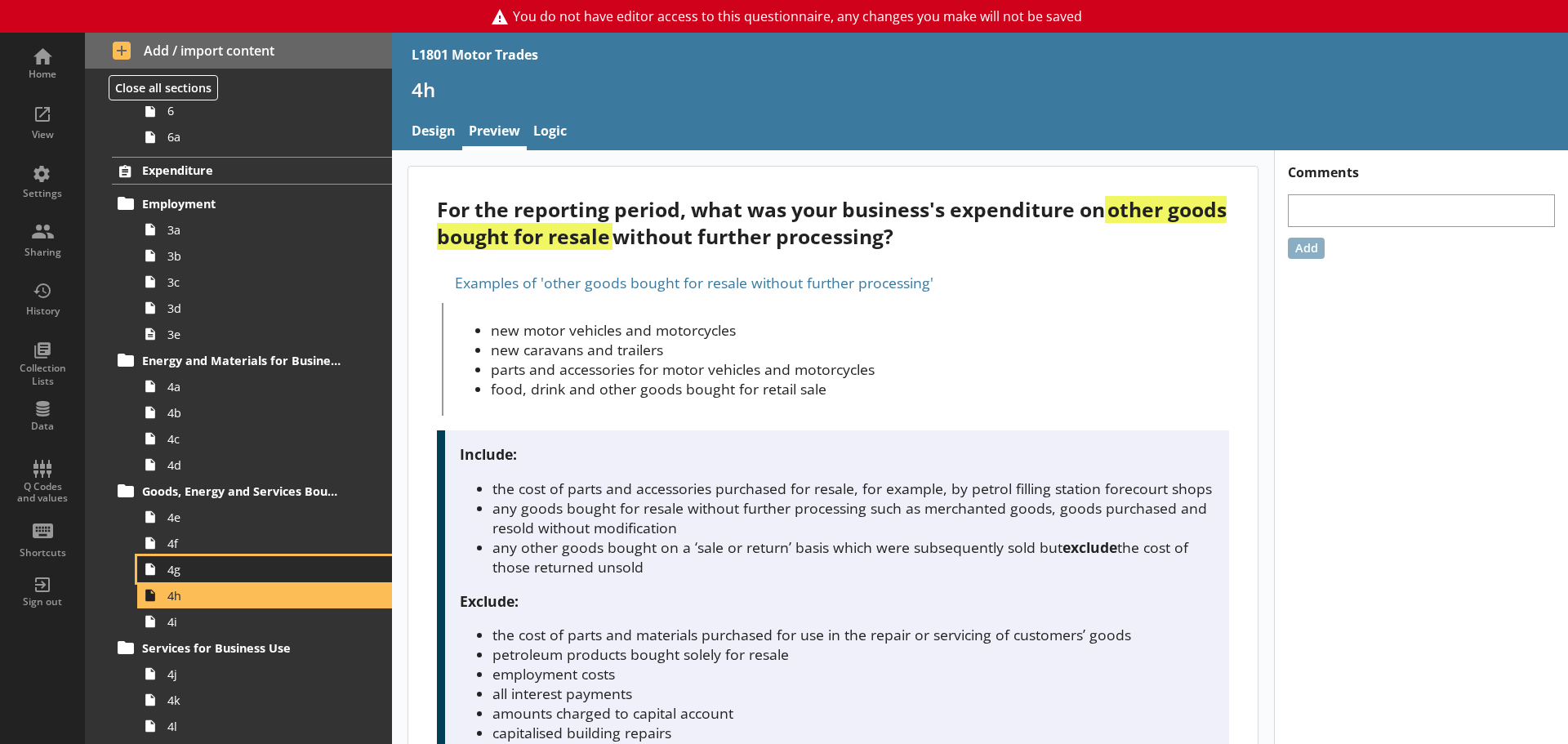
click at [222, 564] on span "4g" at bounding box center [259, 569] width 182 height 16
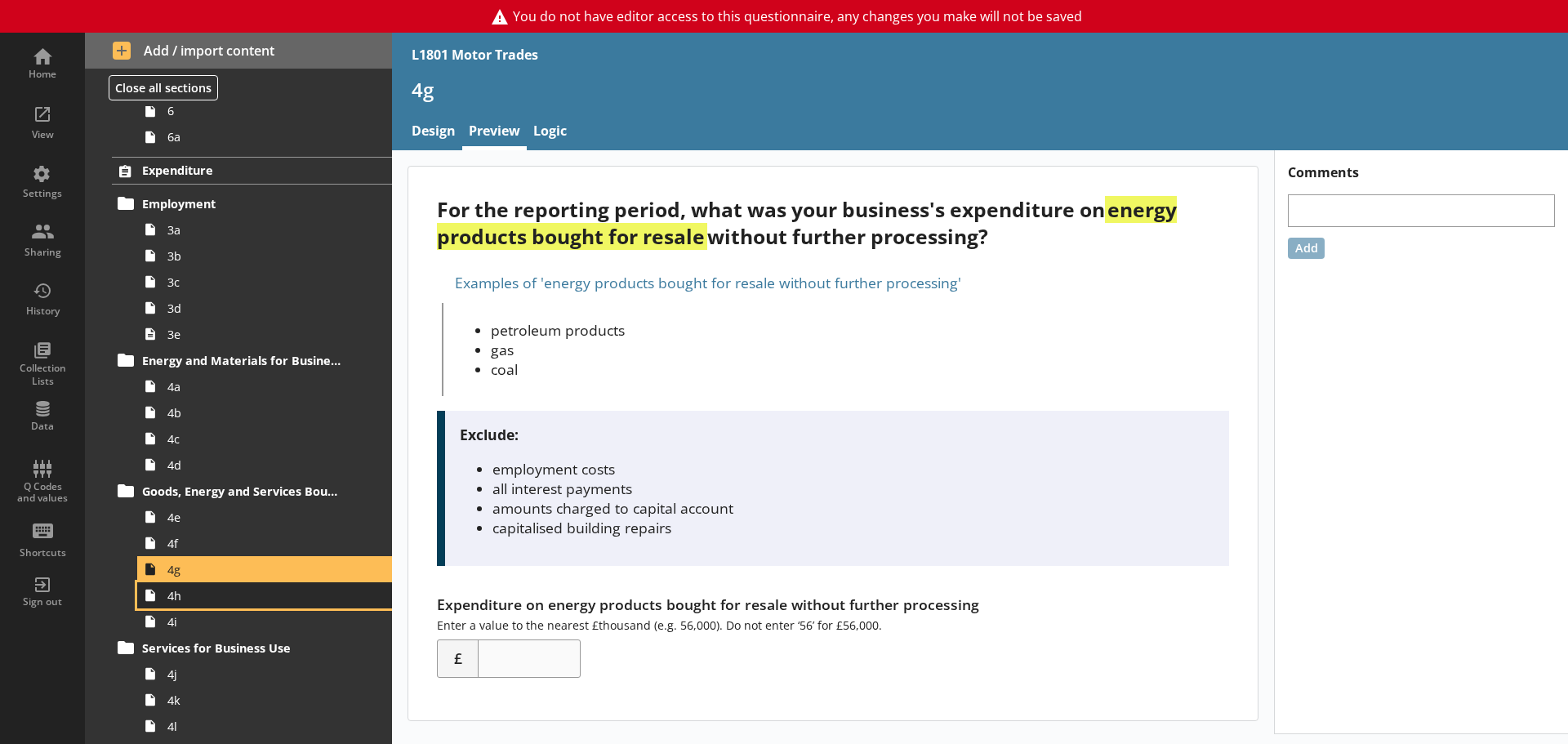
click at [206, 595] on span "4h" at bounding box center [259, 595] width 182 height 16
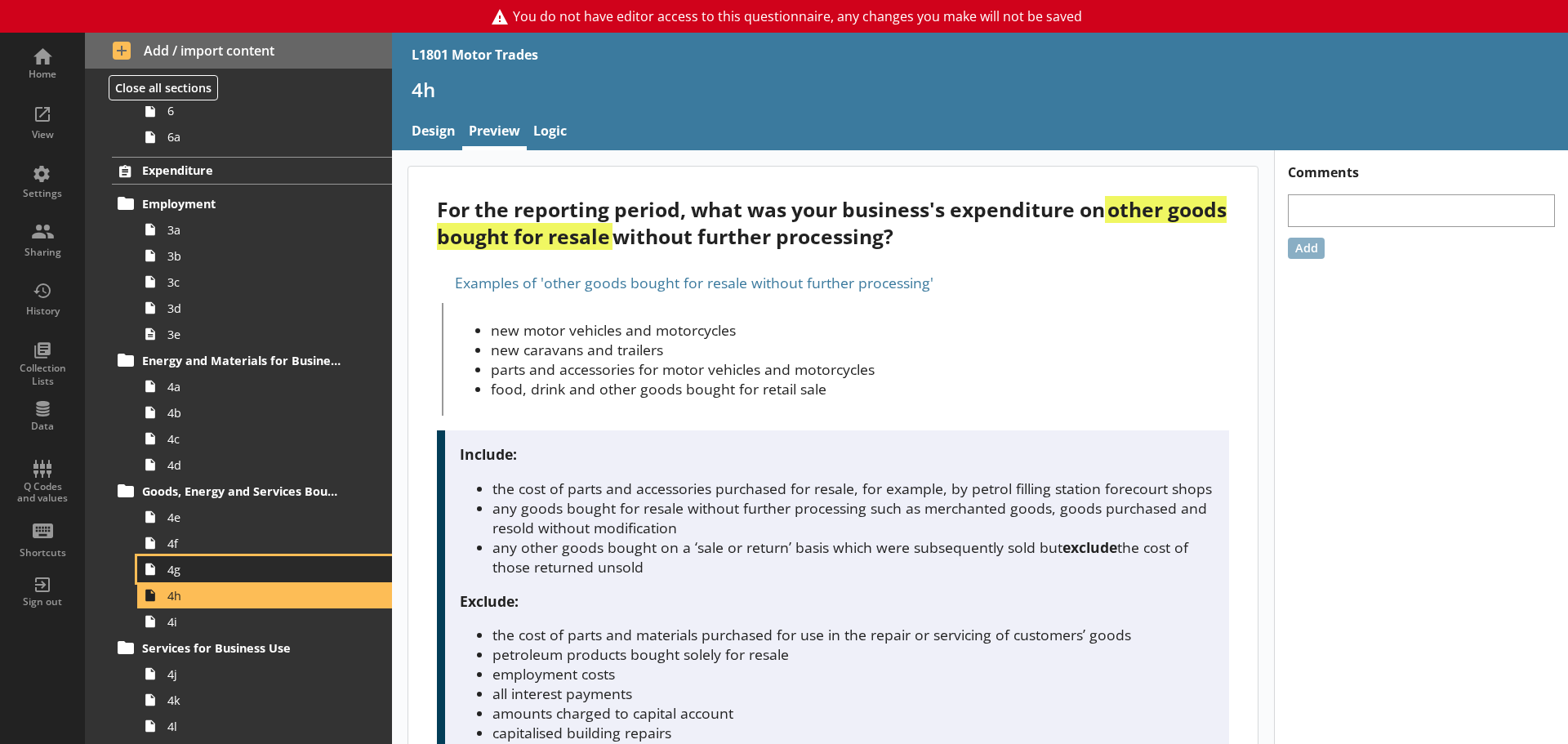
click at [212, 569] on span "4g" at bounding box center [259, 569] width 182 height 16
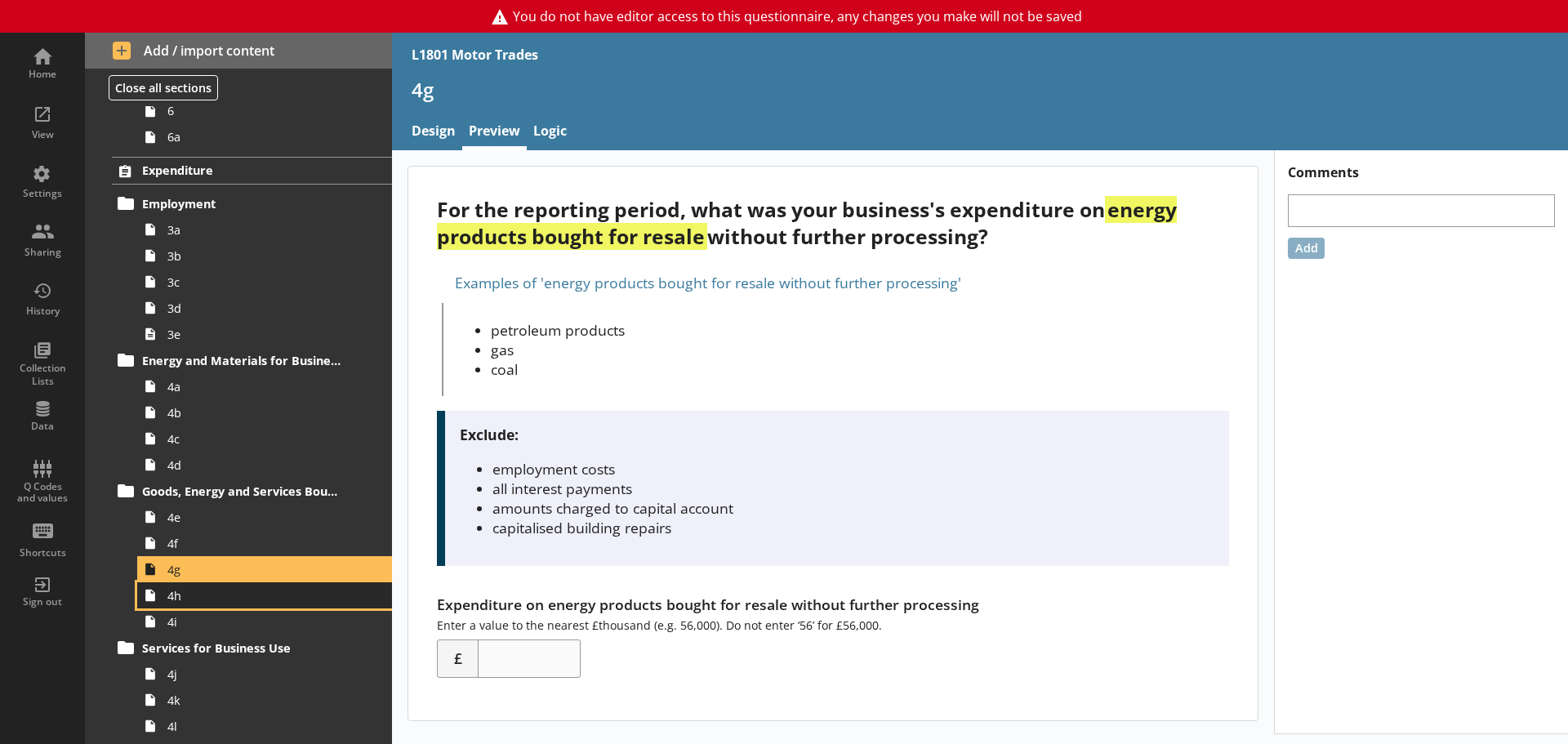
click at [204, 598] on span "4h" at bounding box center [259, 595] width 182 height 16
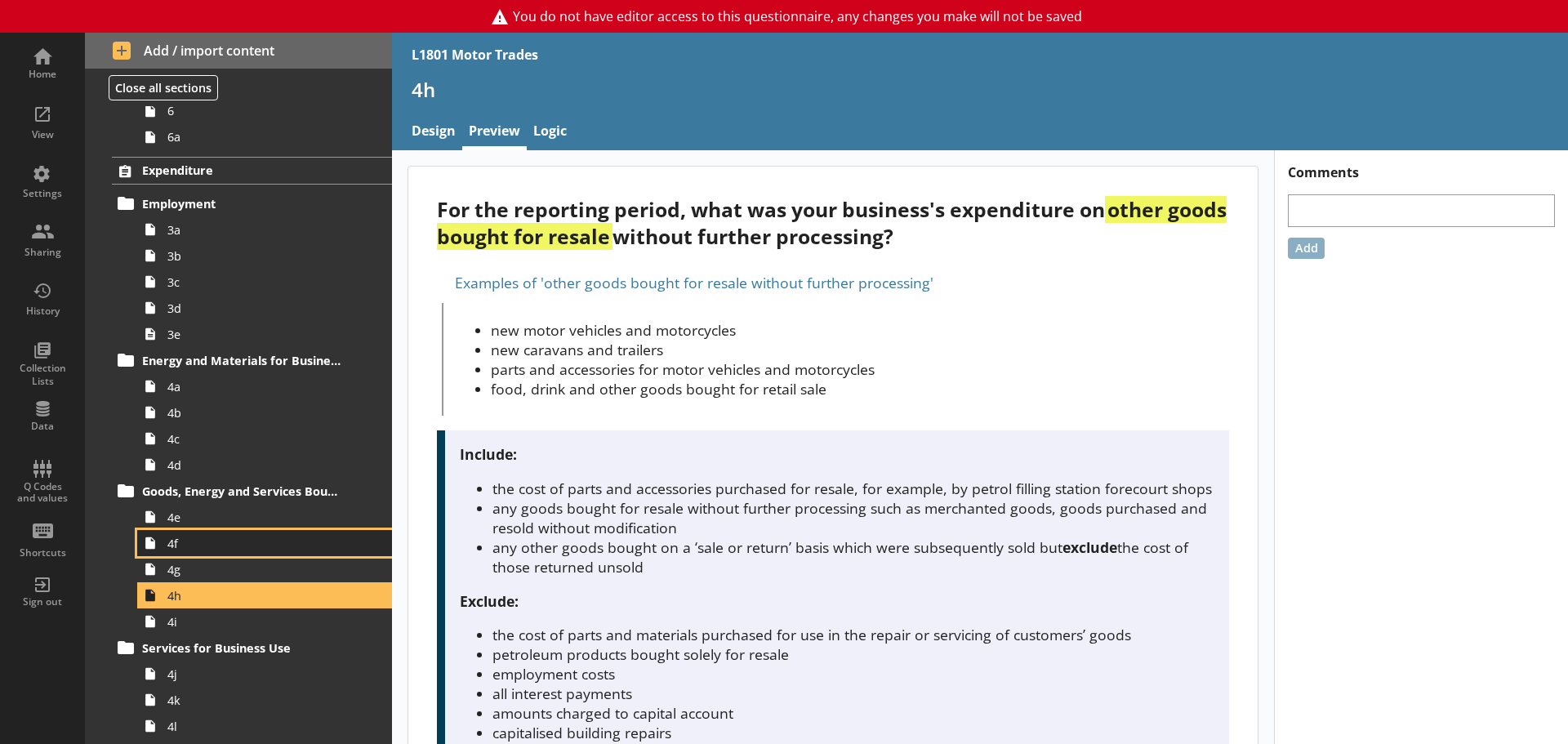
click at [195, 550] on span "4f" at bounding box center [259, 542] width 182 height 16
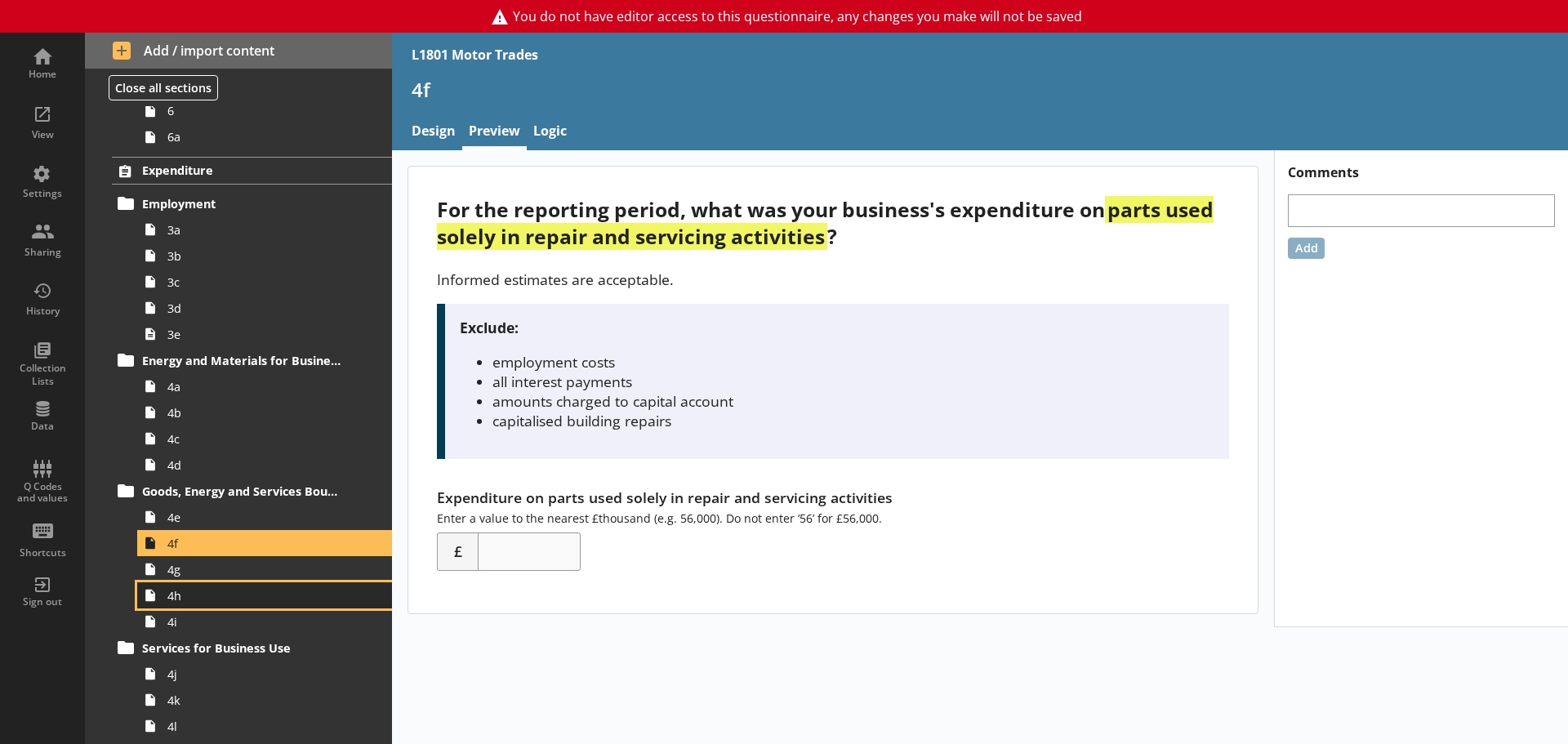
click at [186, 598] on span "4h" at bounding box center [259, 595] width 182 height 16
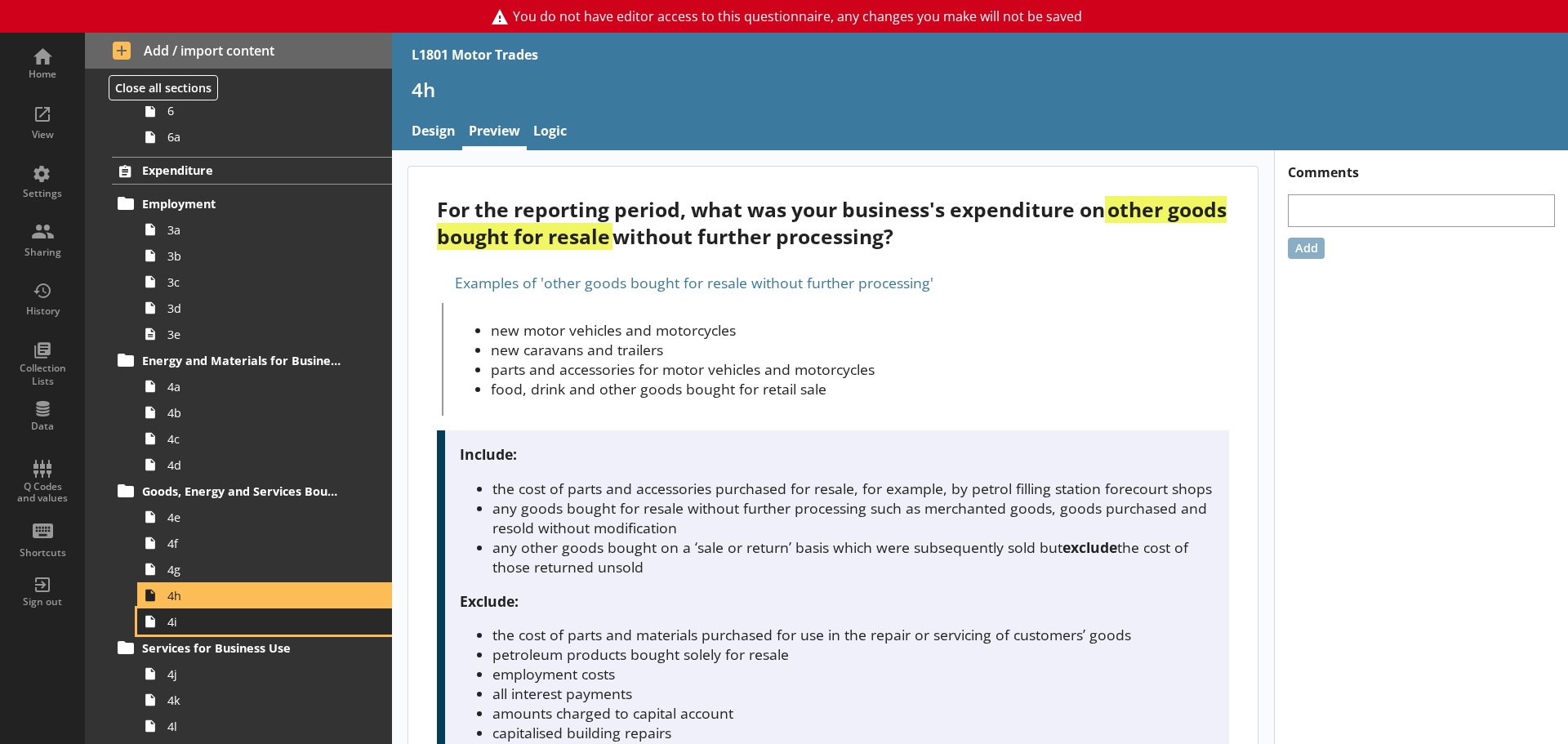
click at [168, 631] on link "4i" at bounding box center [264, 621] width 254 height 26
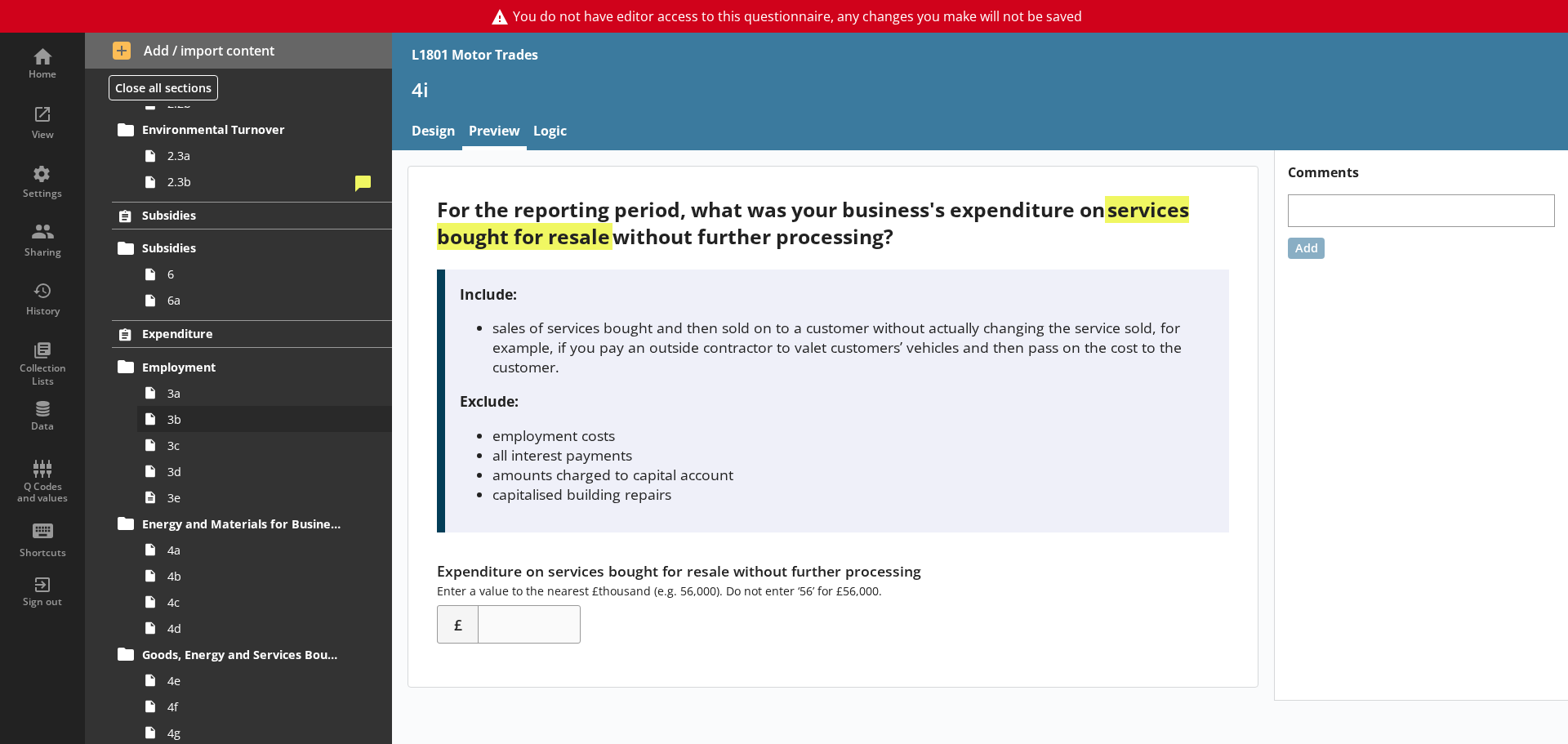
scroll to position [572, 0]
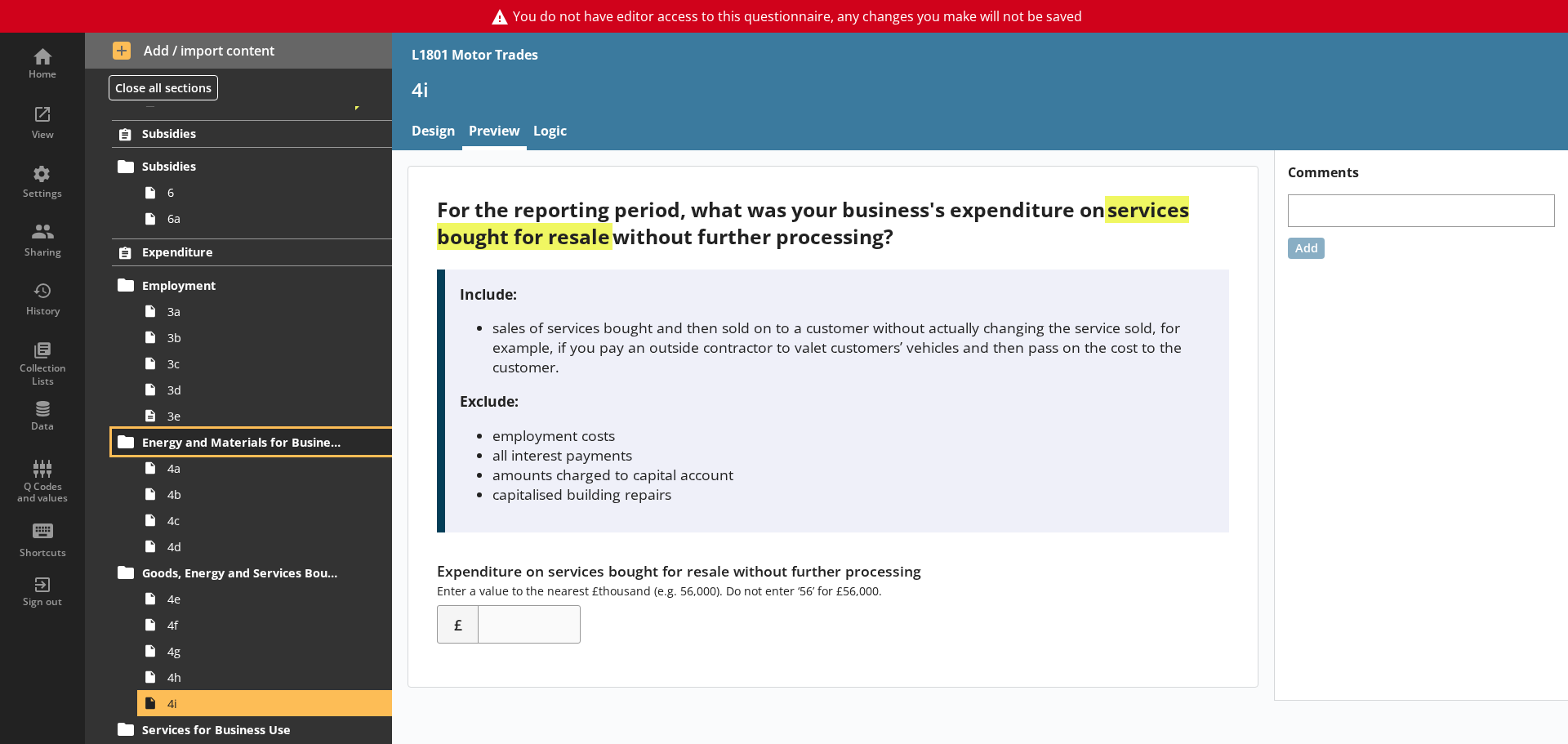
click at [234, 447] on span "Energy and Materials for Business Use" at bounding box center [243, 441] width 201 height 16
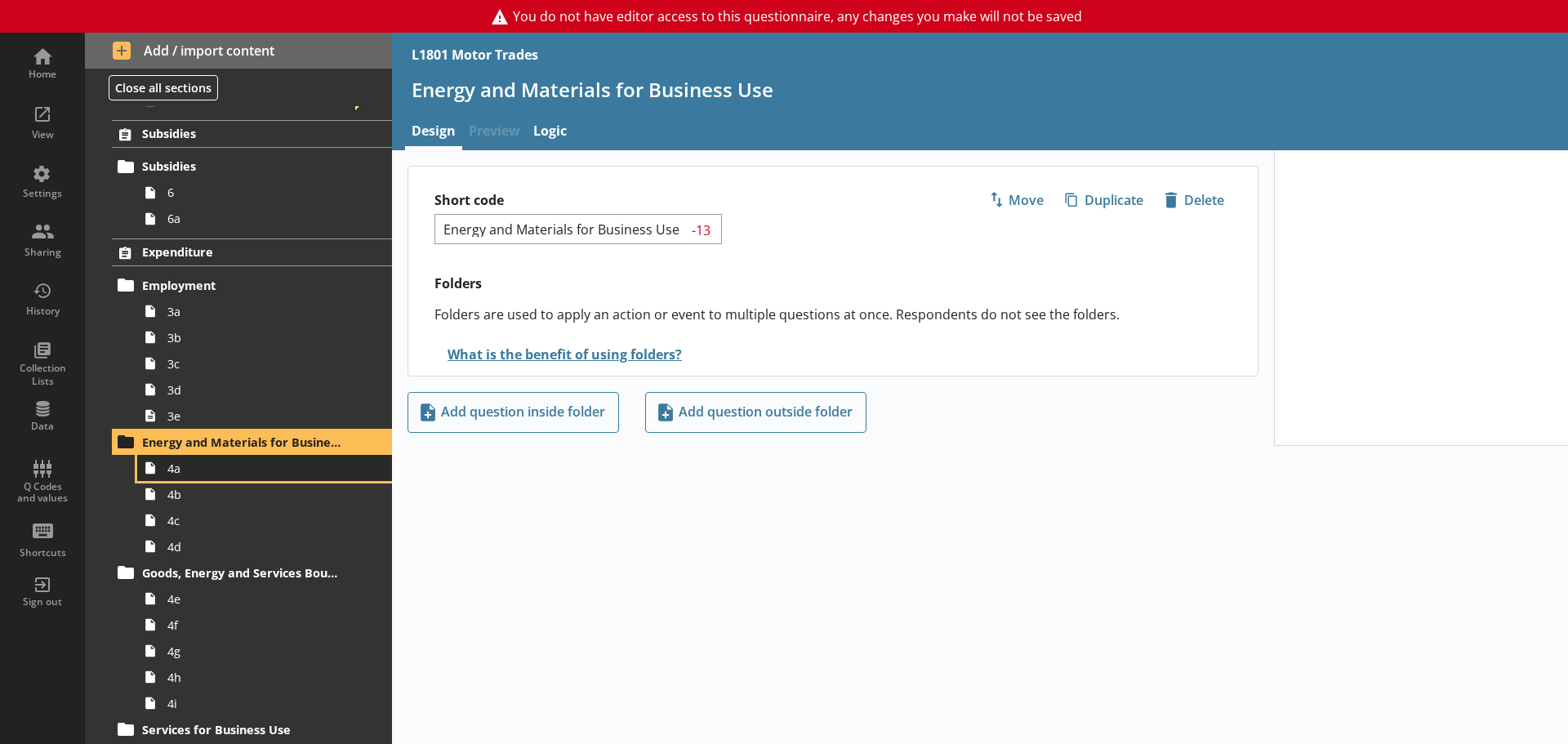
click at [225, 469] on span "4a" at bounding box center [259, 468] width 182 height 16
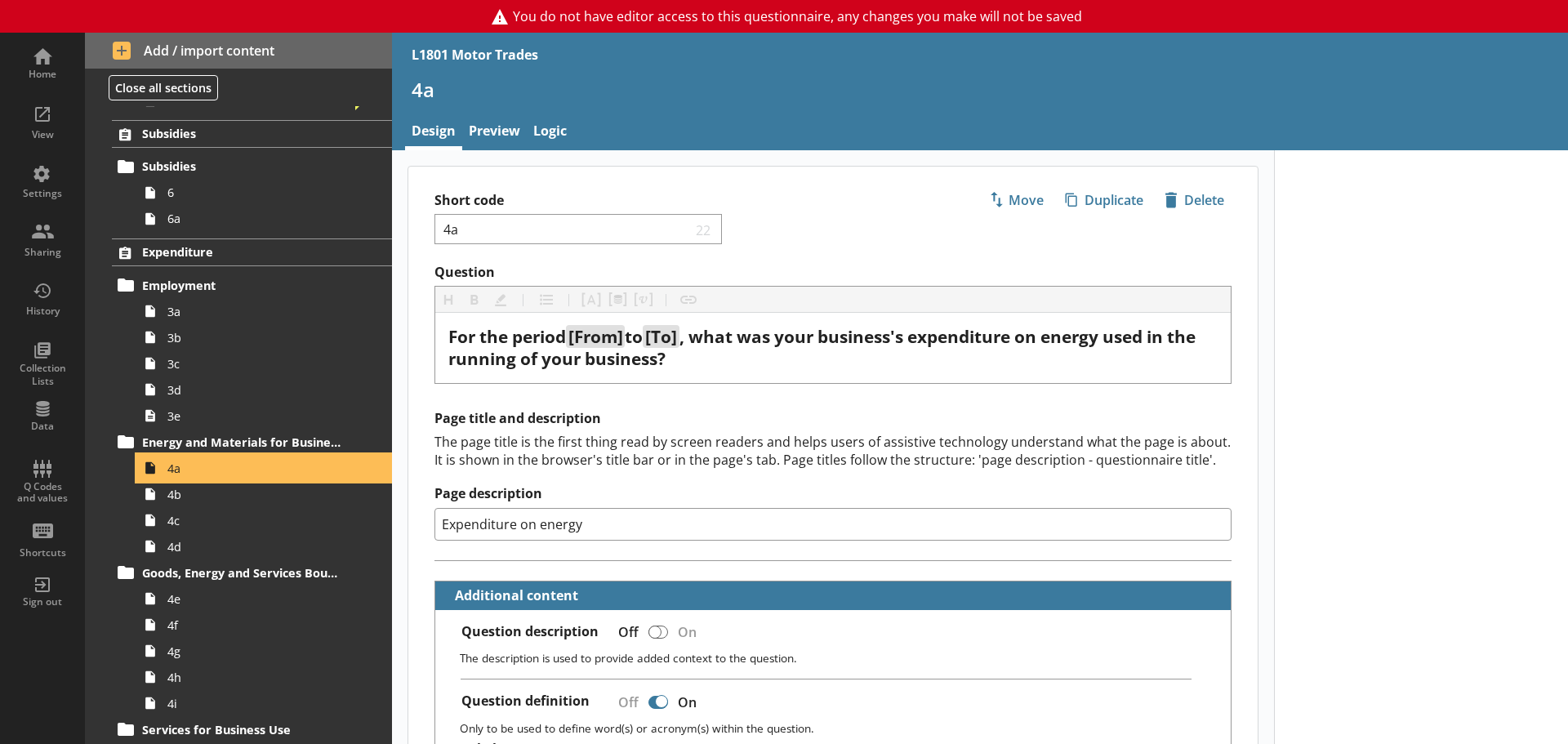
type textarea "x"
click at [494, 137] on link "Preview" at bounding box center [494, 132] width 65 height 35
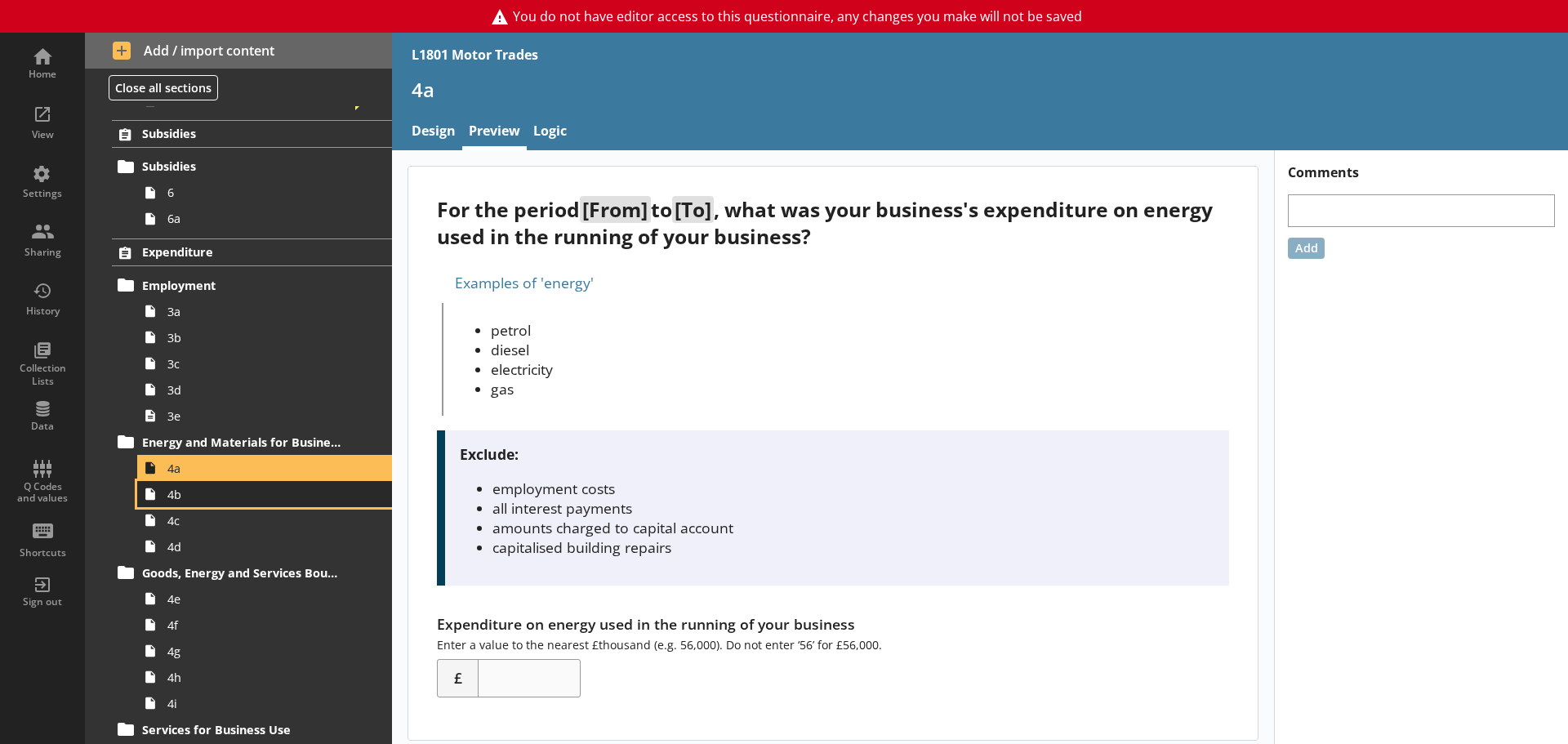
click at [190, 495] on span "4b" at bounding box center [259, 494] width 182 height 16
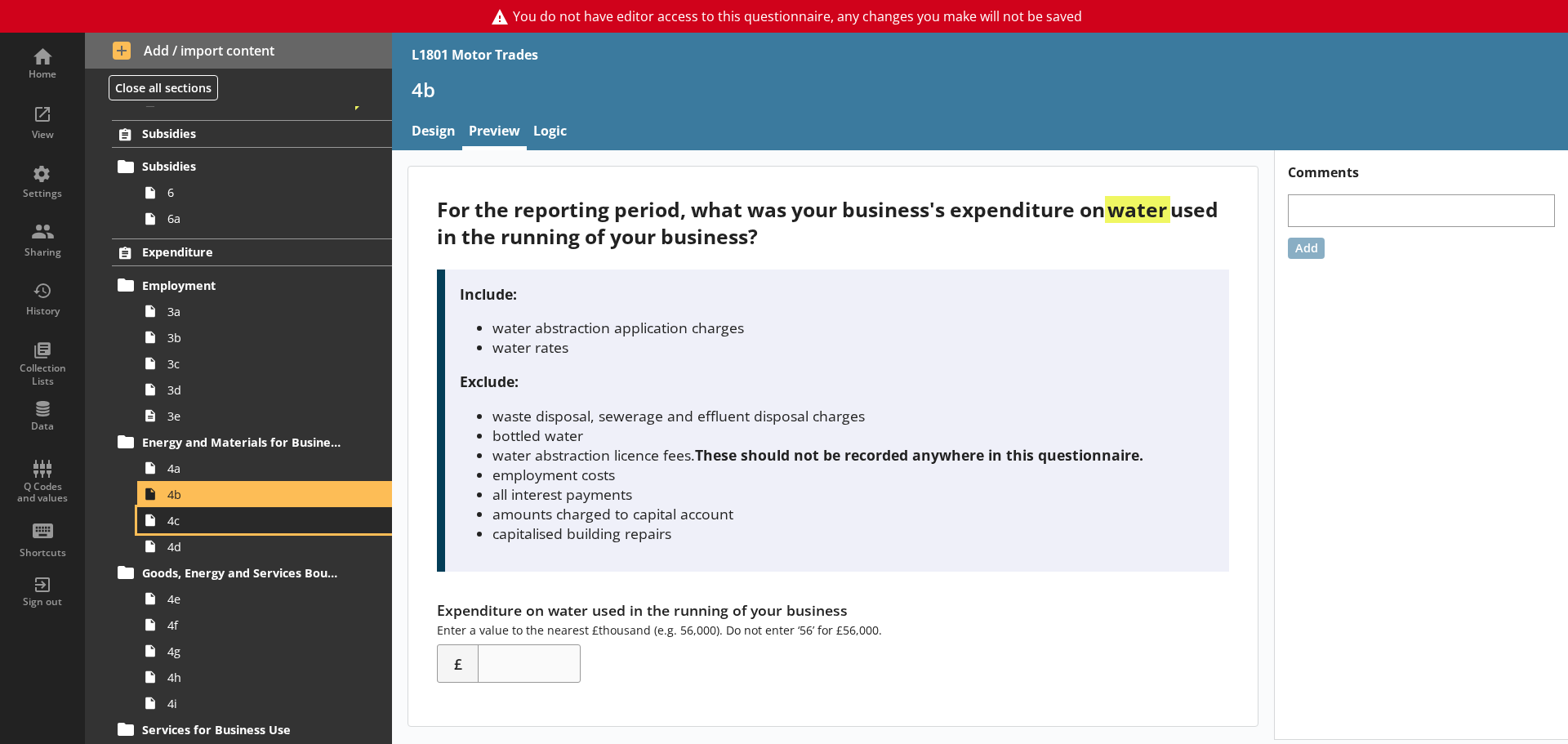
click at [205, 522] on span "4c" at bounding box center [259, 520] width 182 height 16
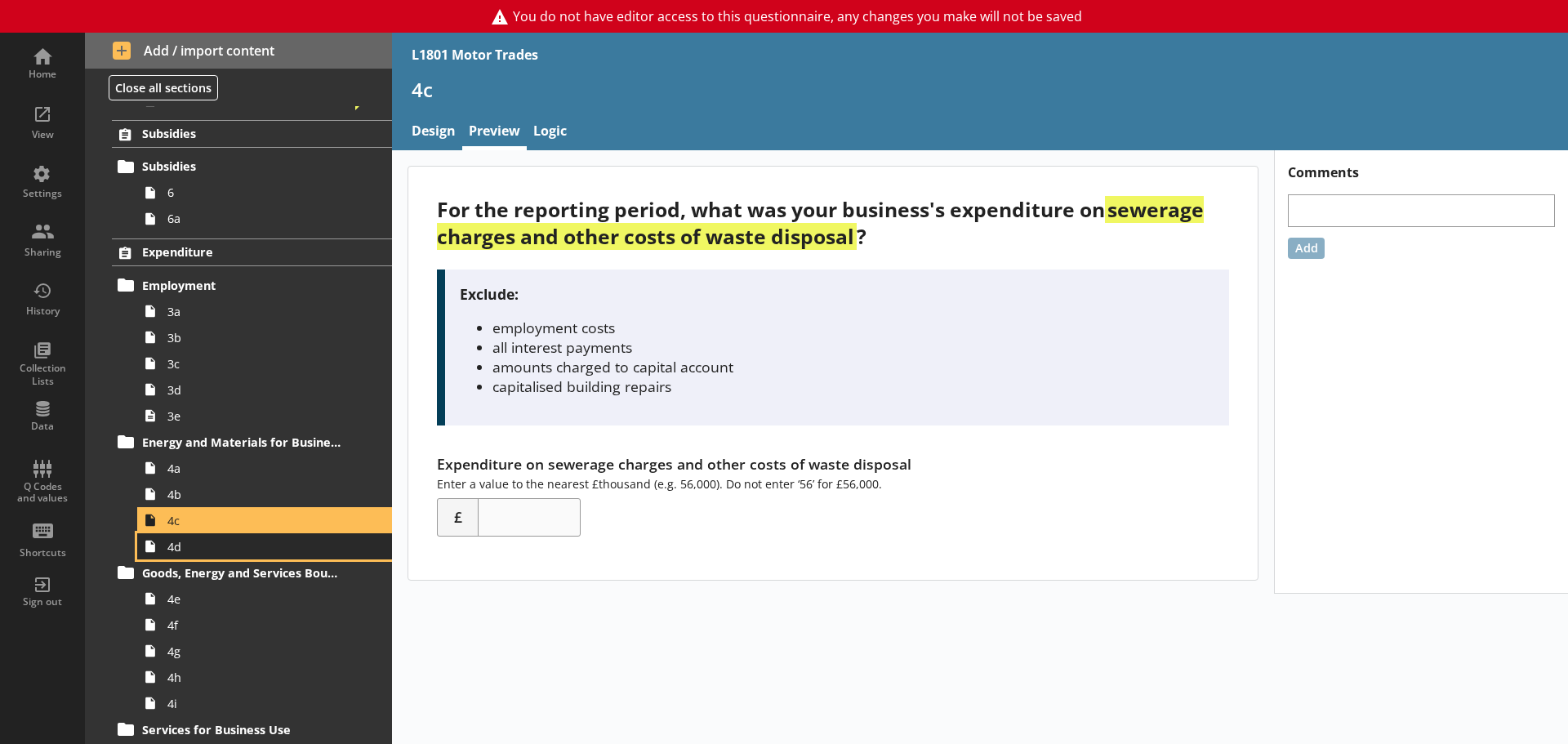
click at [201, 550] on span "4d" at bounding box center [259, 546] width 182 height 16
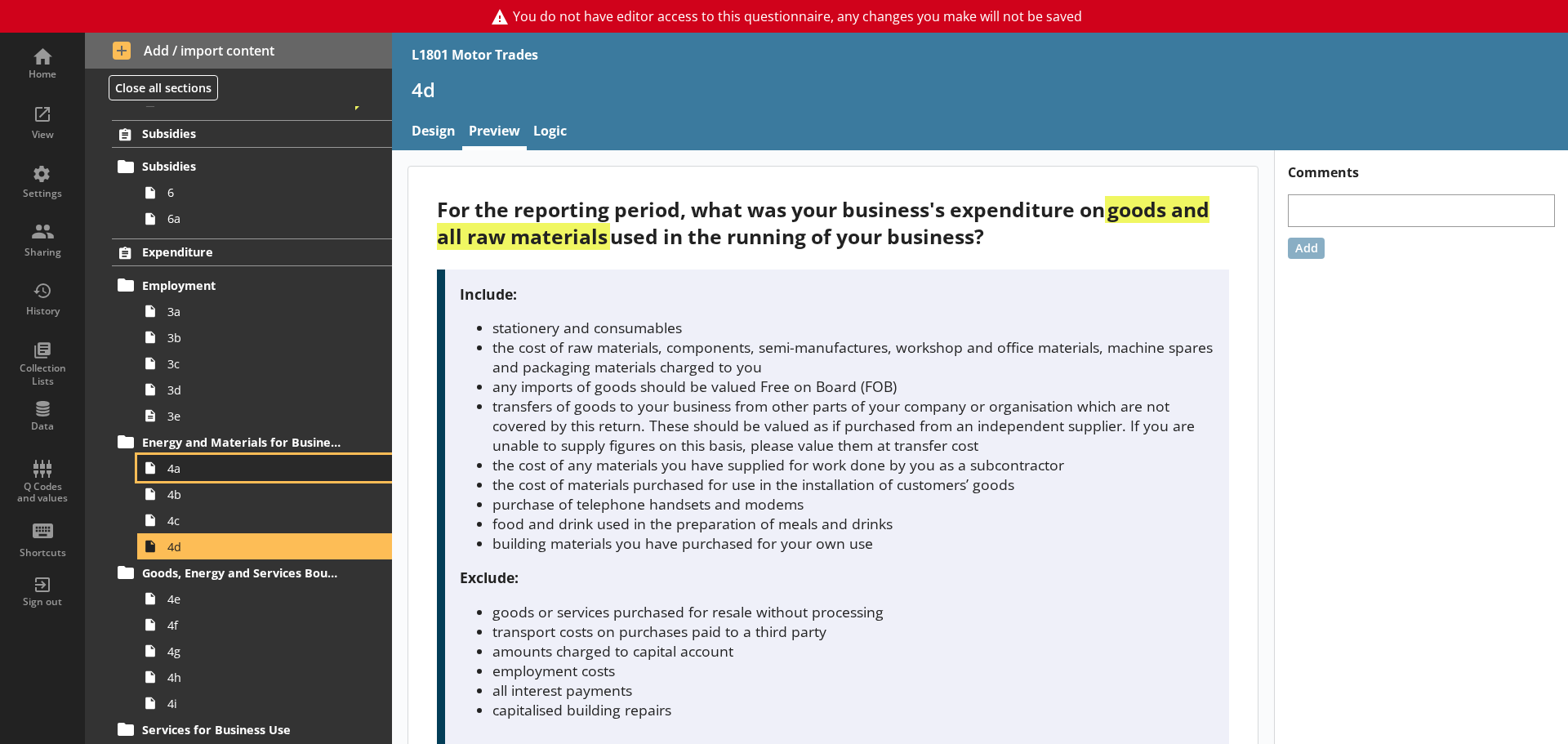
click at [227, 474] on span "4a" at bounding box center [259, 468] width 182 height 16
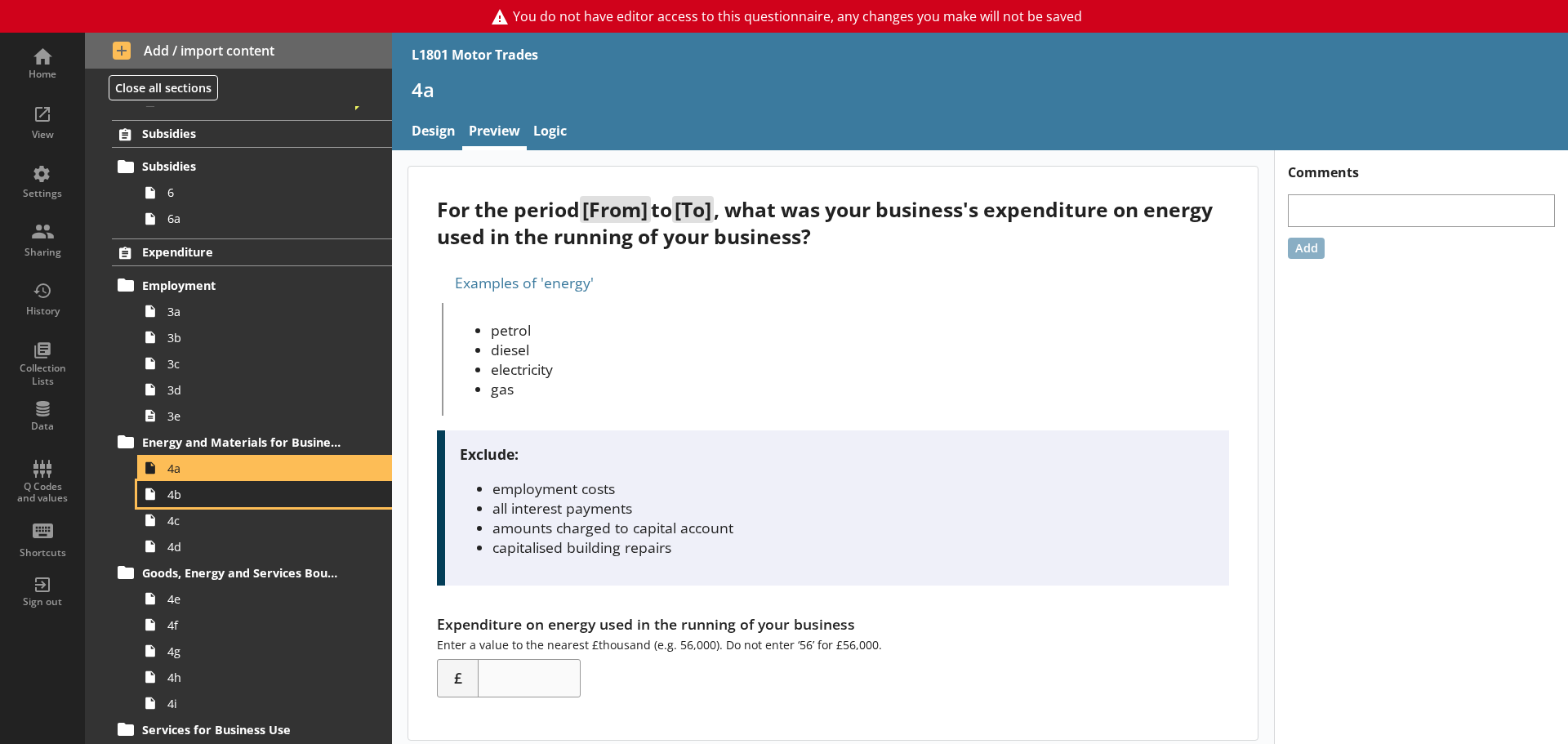
click at [200, 490] on span "4b" at bounding box center [259, 494] width 182 height 16
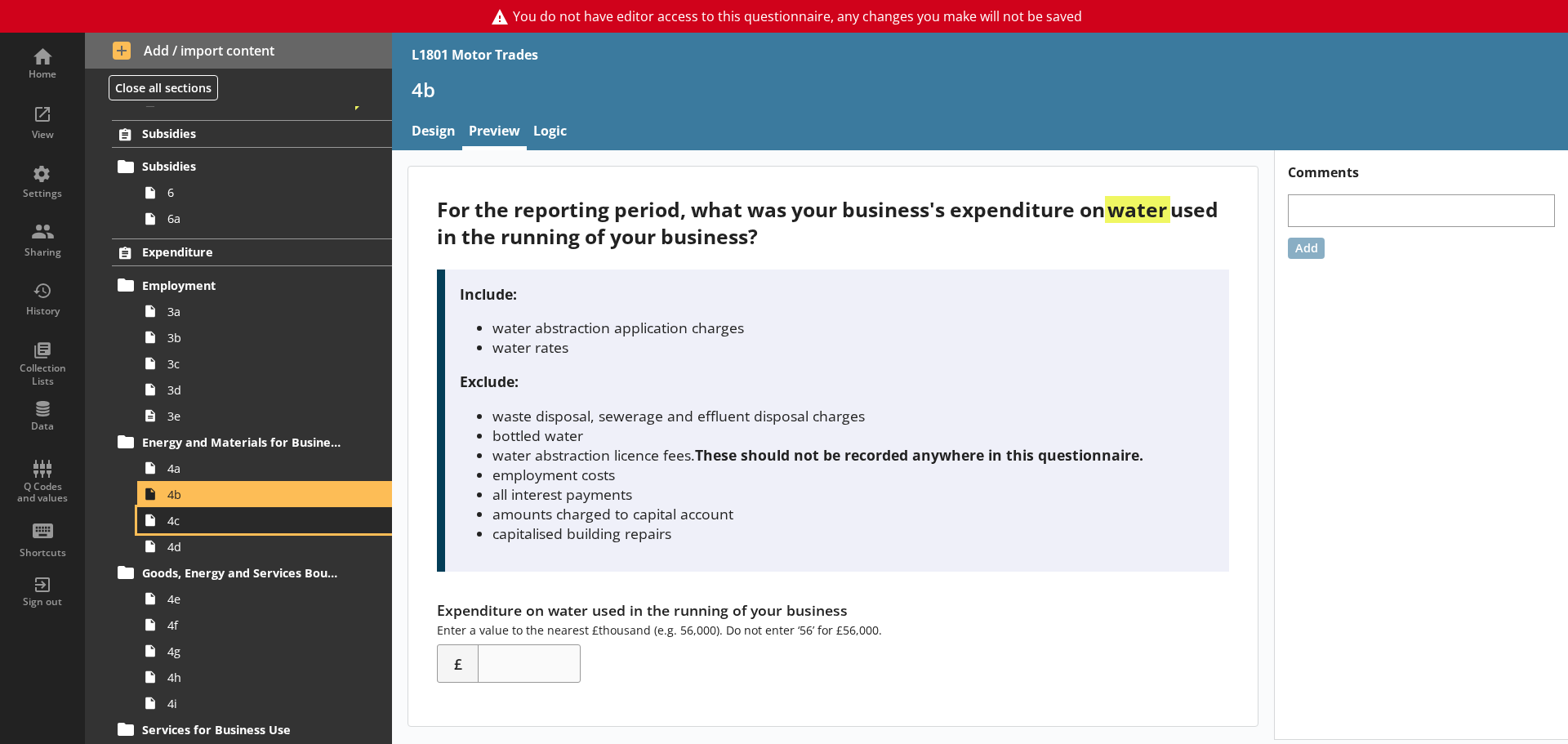
click at [190, 522] on span "4c" at bounding box center [259, 520] width 182 height 16
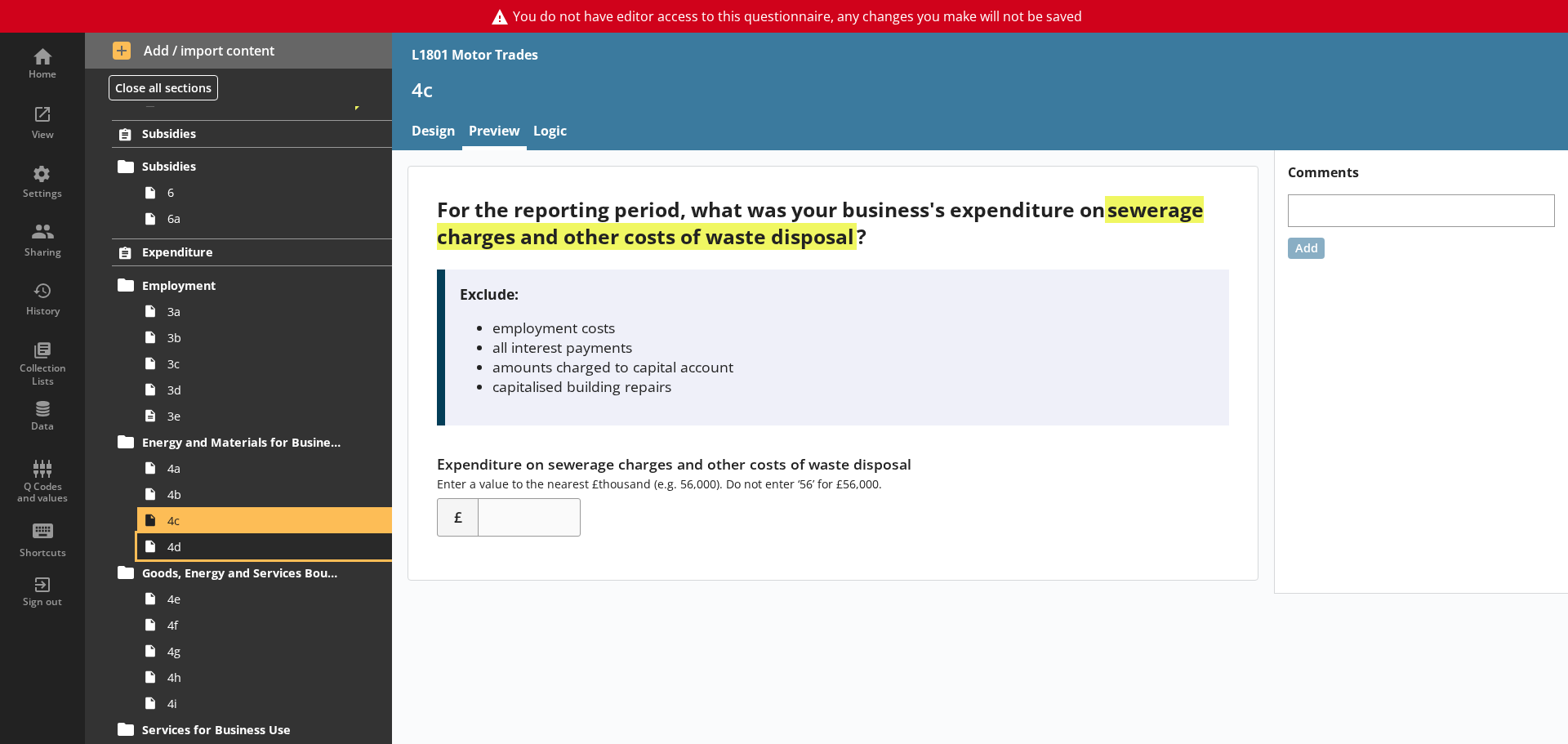
click at [207, 546] on span "4d" at bounding box center [259, 546] width 182 height 16
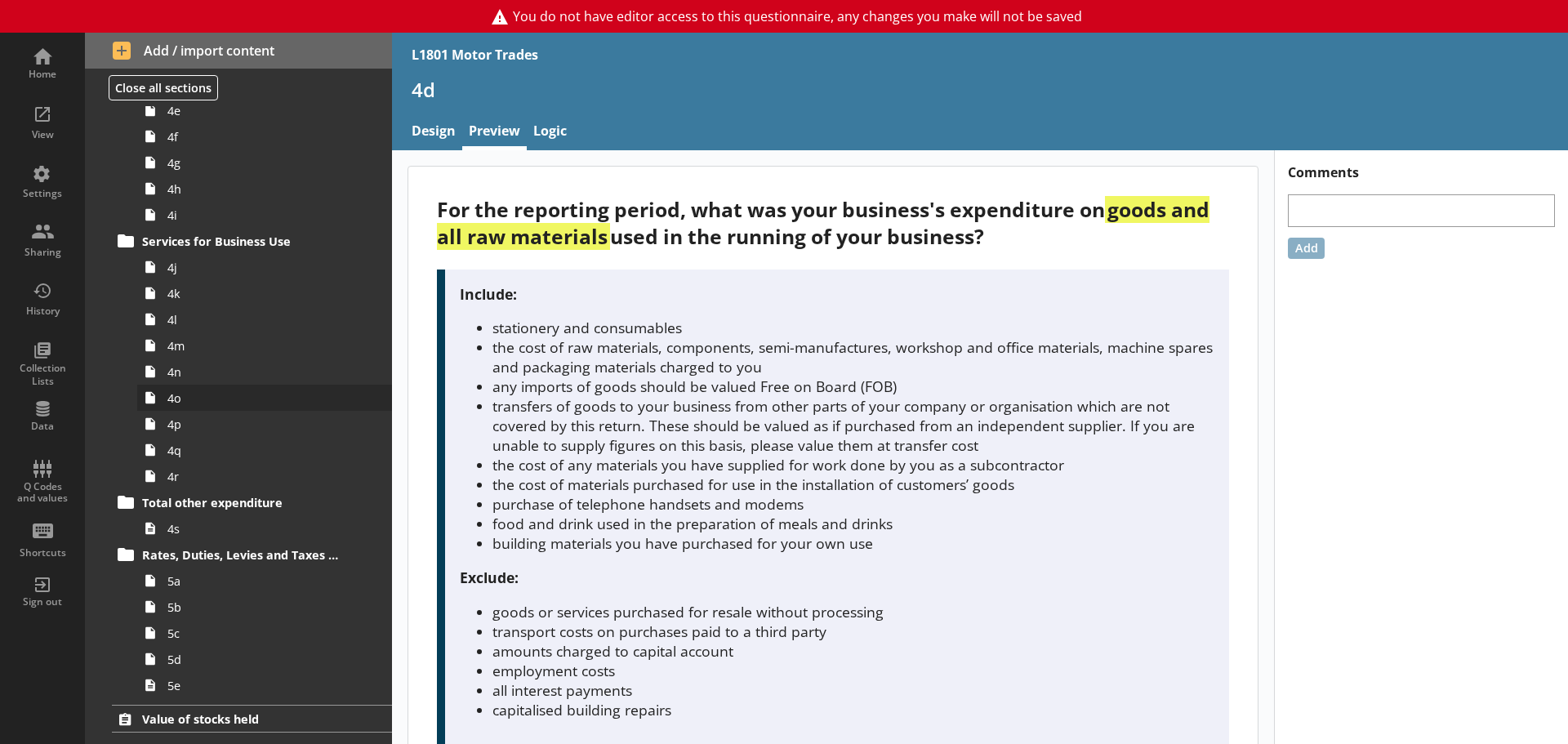
scroll to position [1061, 0]
click at [210, 267] on span "4j" at bounding box center [259, 265] width 182 height 16
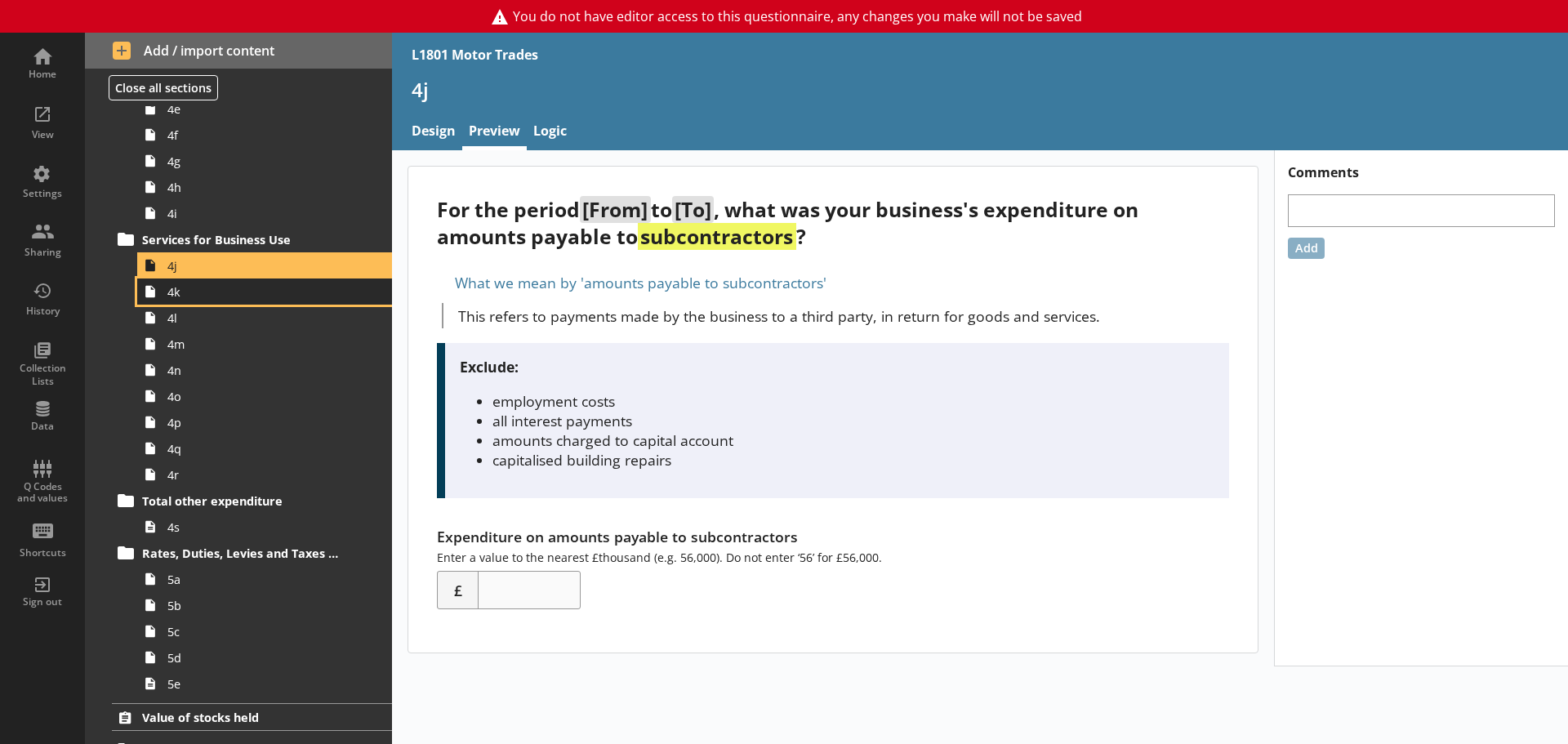
click at [192, 303] on link "4k" at bounding box center [264, 291] width 254 height 26
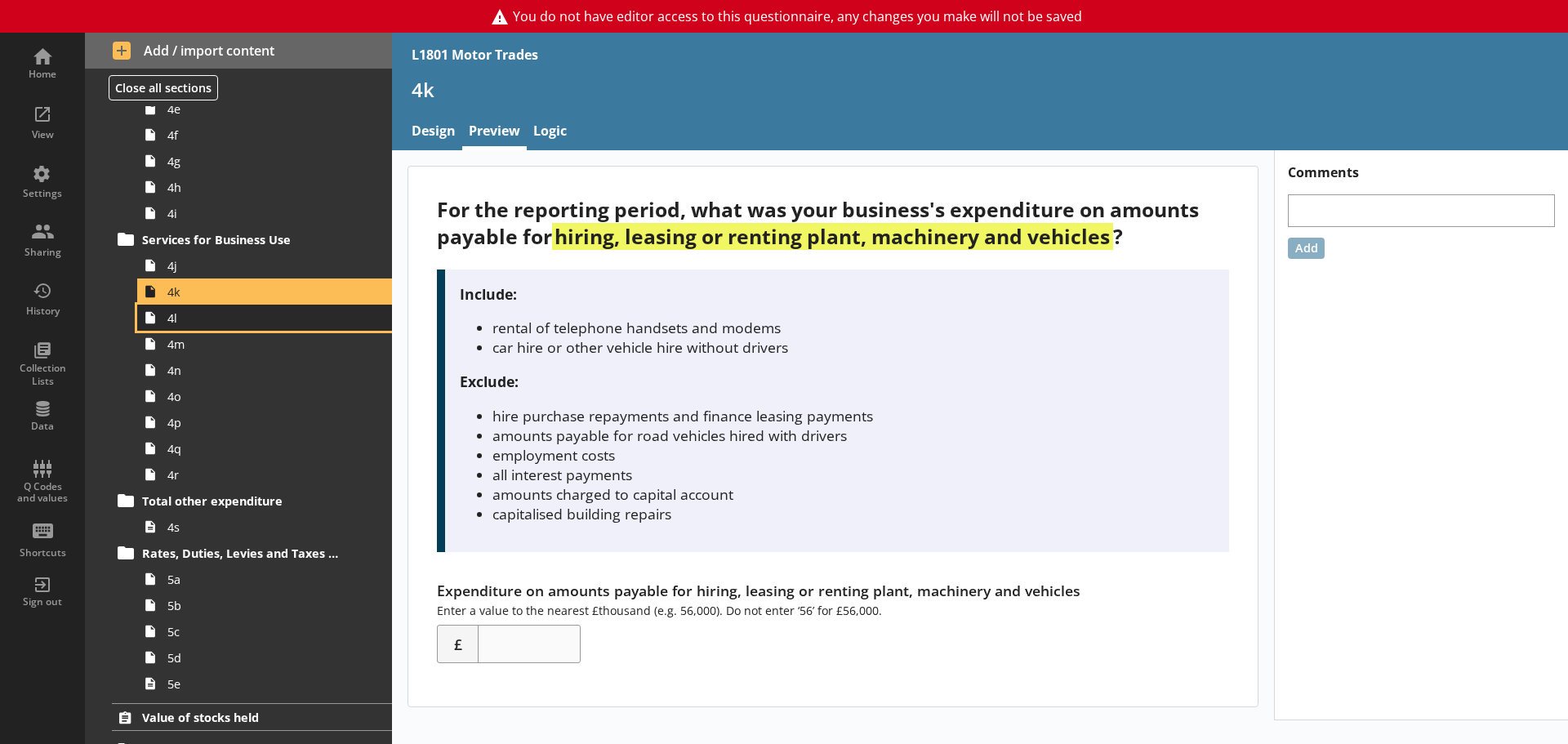
click at [219, 326] on link "4l" at bounding box center [264, 317] width 254 height 26
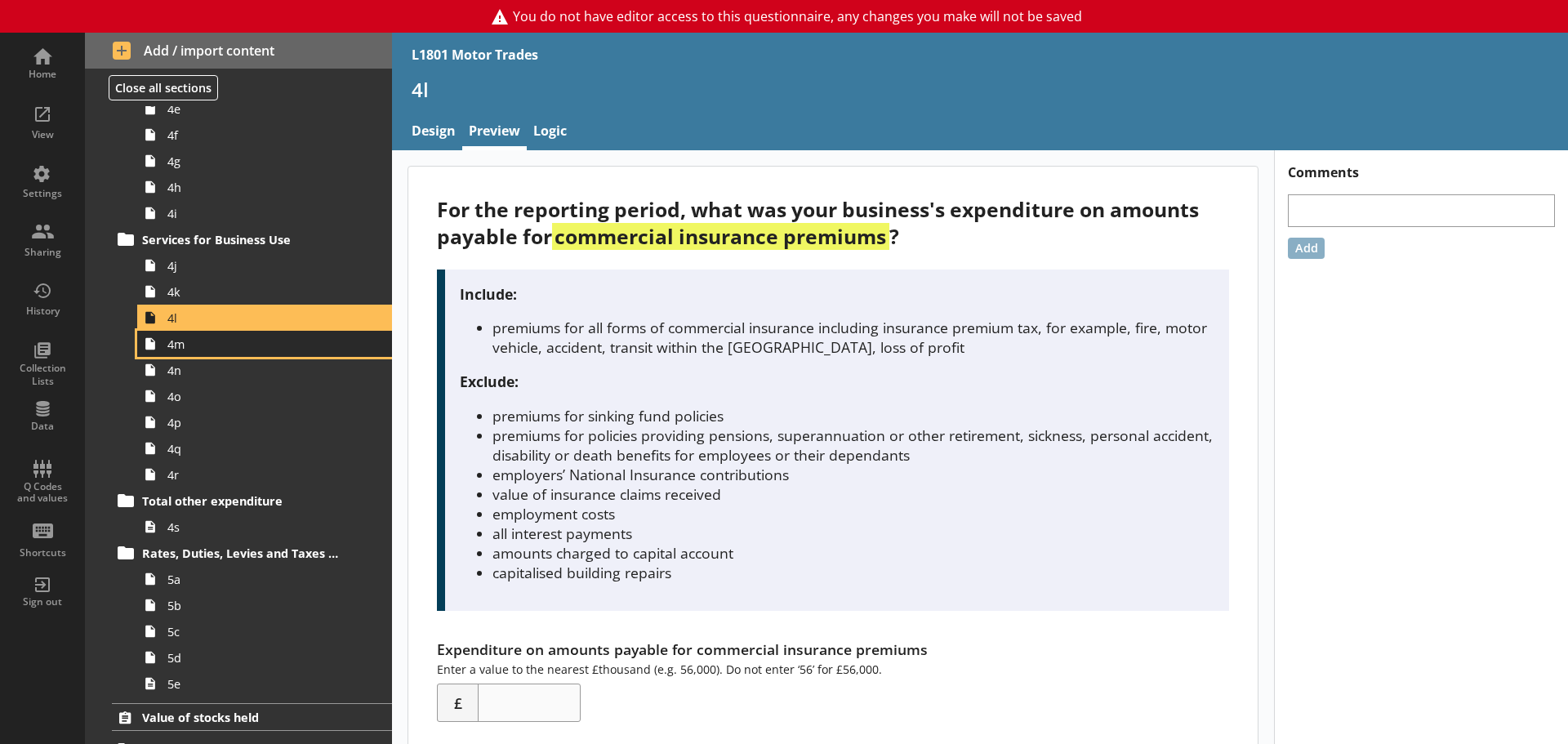
click at [206, 348] on span "4m" at bounding box center [259, 344] width 182 height 16
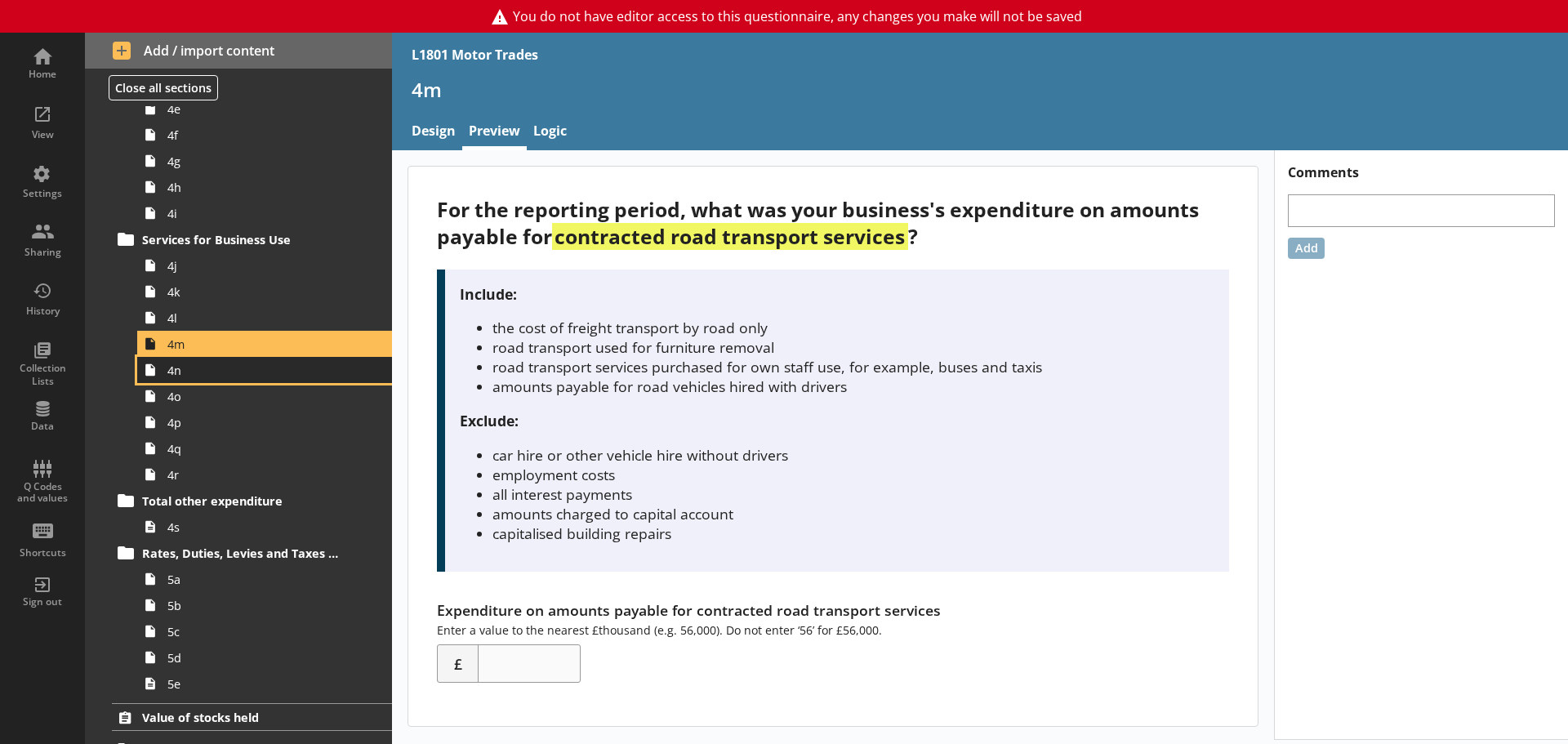
click at [203, 376] on span "4n" at bounding box center [259, 370] width 182 height 16
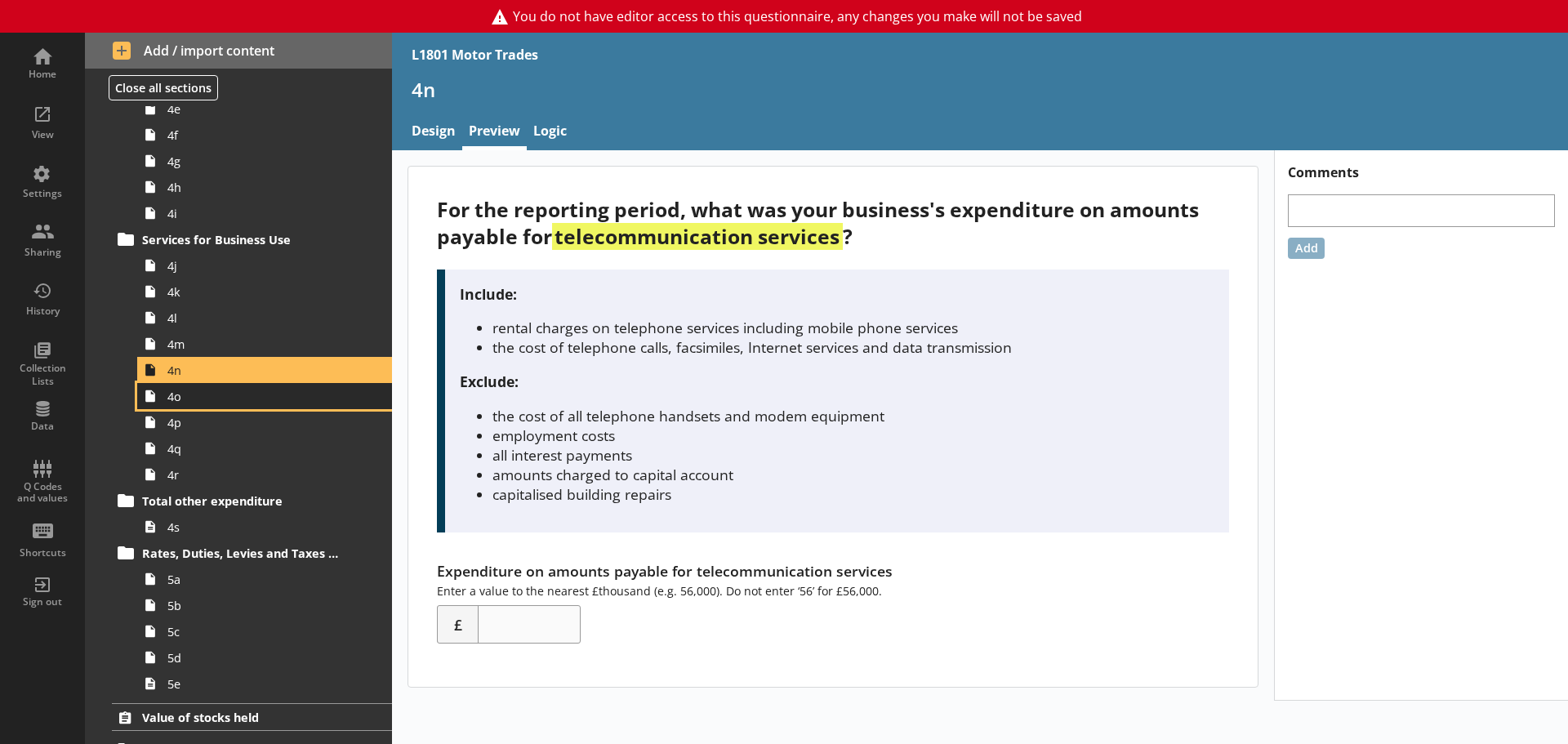
click at [193, 399] on span "4o" at bounding box center [259, 396] width 182 height 16
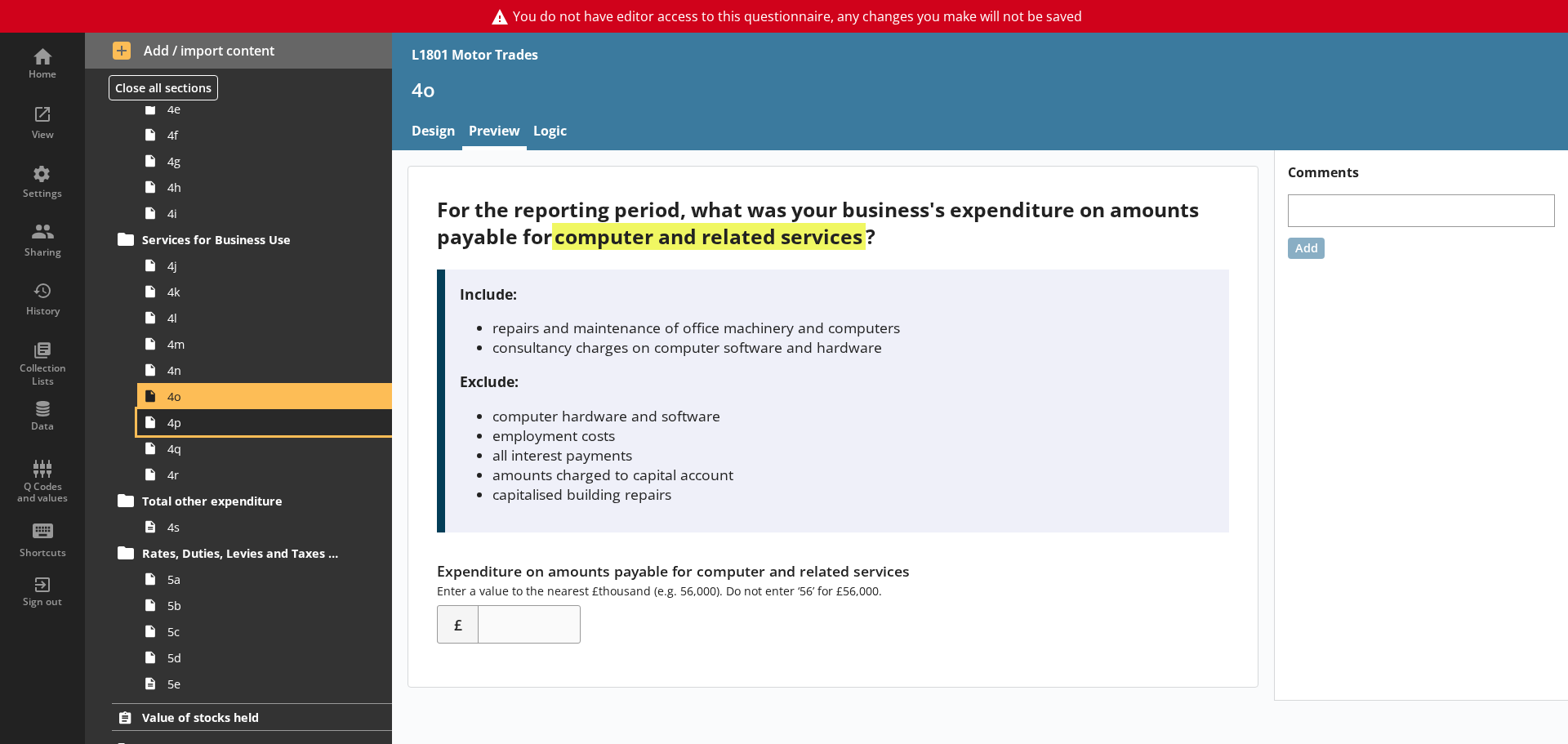
click at [202, 425] on span "4p" at bounding box center [259, 422] width 182 height 16
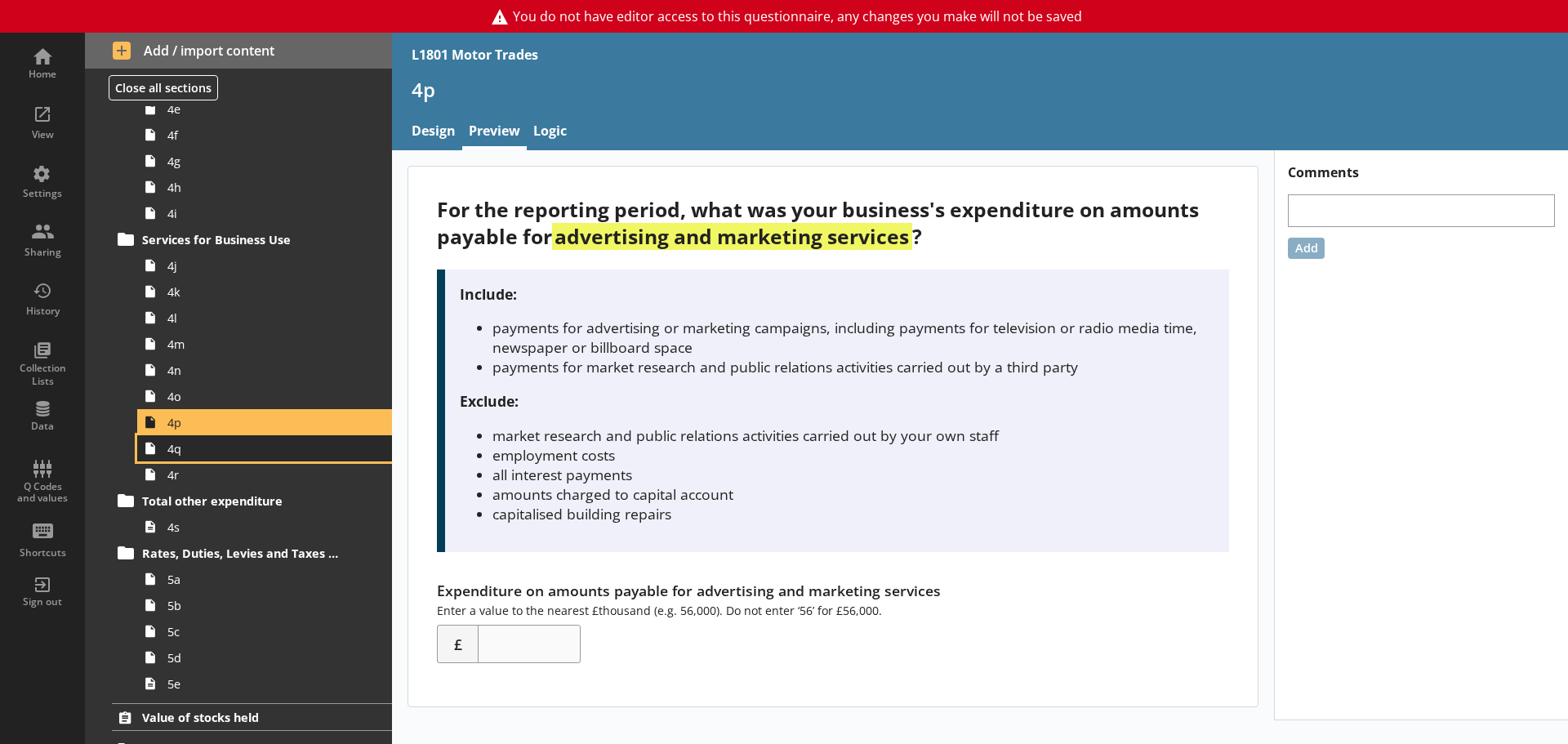
click at [208, 451] on span "4q" at bounding box center [259, 448] width 182 height 16
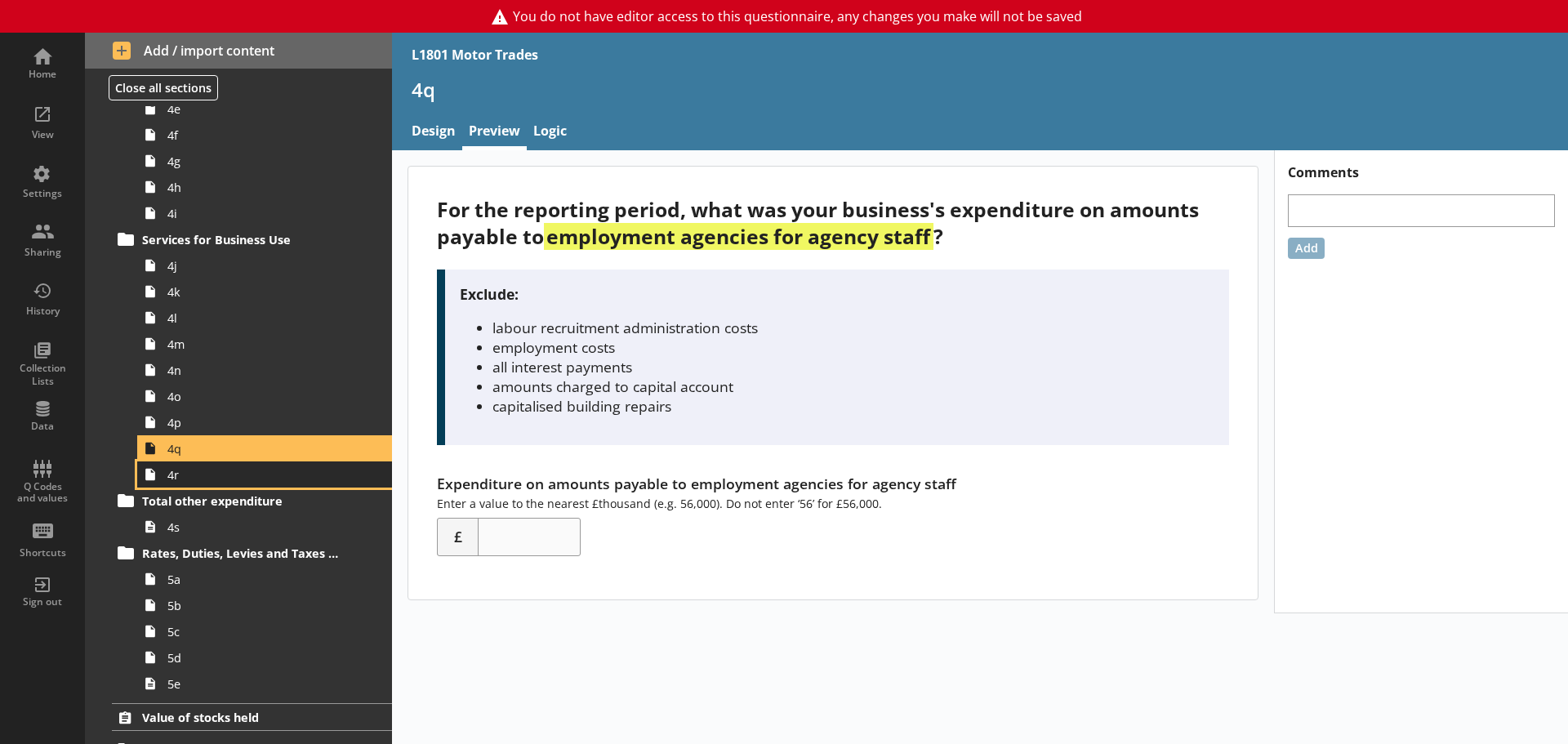
click at [196, 481] on span "4r" at bounding box center [259, 474] width 182 height 16
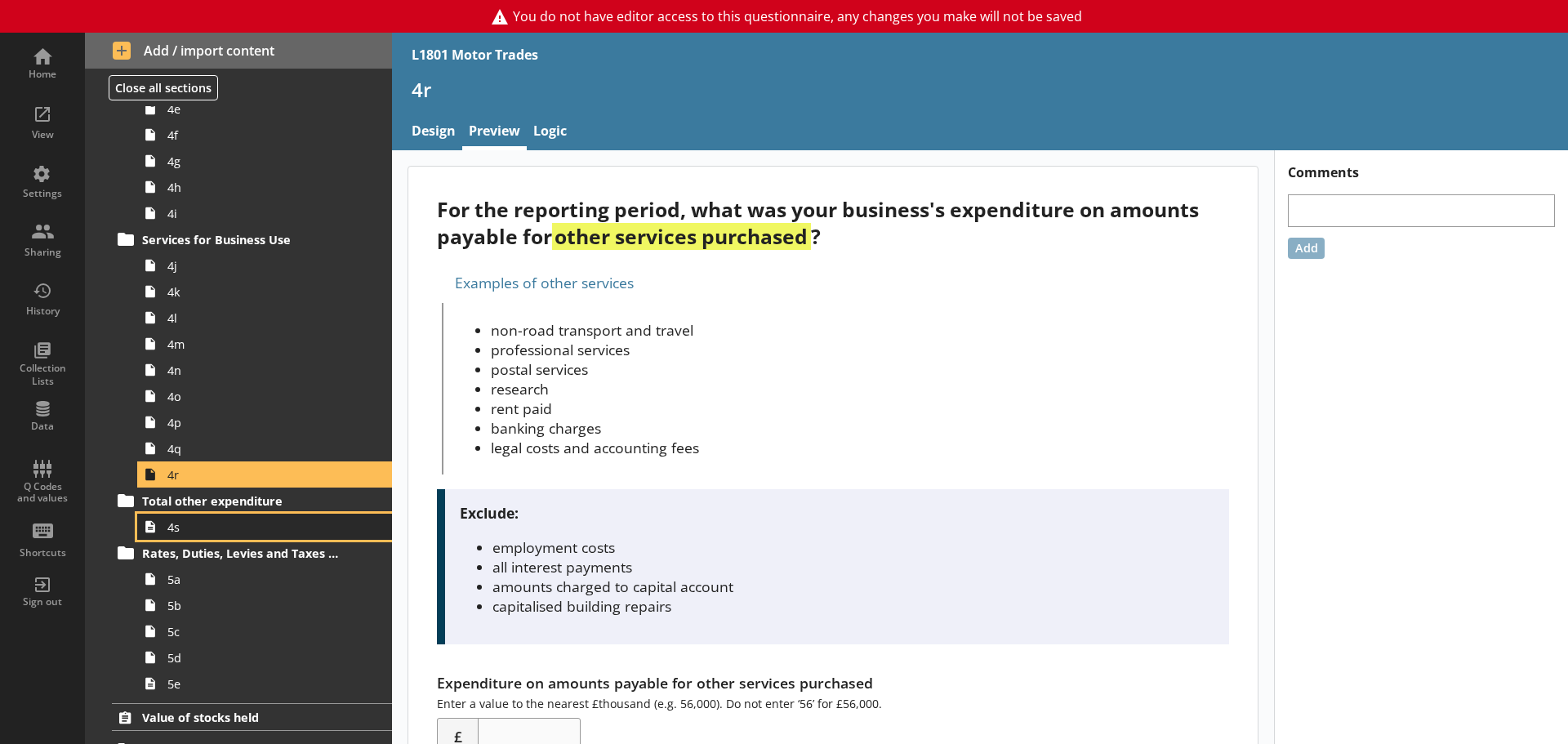
click at [209, 521] on span "4s" at bounding box center [259, 526] width 182 height 16
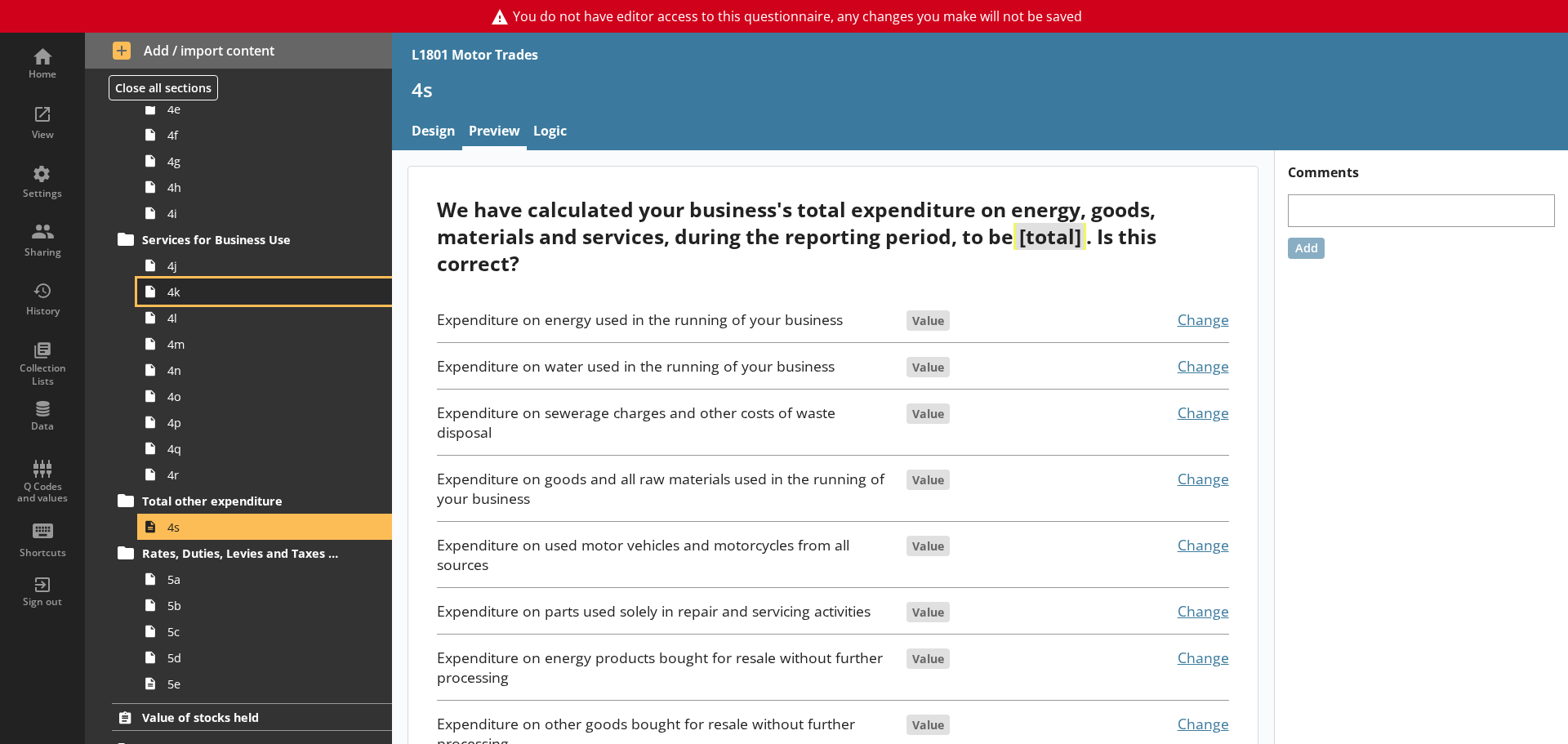
click at [243, 294] on span "4k" at bounding box center [259, 292] width 182 height 16
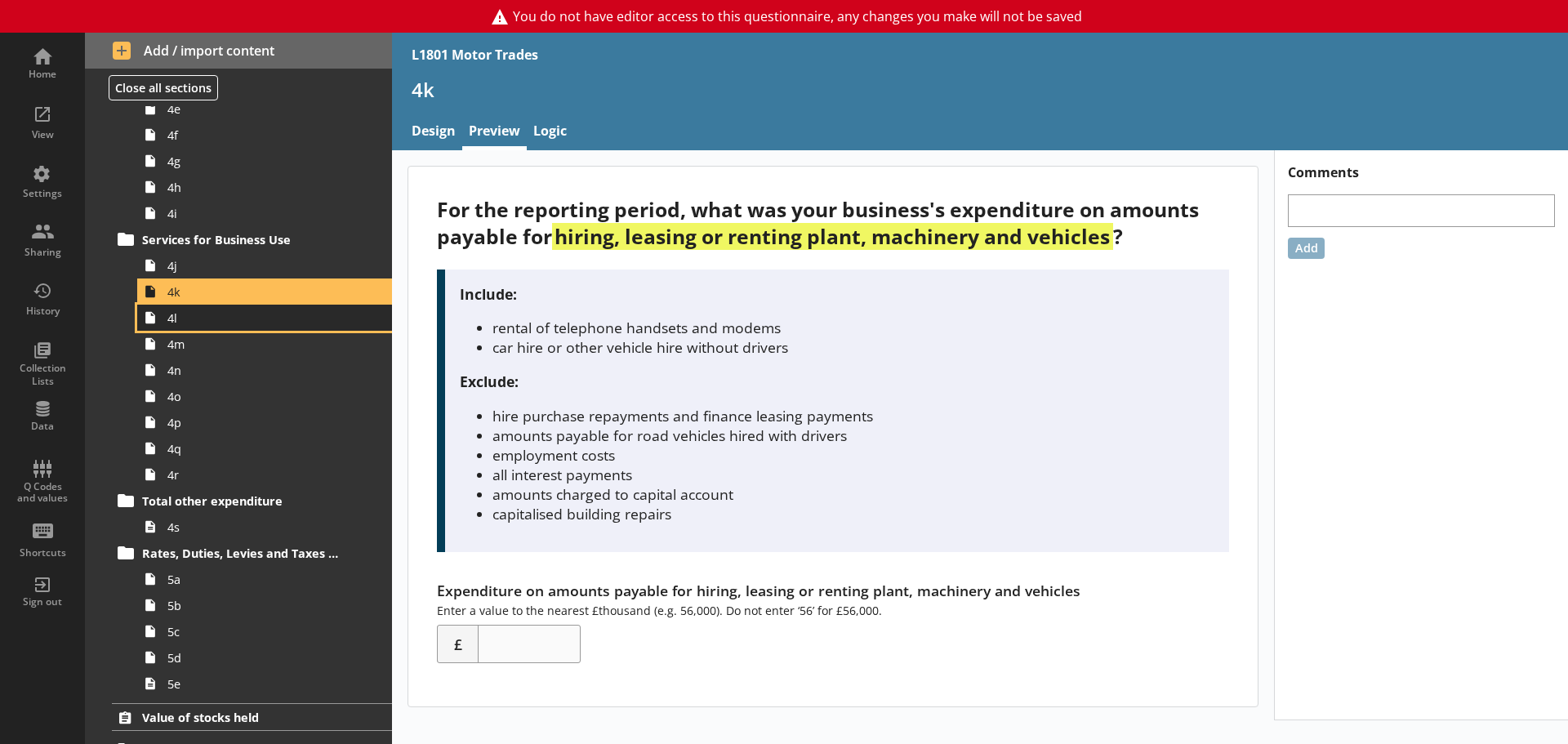
click at [205, 315] on span "4l" at bounding box center [259, 317] width 182 height 16
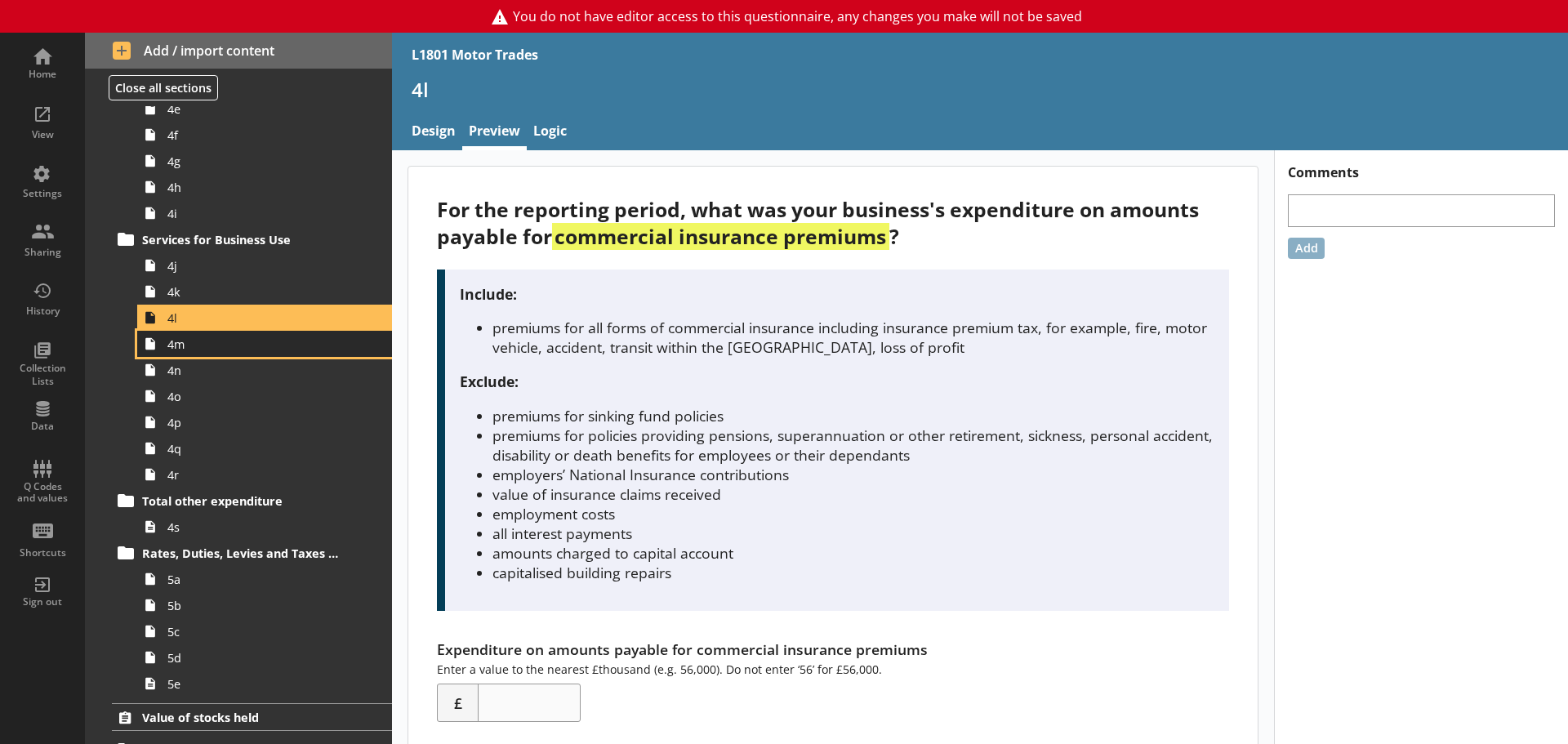
click at [193, 351] on span "4m" at bounding box center [259, 344] width 182 height 16
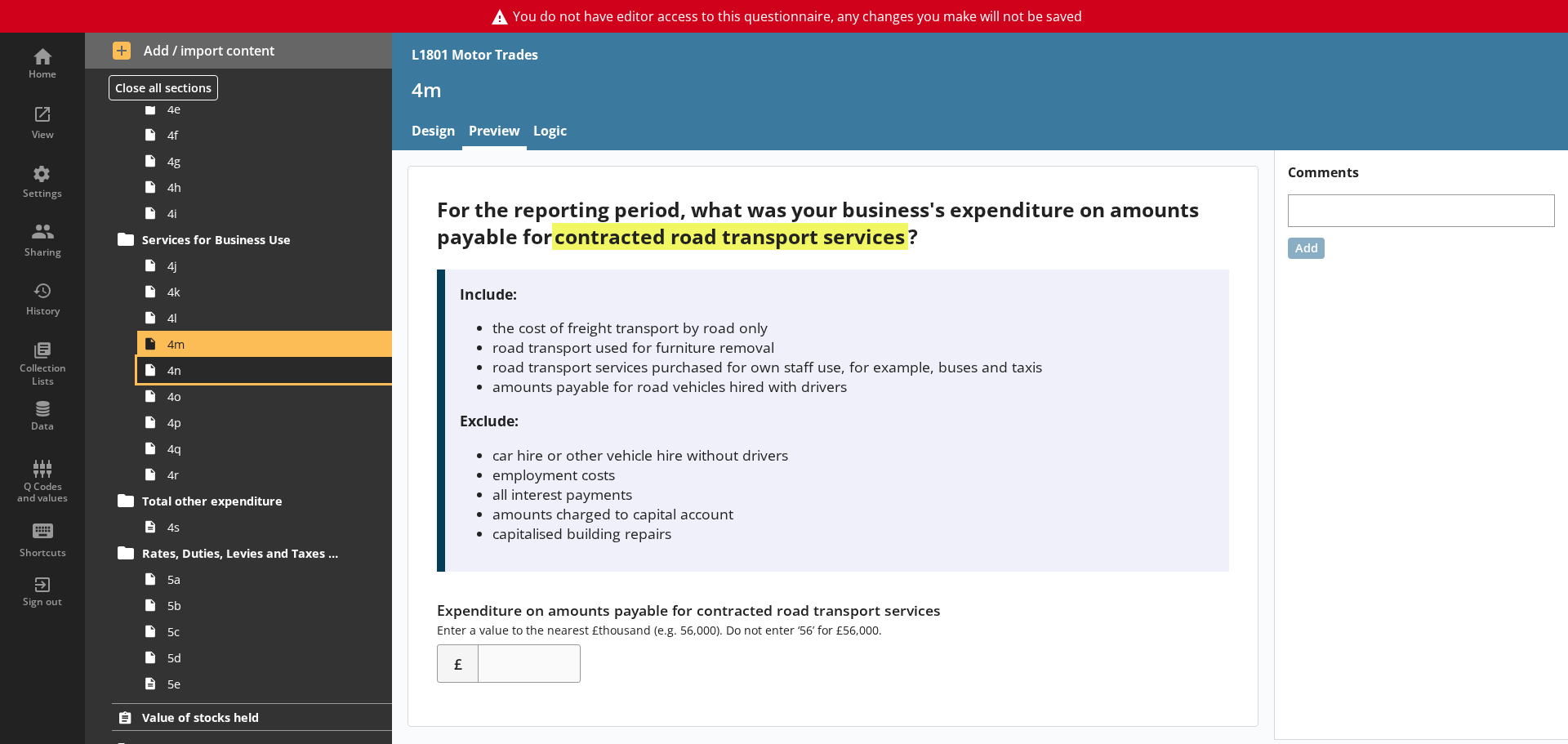
click at [198, 378] on link "4n" at bounding box center [264, 369] width 254 height 26
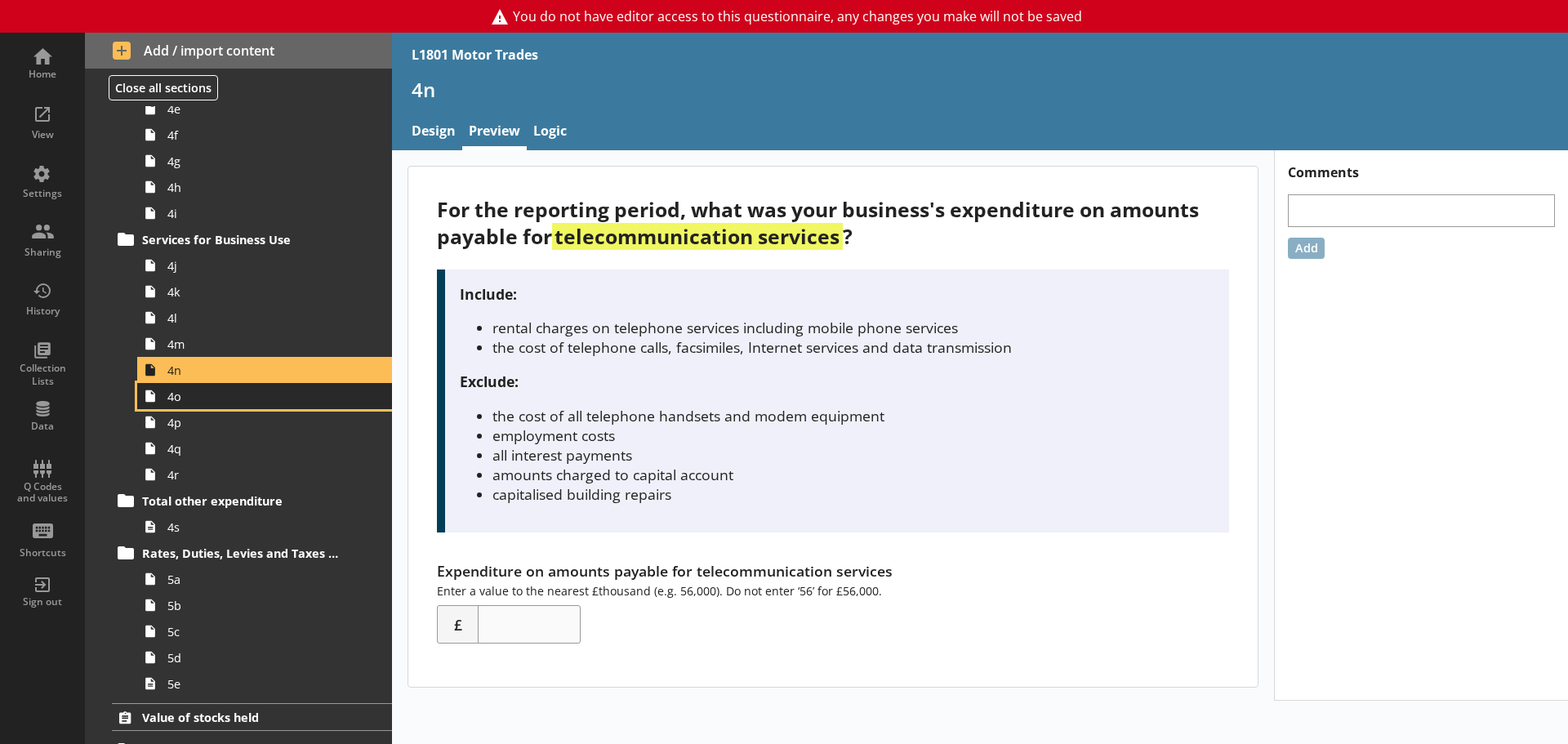
click at [199, 398] on span "4o" at bounding box center [259, 396] width 182 height 16
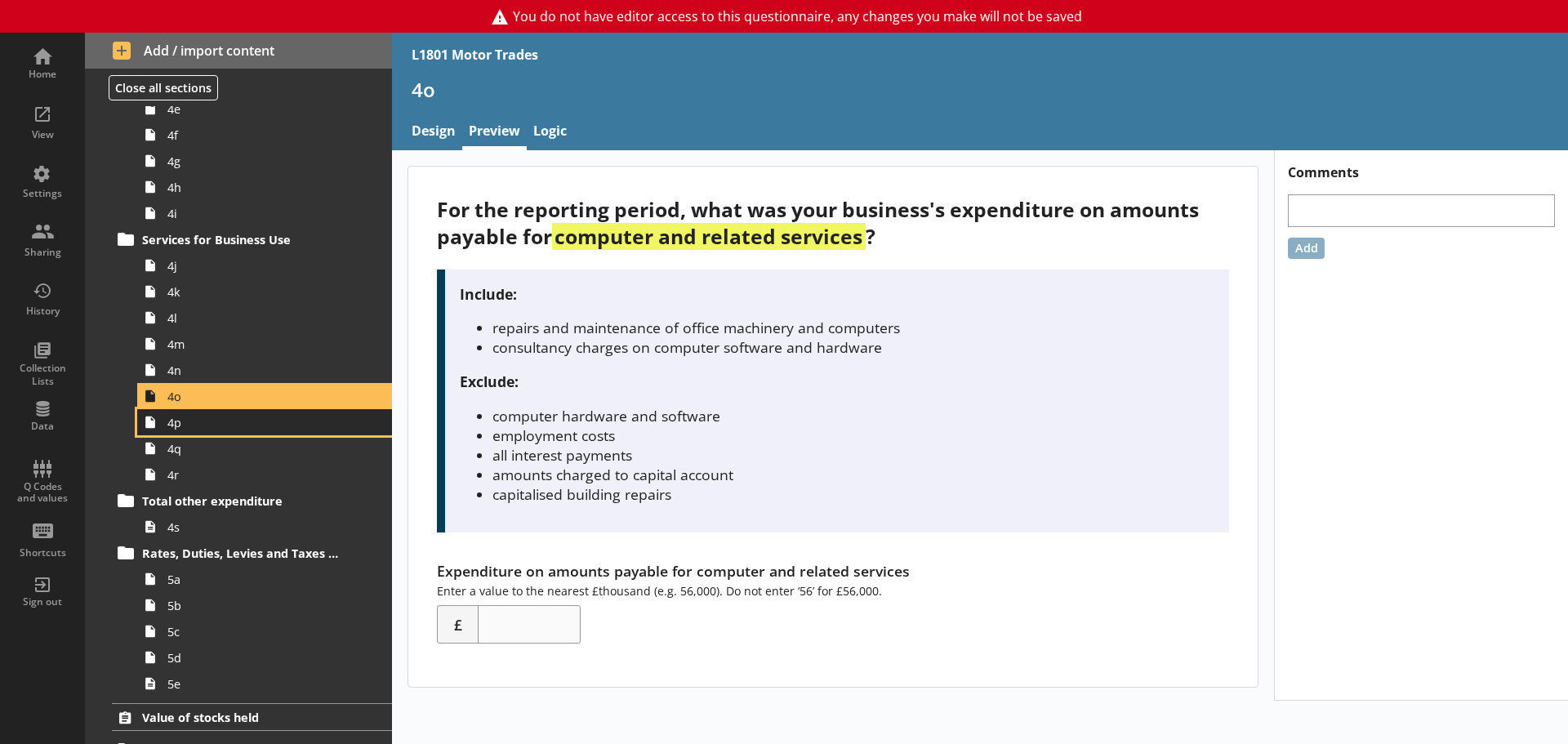
click at [199, 428] on span "4p" at bounding box center [259, 422] width 182 height 16
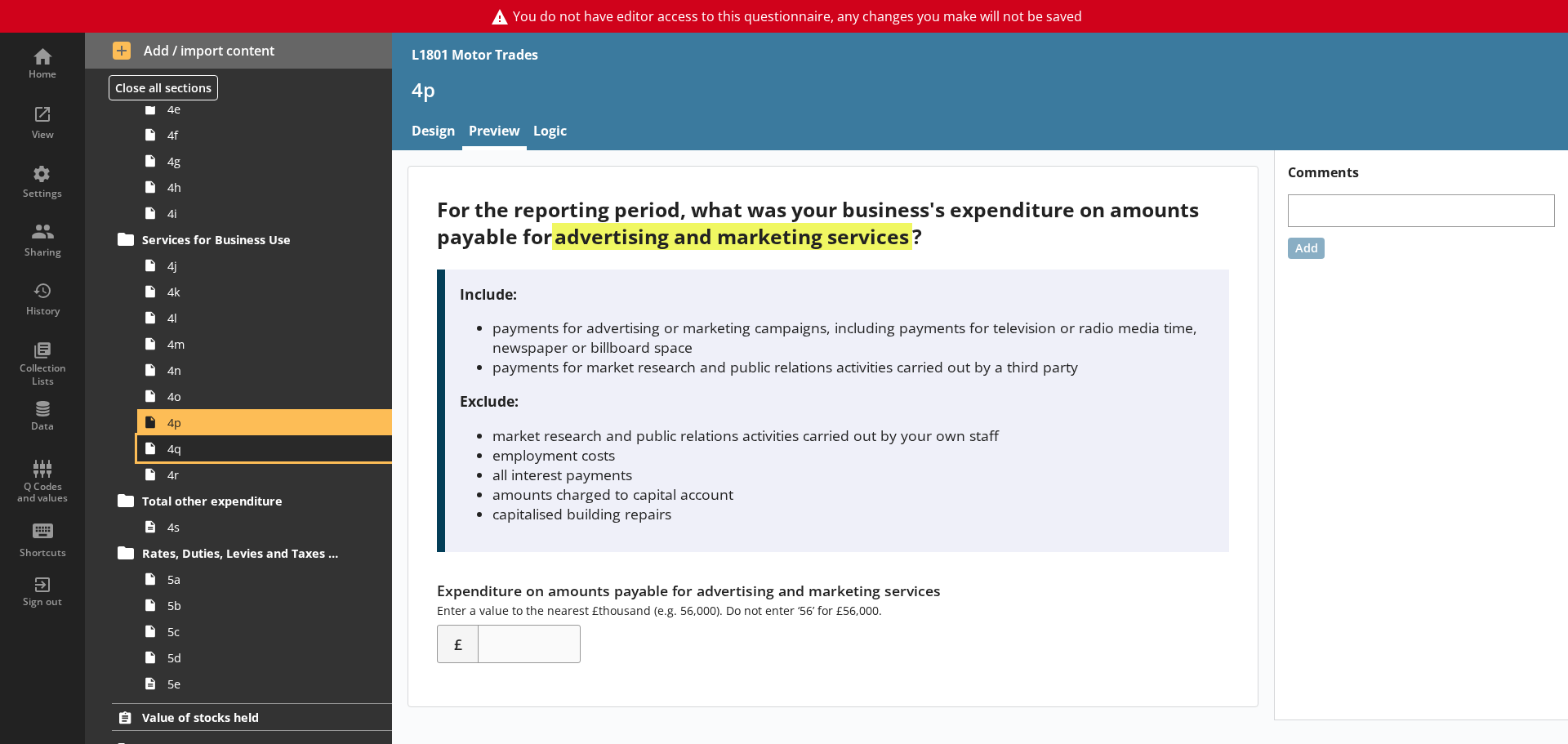
click at [193, 458] on link "4q" at bounding box center [264, 448] width 254 height 26
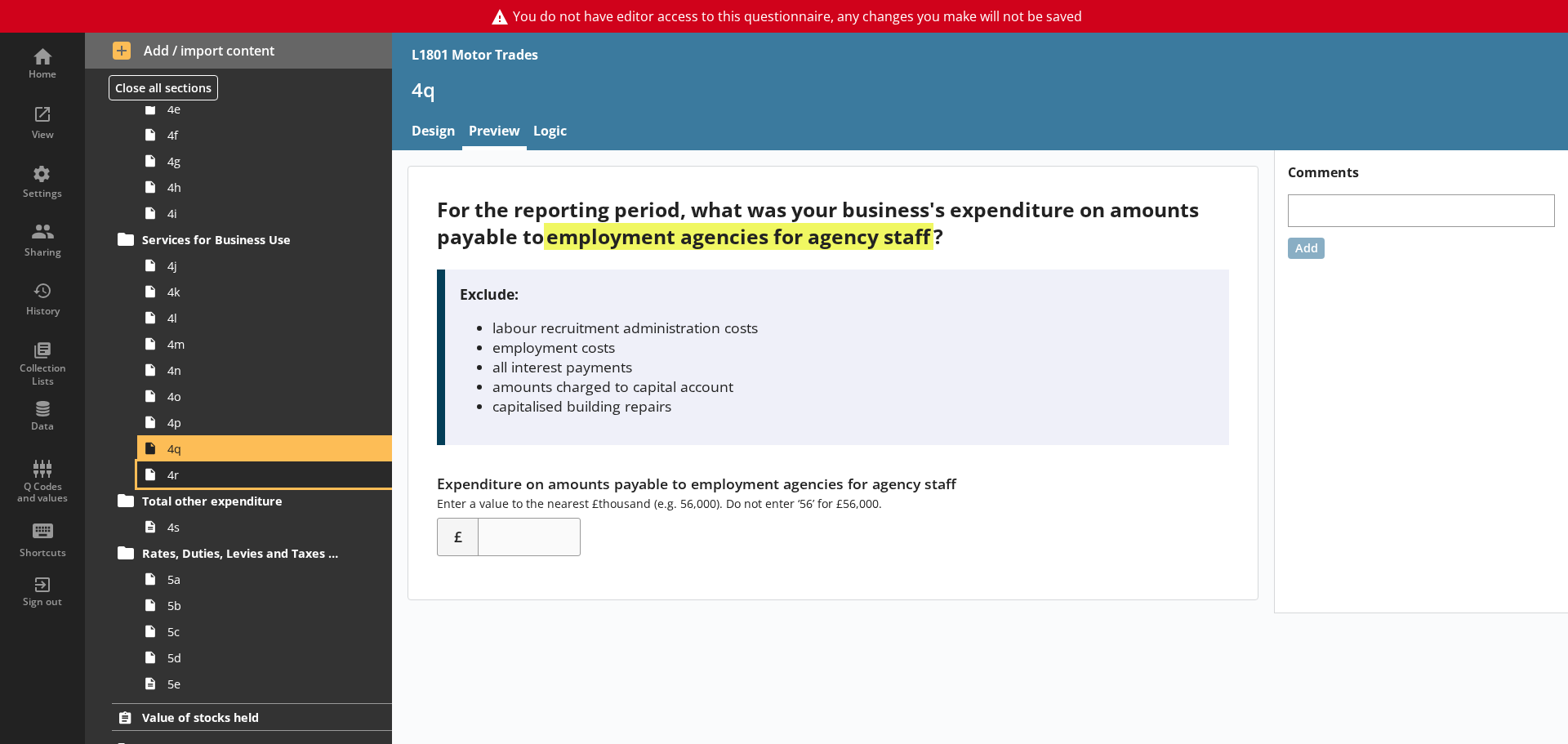
click at [186, 480] on span "4r" at bounding box center [259, 474] width 182 height 16
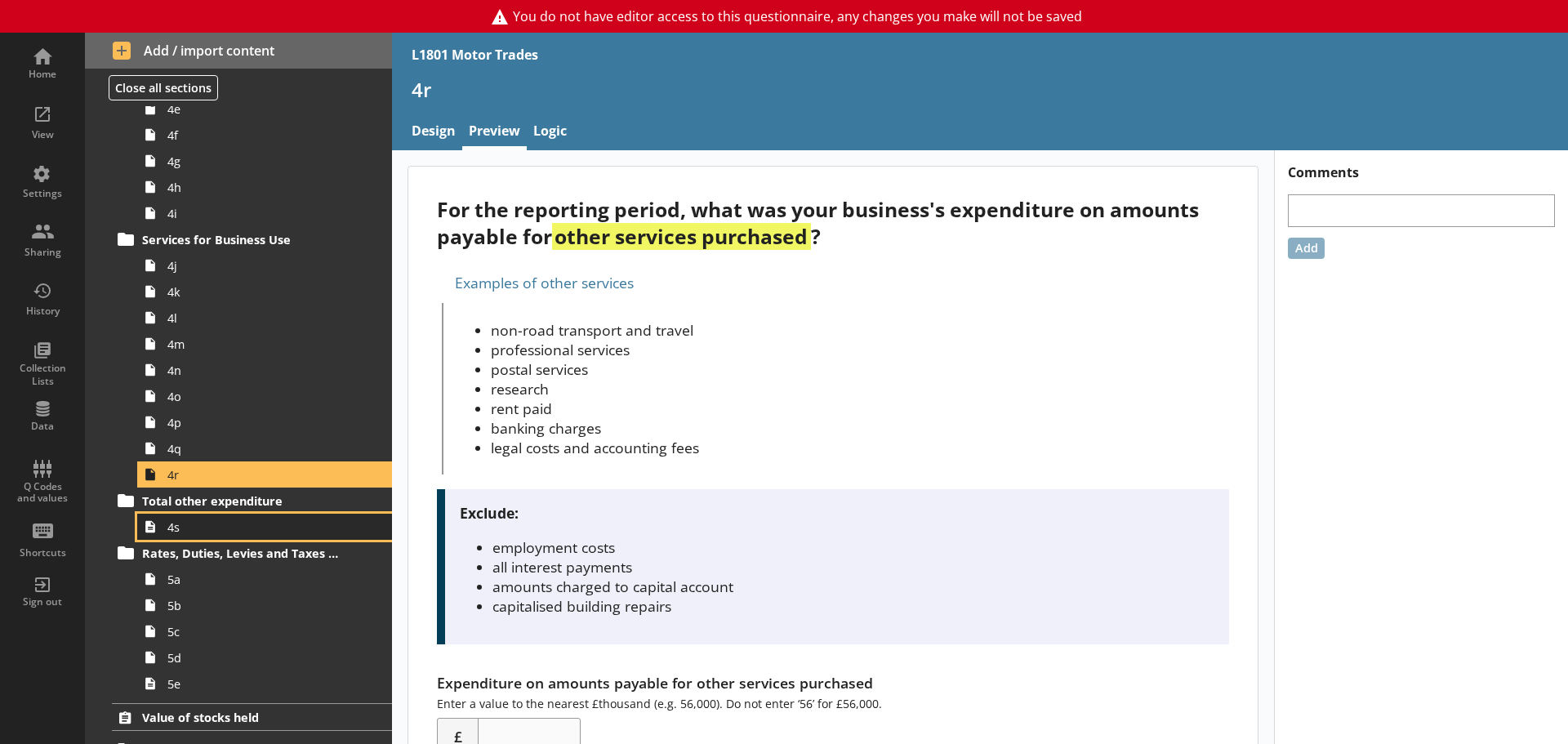
click at [218, 520] on span "4s" at bounding box center [259, 526] width 182 height 16
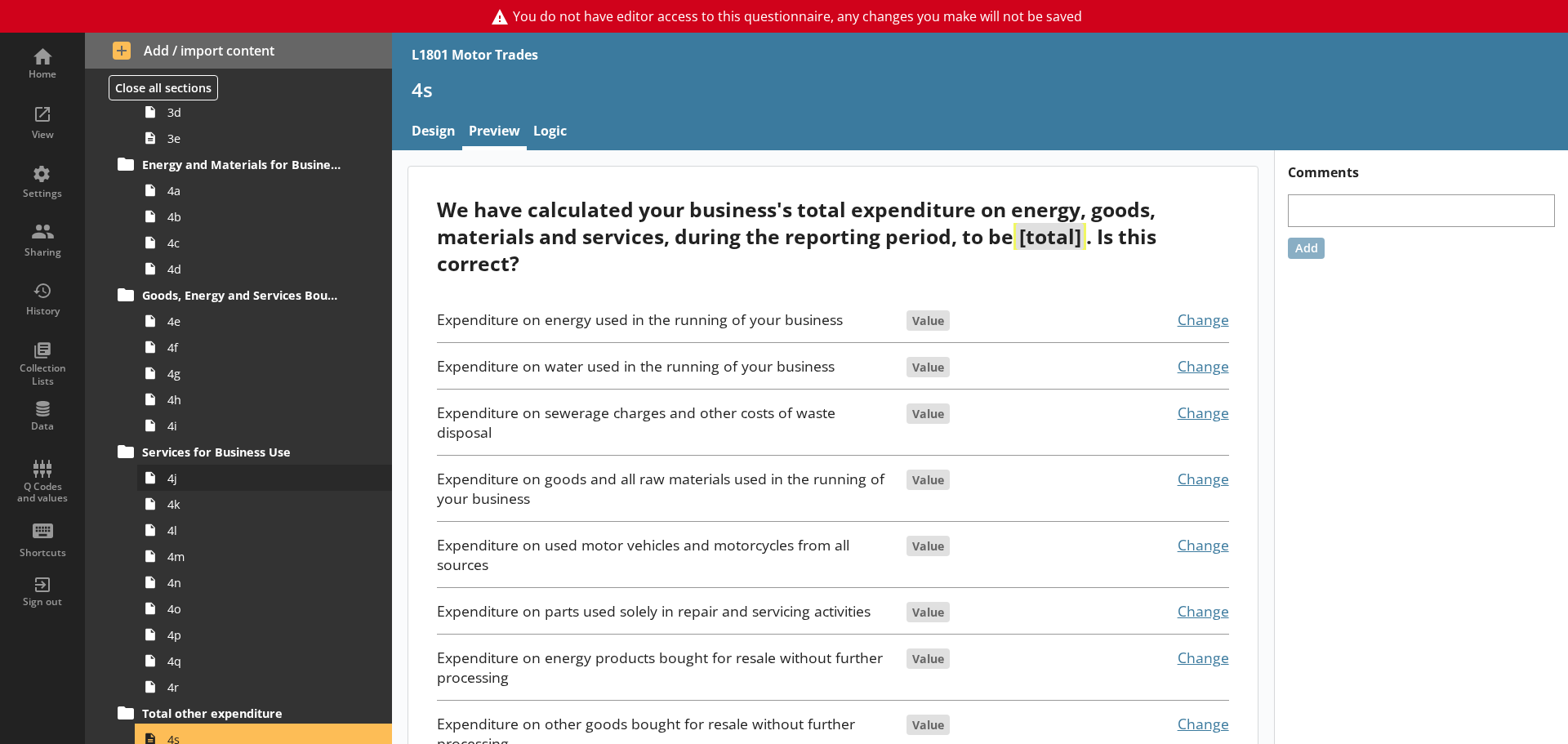
scroll to position [979, 0]
